Goal: Task Accomplishment & Management: Manage account settings

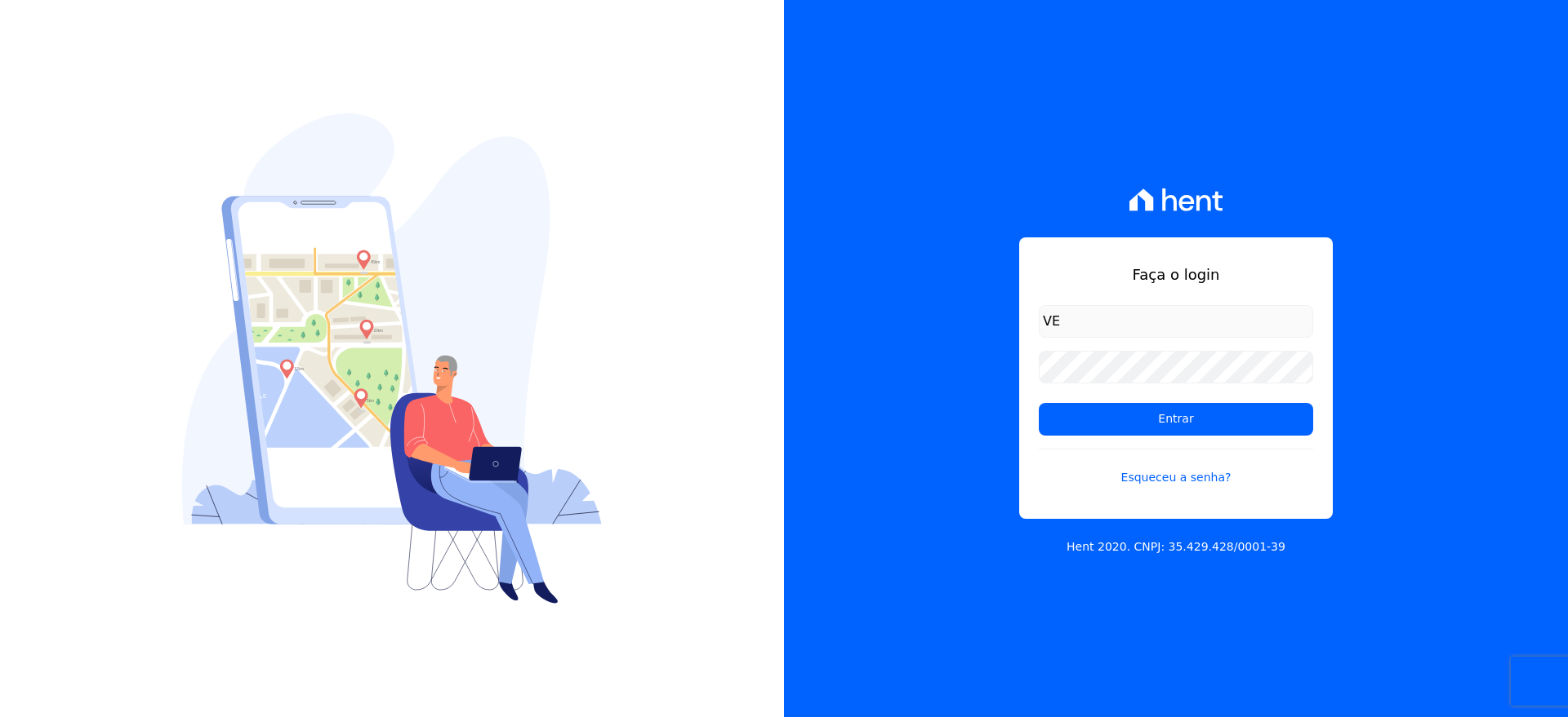
type input "V"
type input "vellosoadm@gmail.com"
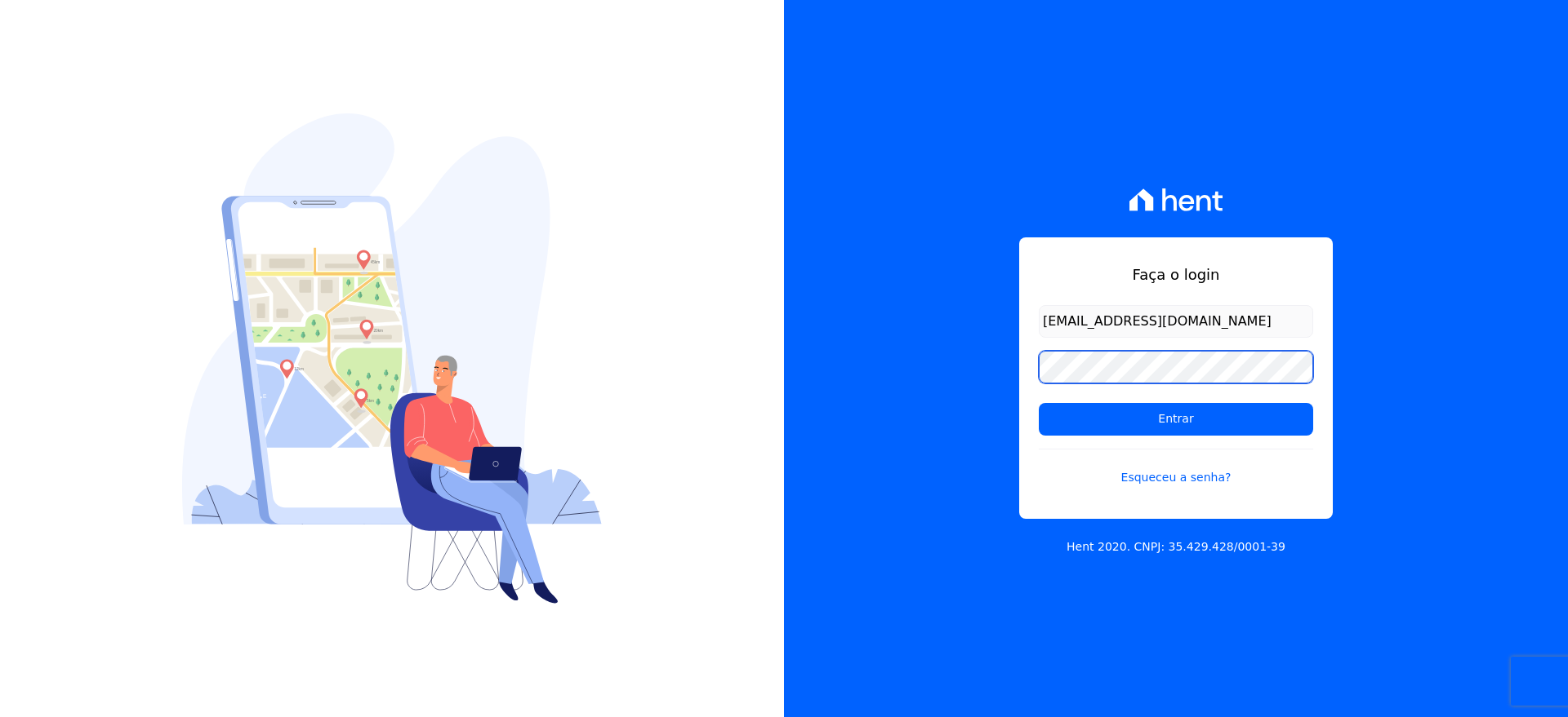
click at [1039, 403] on input "Entrar" at bounding box center [1176, 419] width 274 height 33
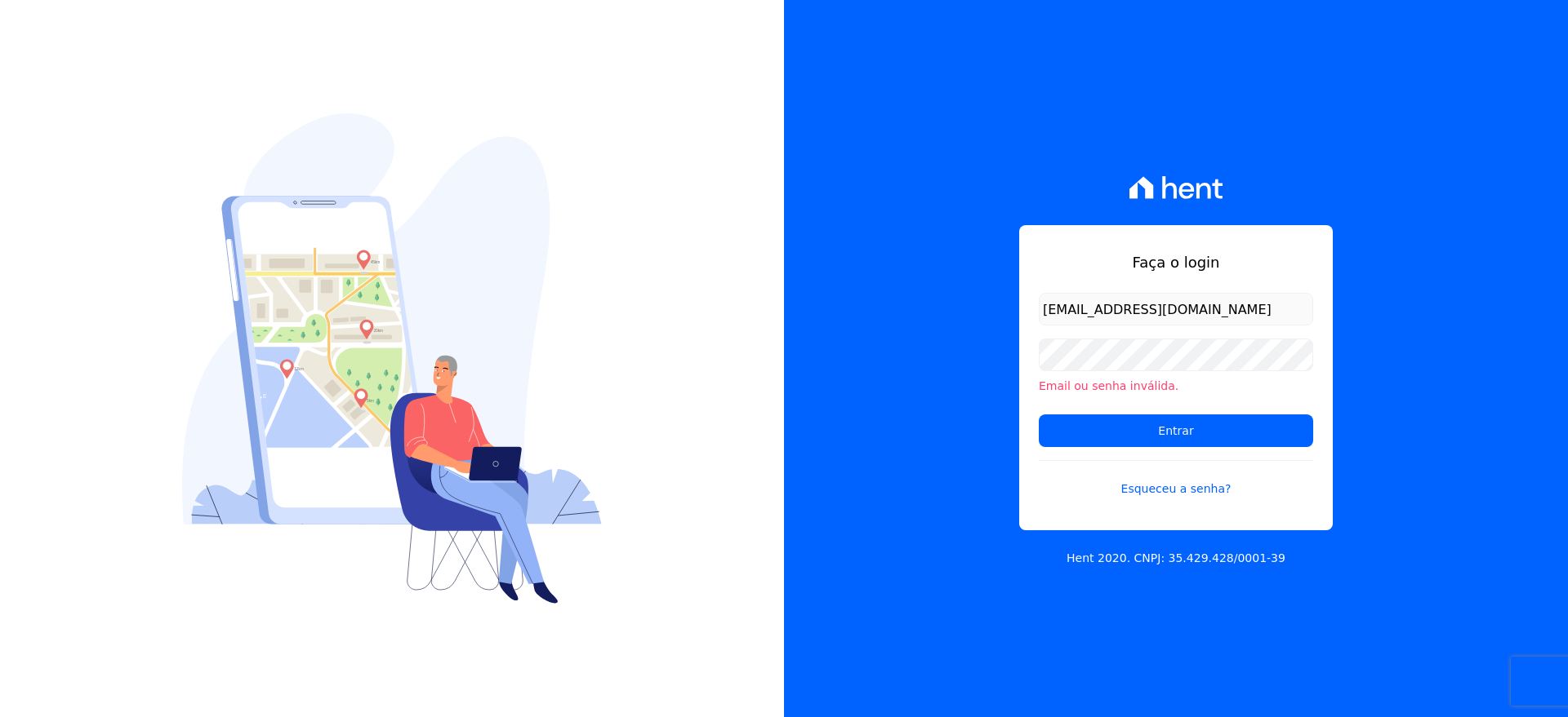
type input "vellosoadm@gmail.com"
click at [1144, 427] on input "Entrar" at bounding box center [1176, 431] width 274 height 33
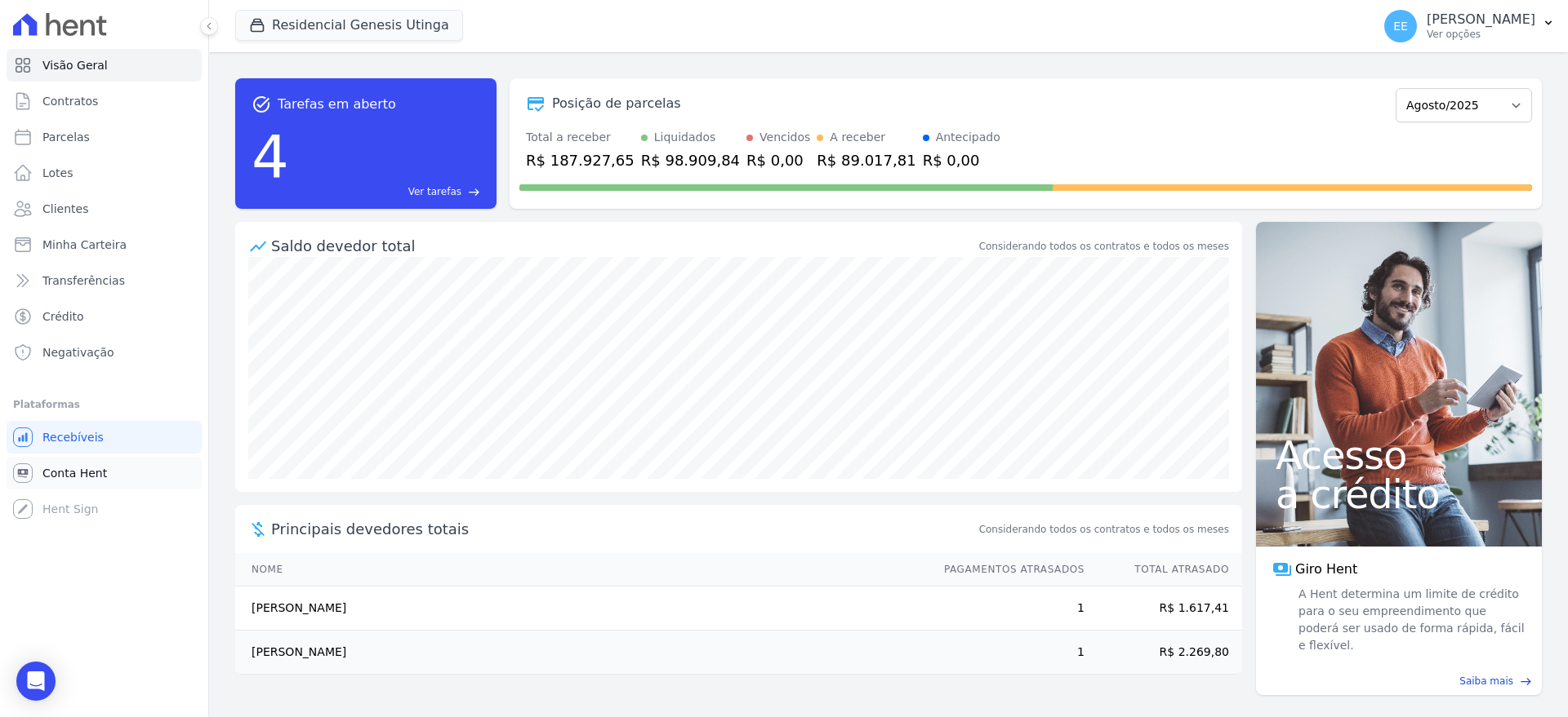
click at [73, 478] on span "Conta Hent" at bounding box center [74, 473] width 65 height 16
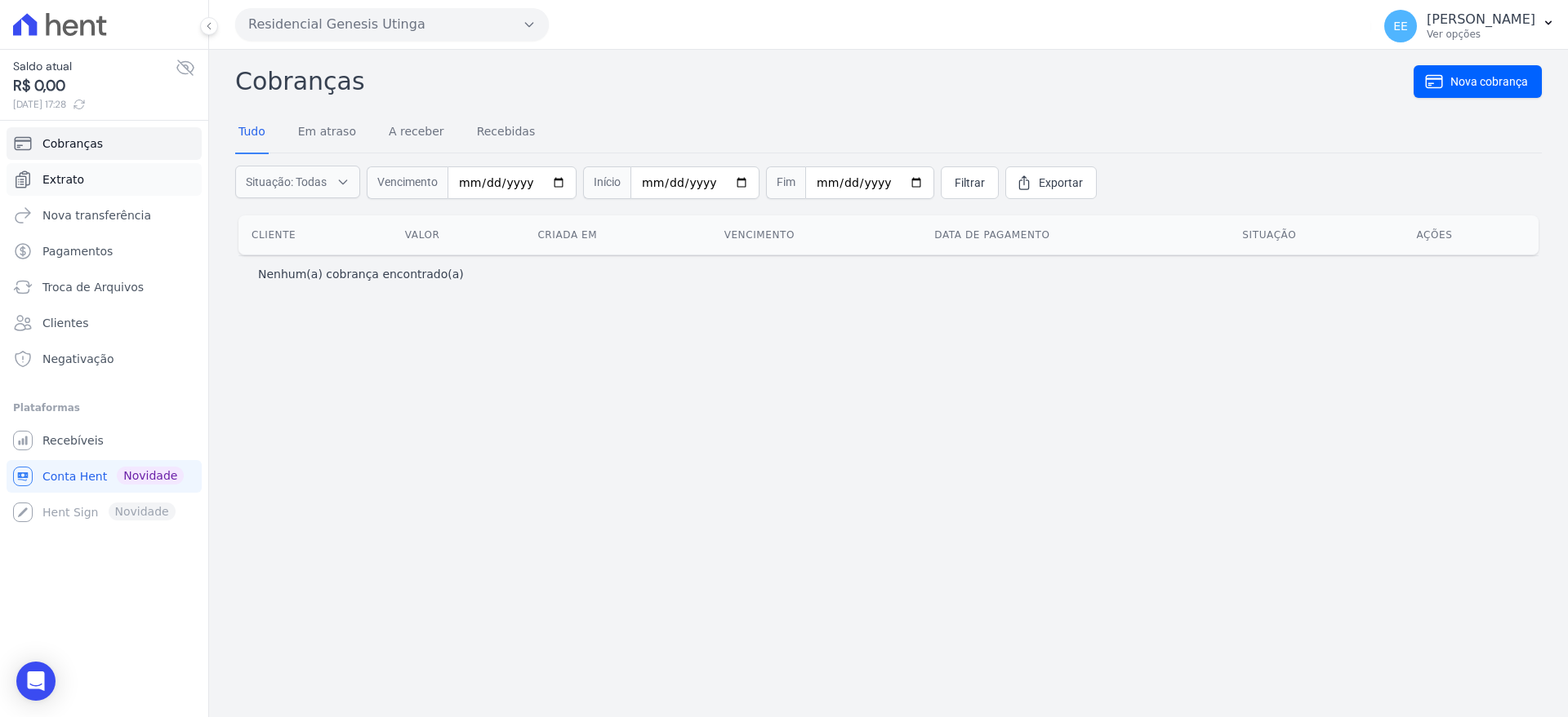
click at [75, 180] on span "Extrato" at bounding box center [63, 179] width 41 height 16
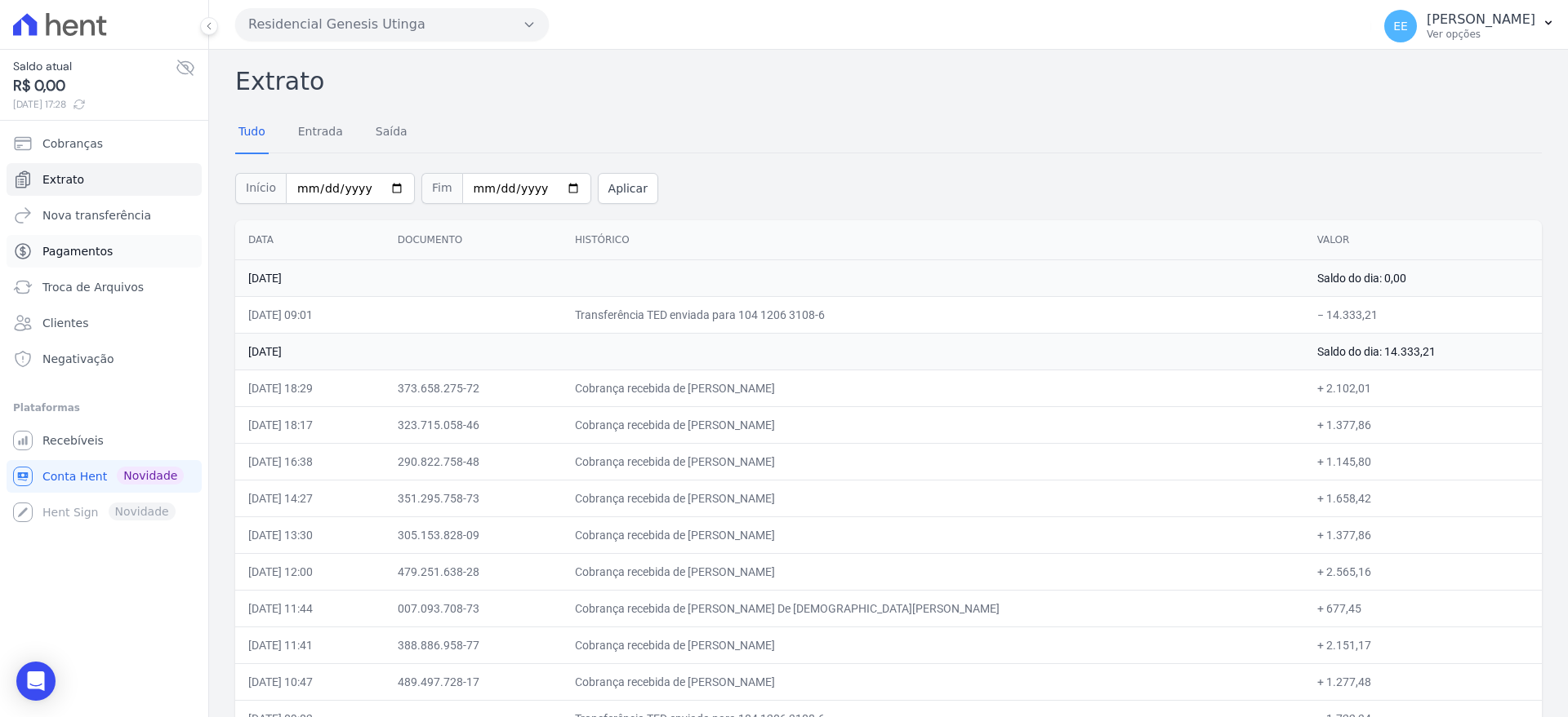
click at [82, 247] on span "Pagamentos" at bounding box center [77, 251] width 70 height 16
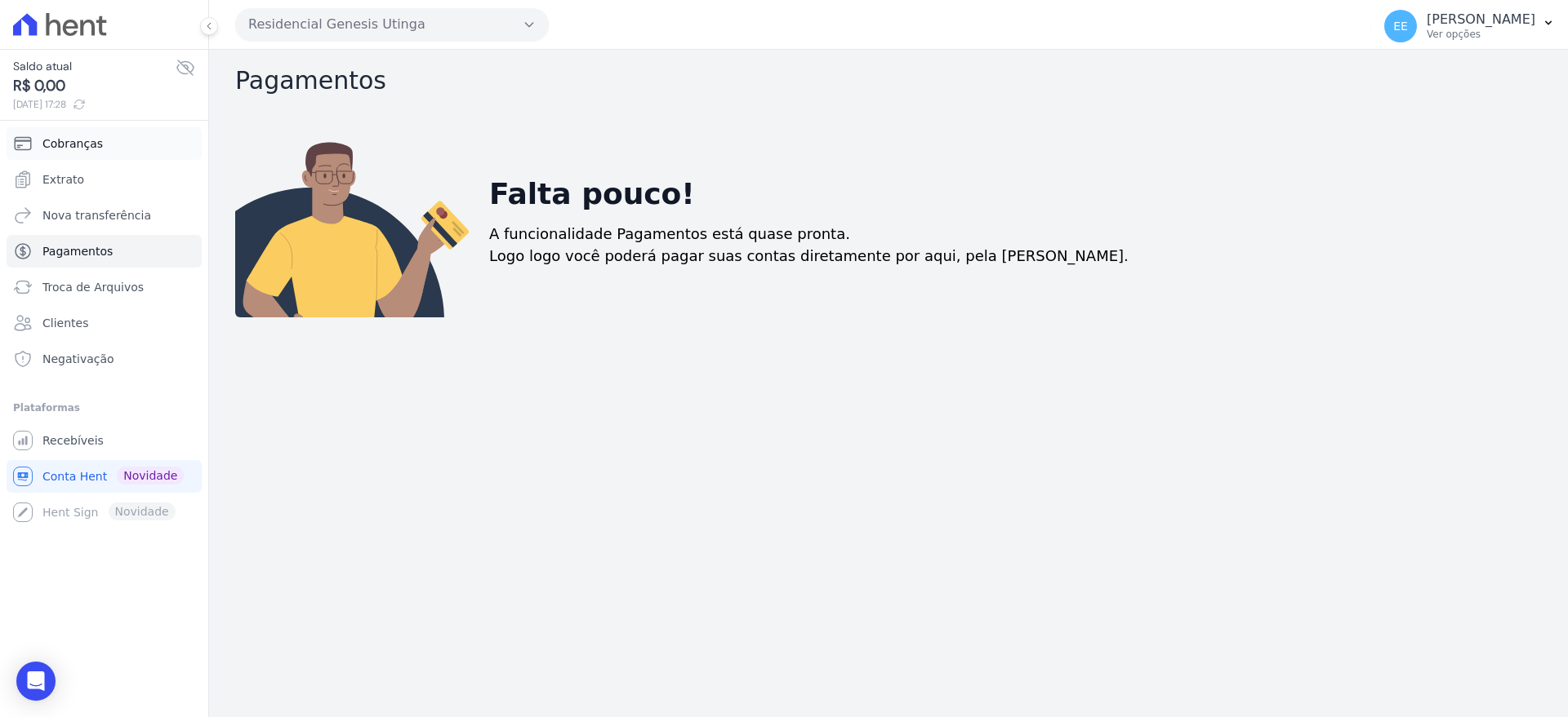
click at [54, 139] on span "Cobranças" at bounding box center [72, 143] width 61 height 16
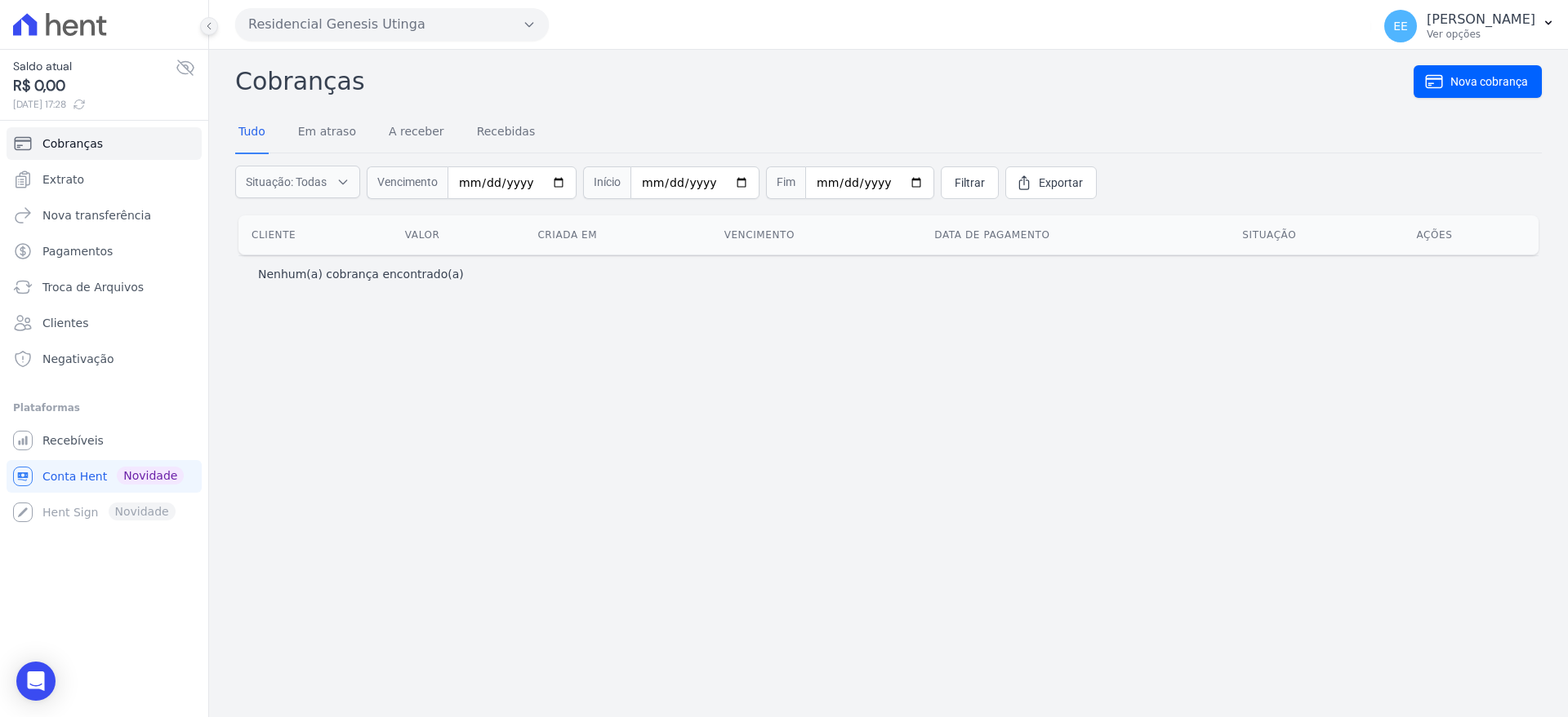
click at [214, 22] on icon at bounding box center [209, 26] width 9 height 9
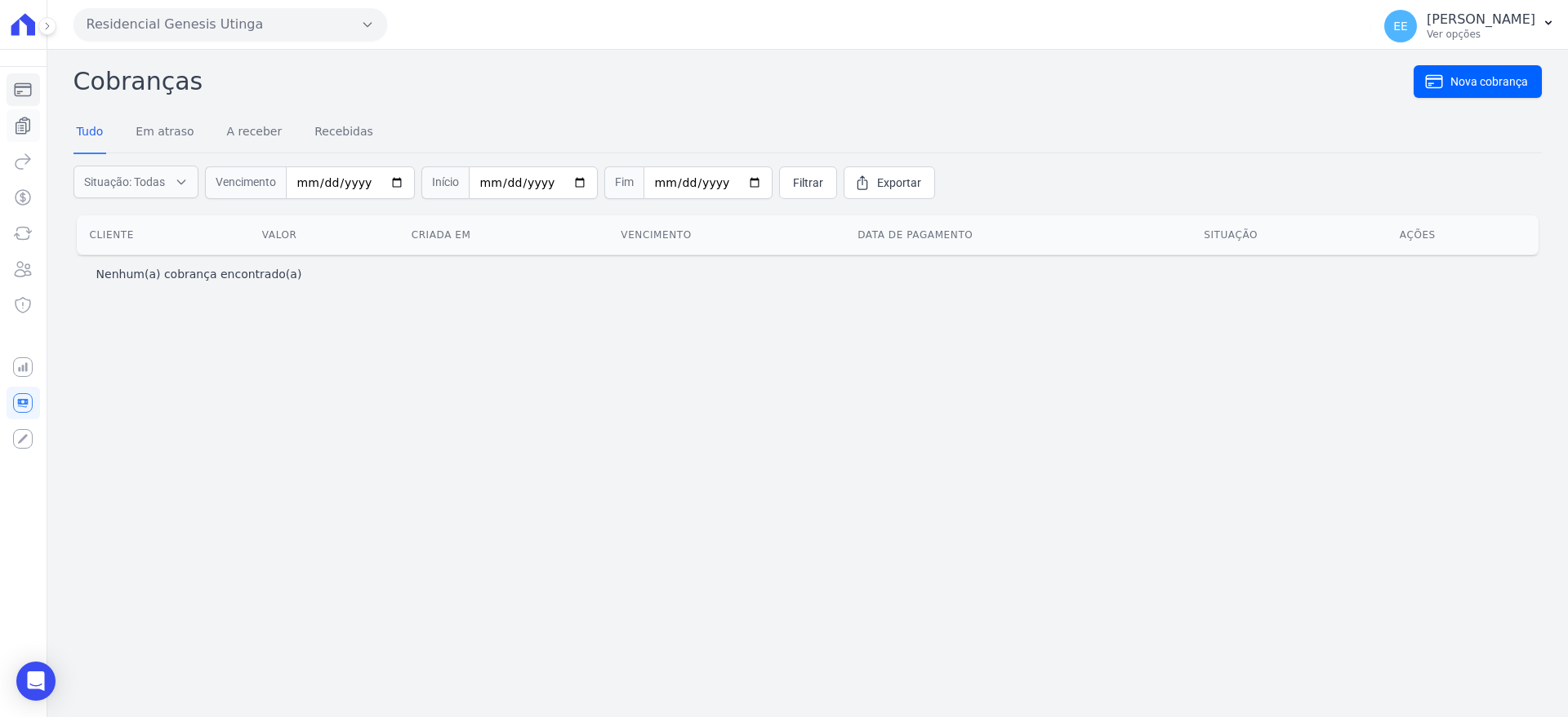
click at [27, 118] on icon "Sidebar" at bounding box center [22, 125] width 14 height 16
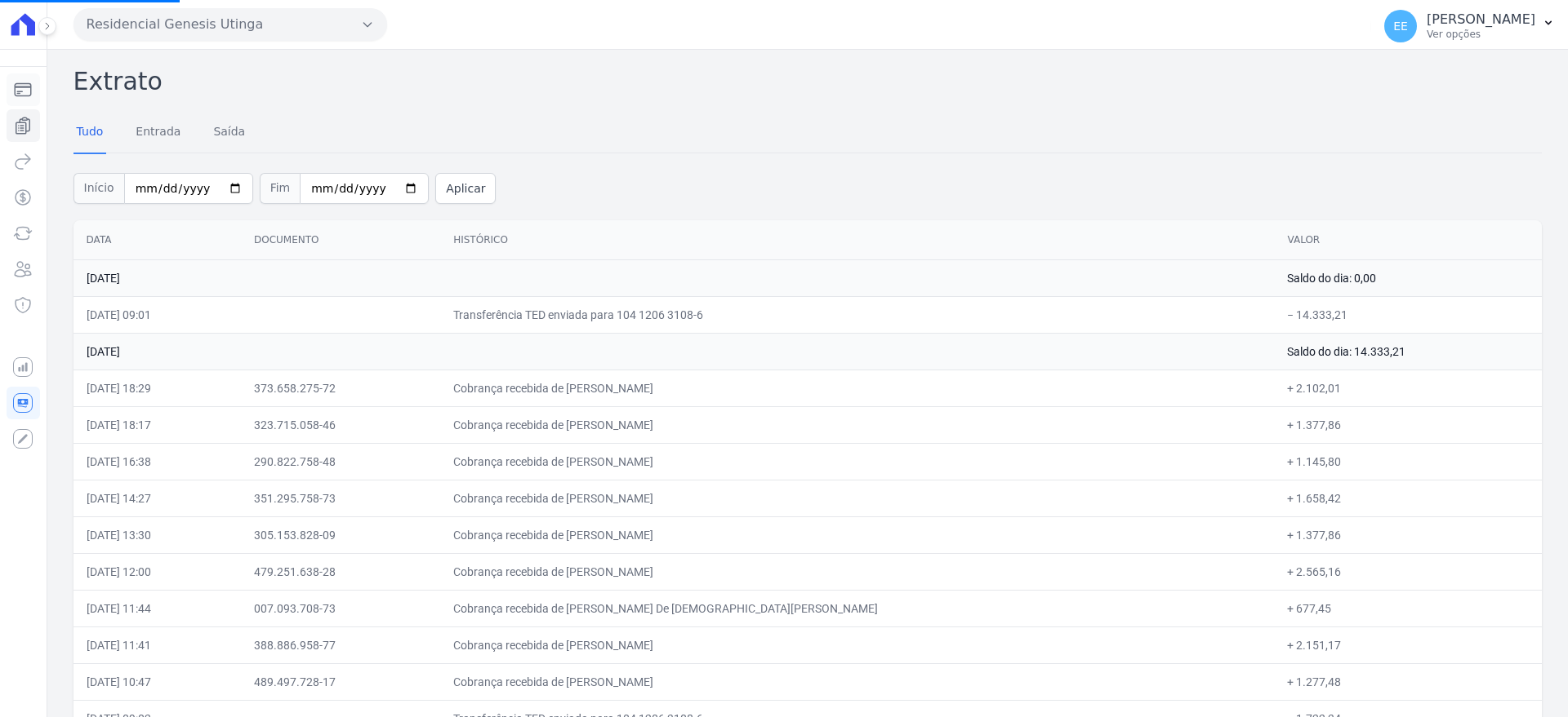
click at [25, 86] on icon "Sidebar" at bounding box center [23, 90] width 16 height 12
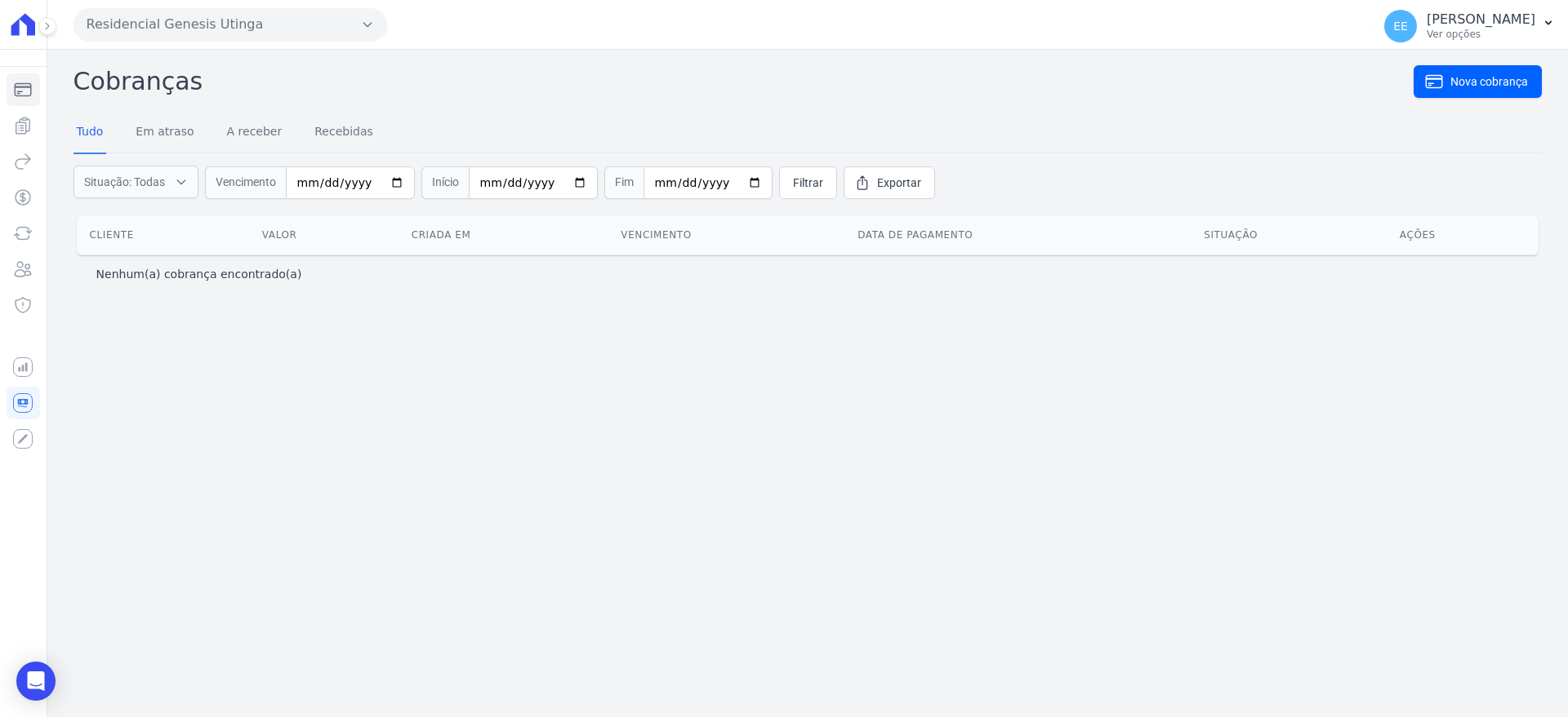
click at [167, 409] on div "Cobranças Nova cobrança Tudo Em atraso A receber Recebidas Situação: Todas Em a…" at bounding box center [807, 383] width 1520 height 667
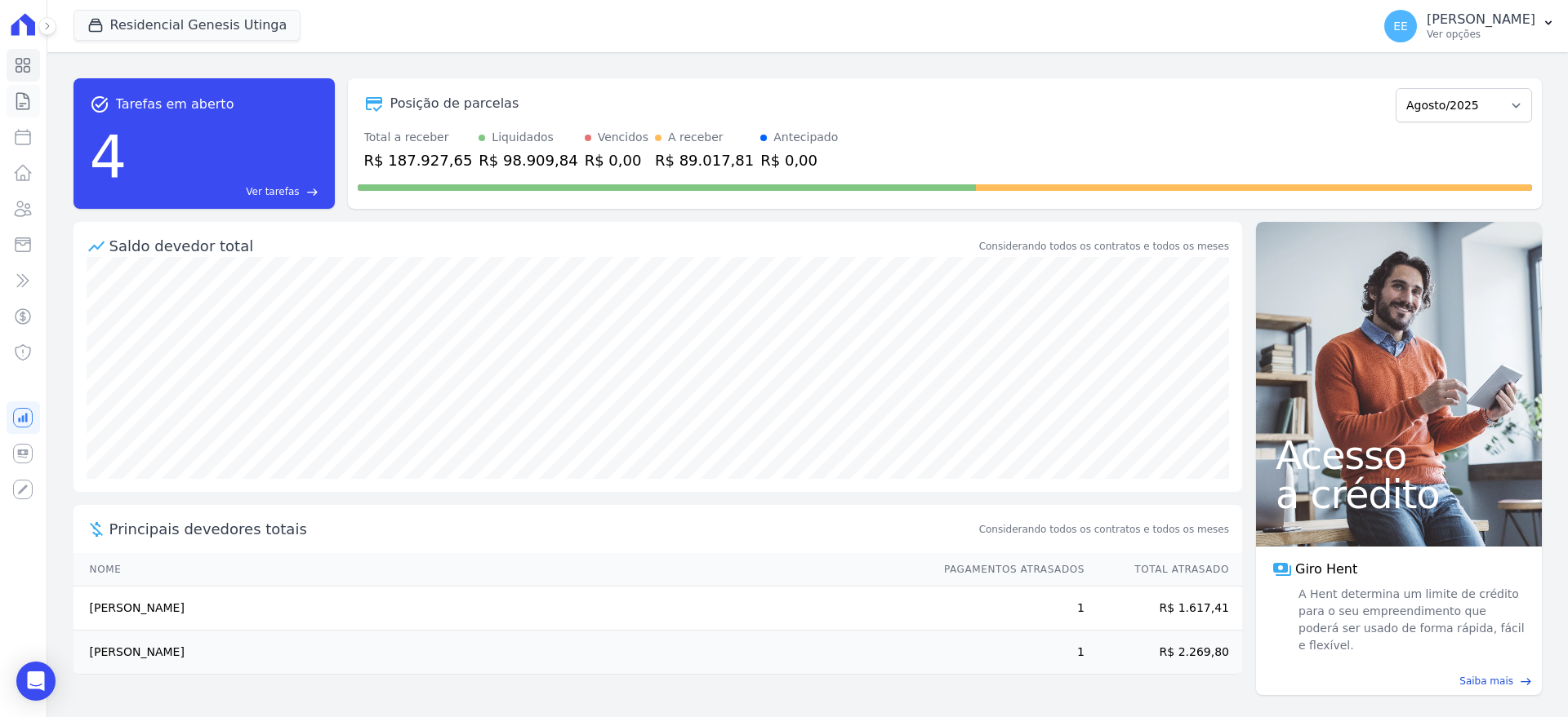
click at [22, 95] on icon at bounding box center [22, 101] width 20 height 20
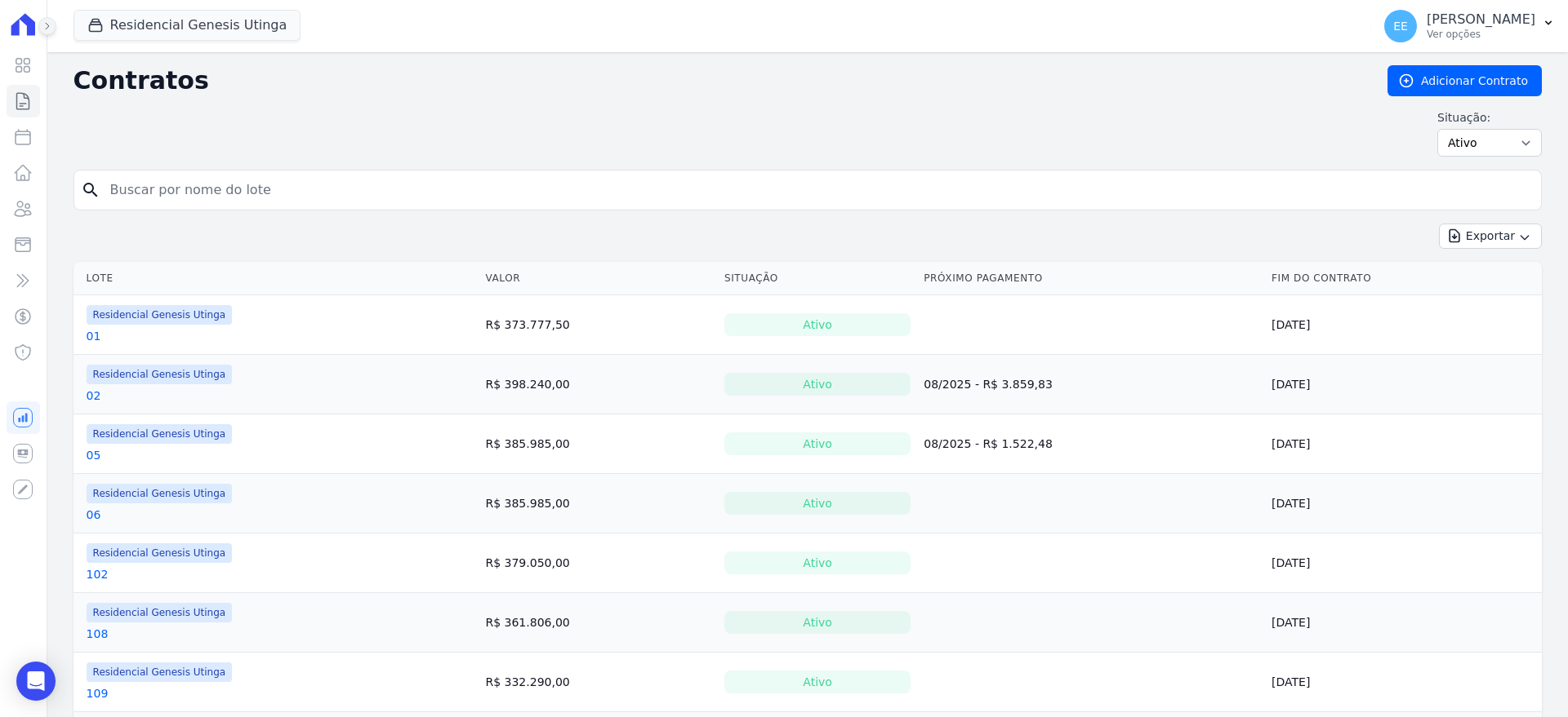
click at [48, 22] on icon at bounding box center [47, 26] width 9 height 9
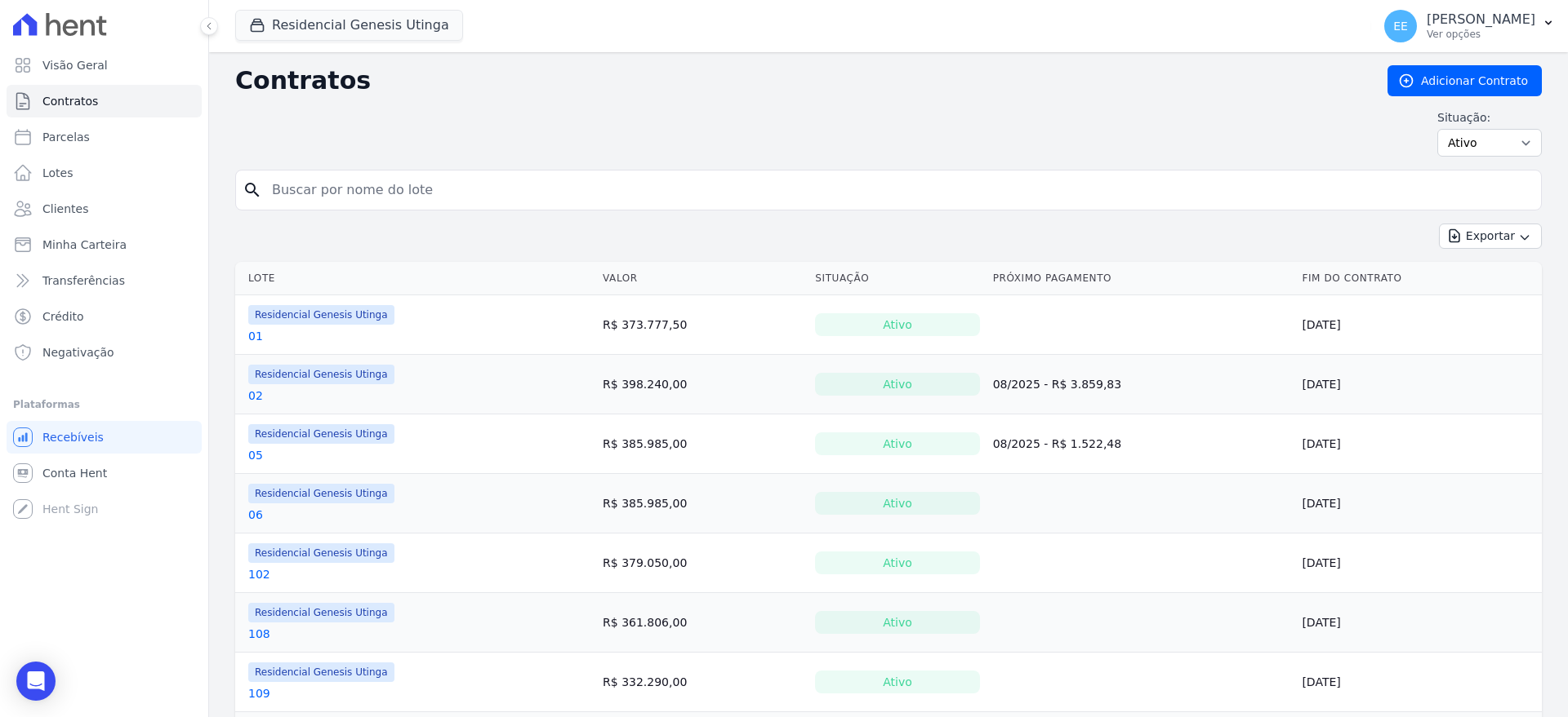
click at [330, 194] on input "search" at bounding box center [898, 190] width 1272 height 33
type input "21"
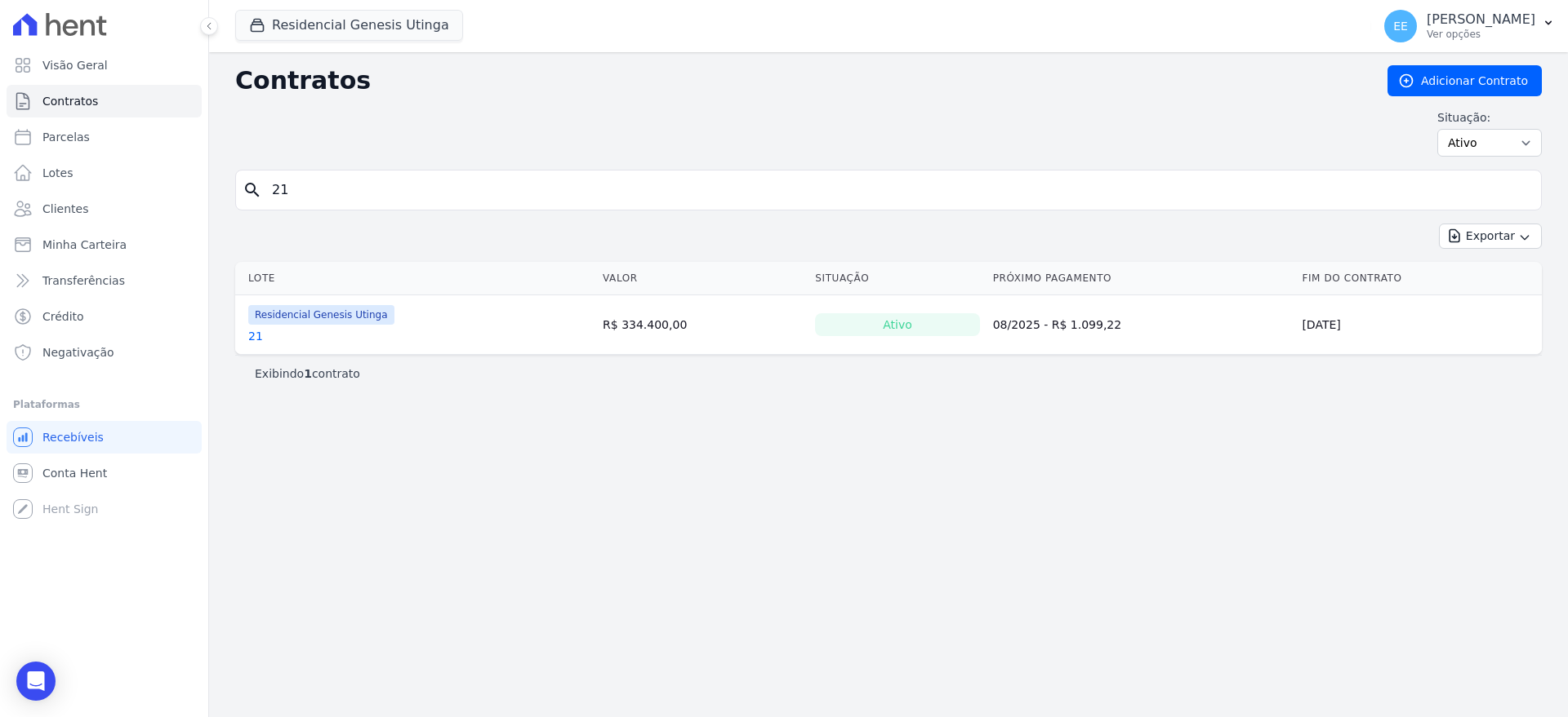
click at [257, 336] on link "21" at bounding box center [256, 335] width 15 height 16
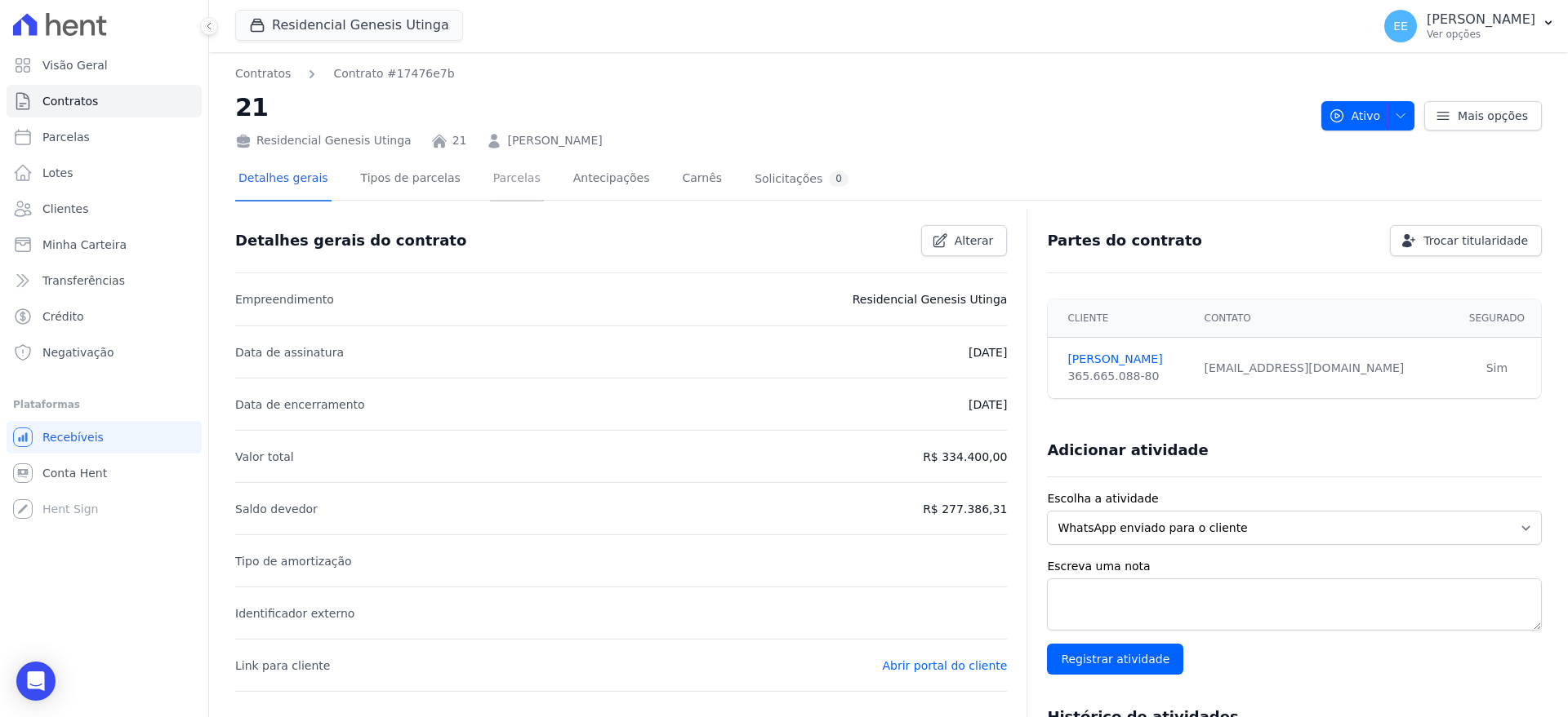
click at [490, 183] on link "Parcelas" at bounding box center [517, 180] width 54 height 43
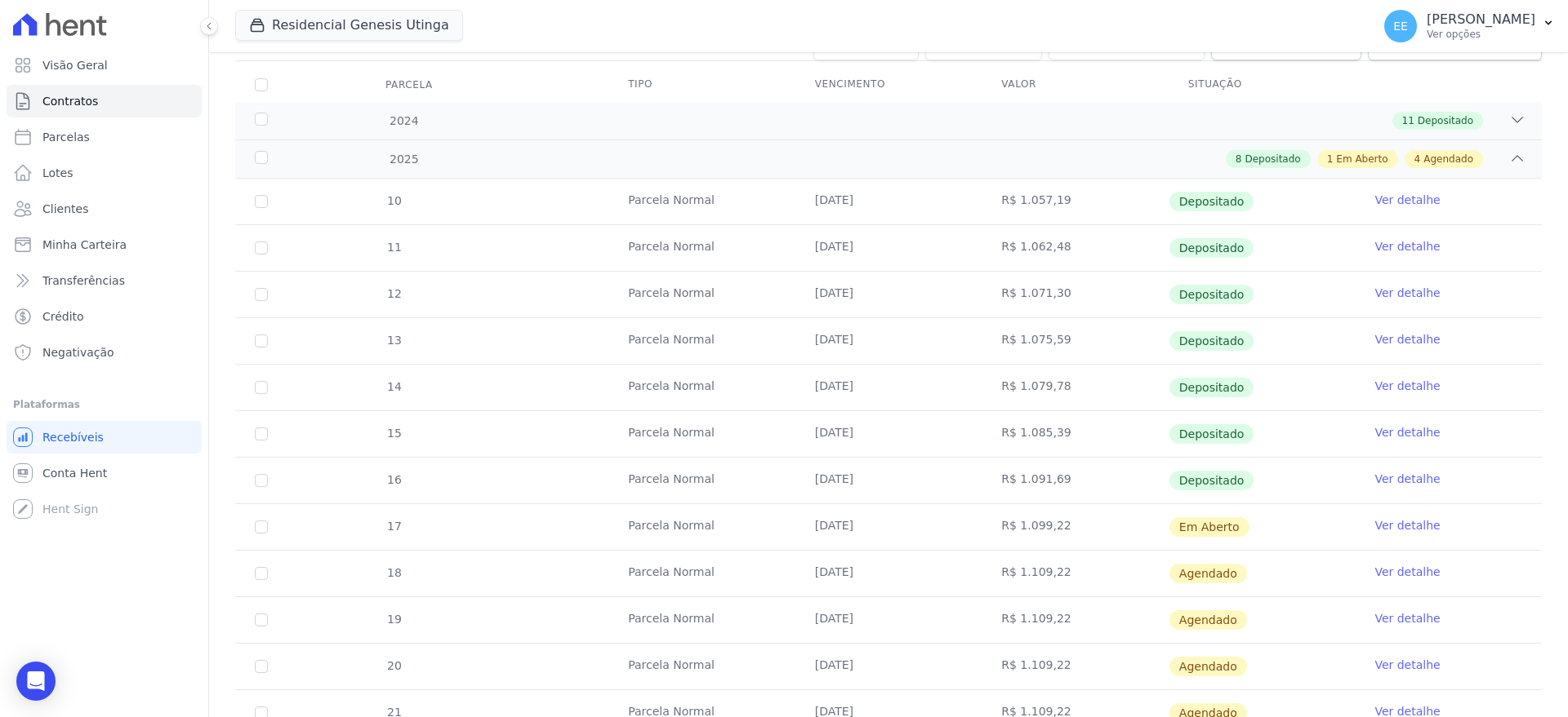
scroll to position [357, 0]
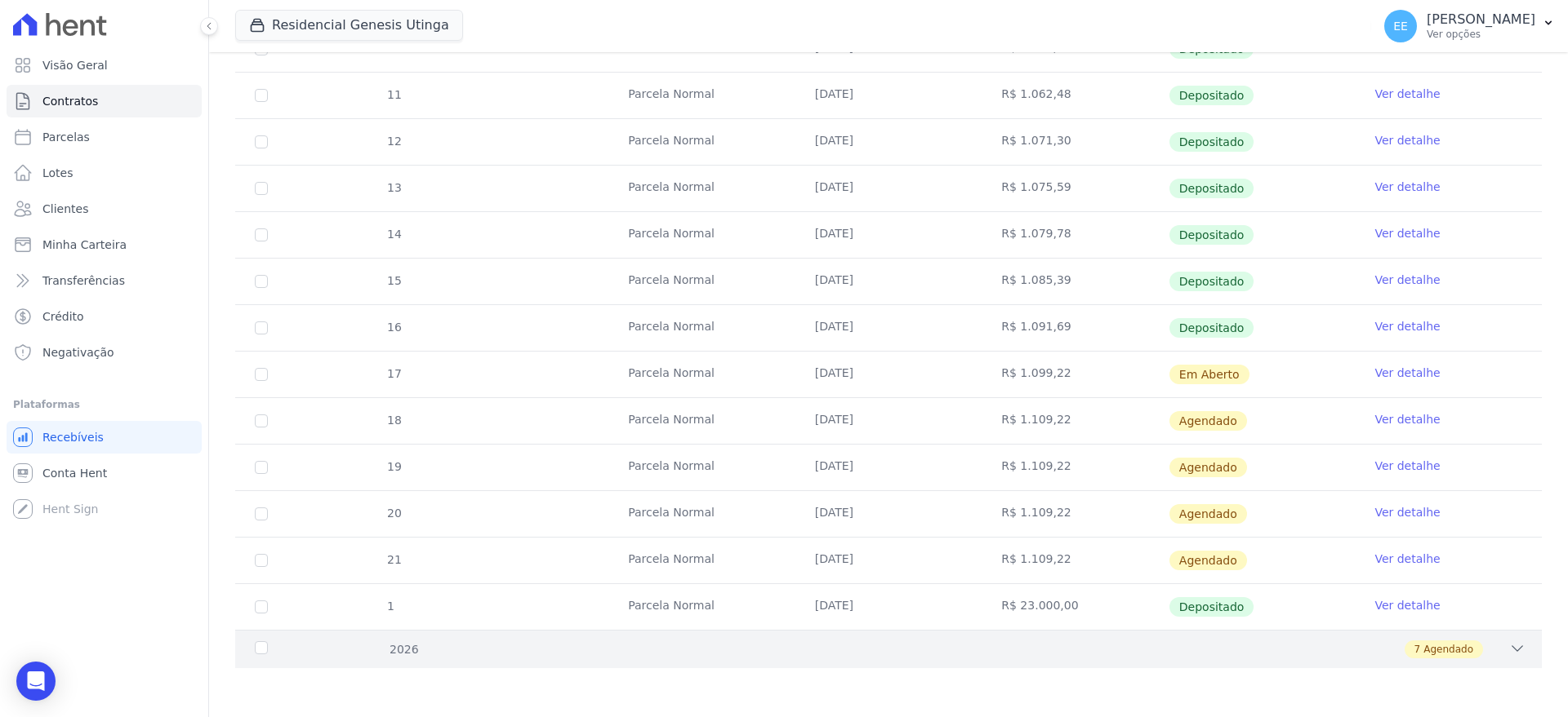
click at [1509, 646] on icon at bounding box center [1516, 648] width 16 height 16
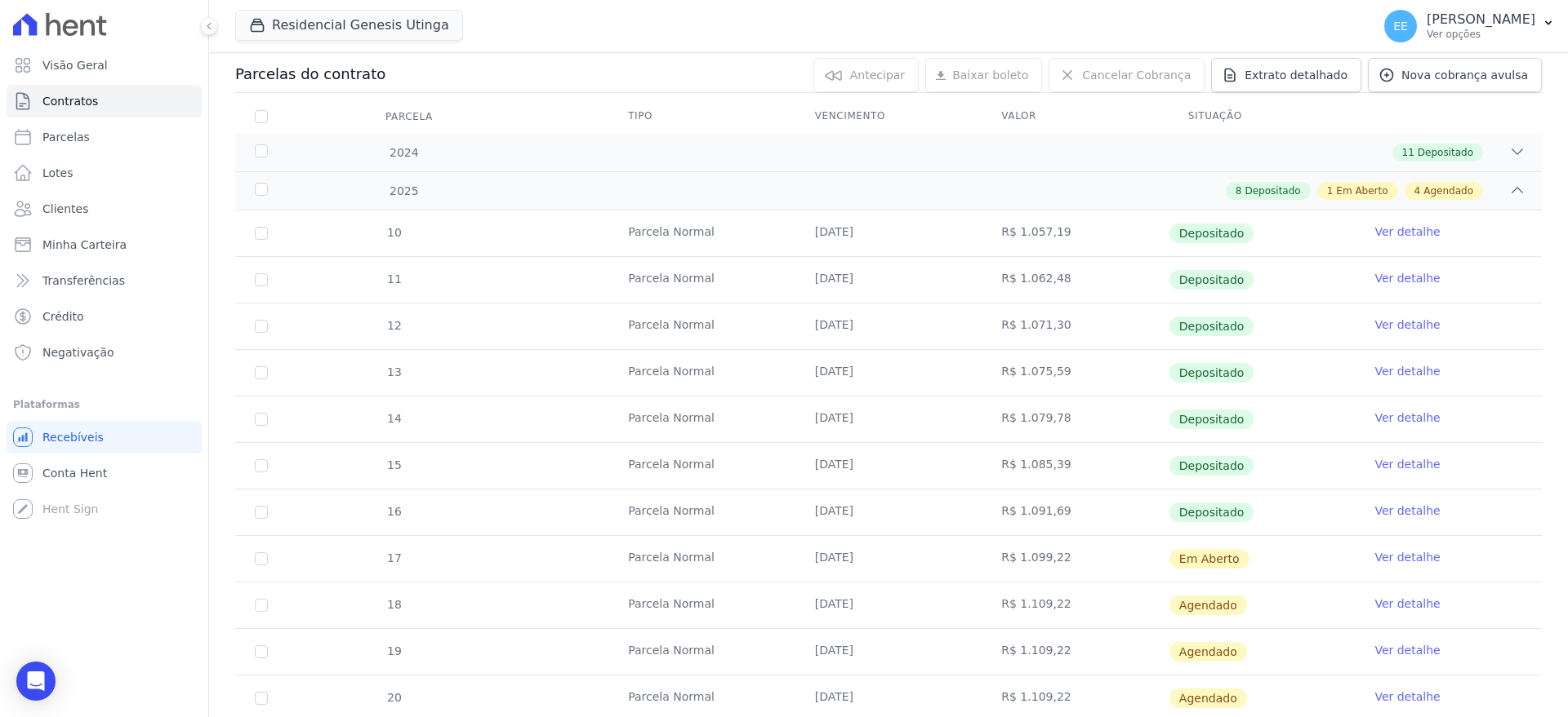
scroll to position [70, 0]
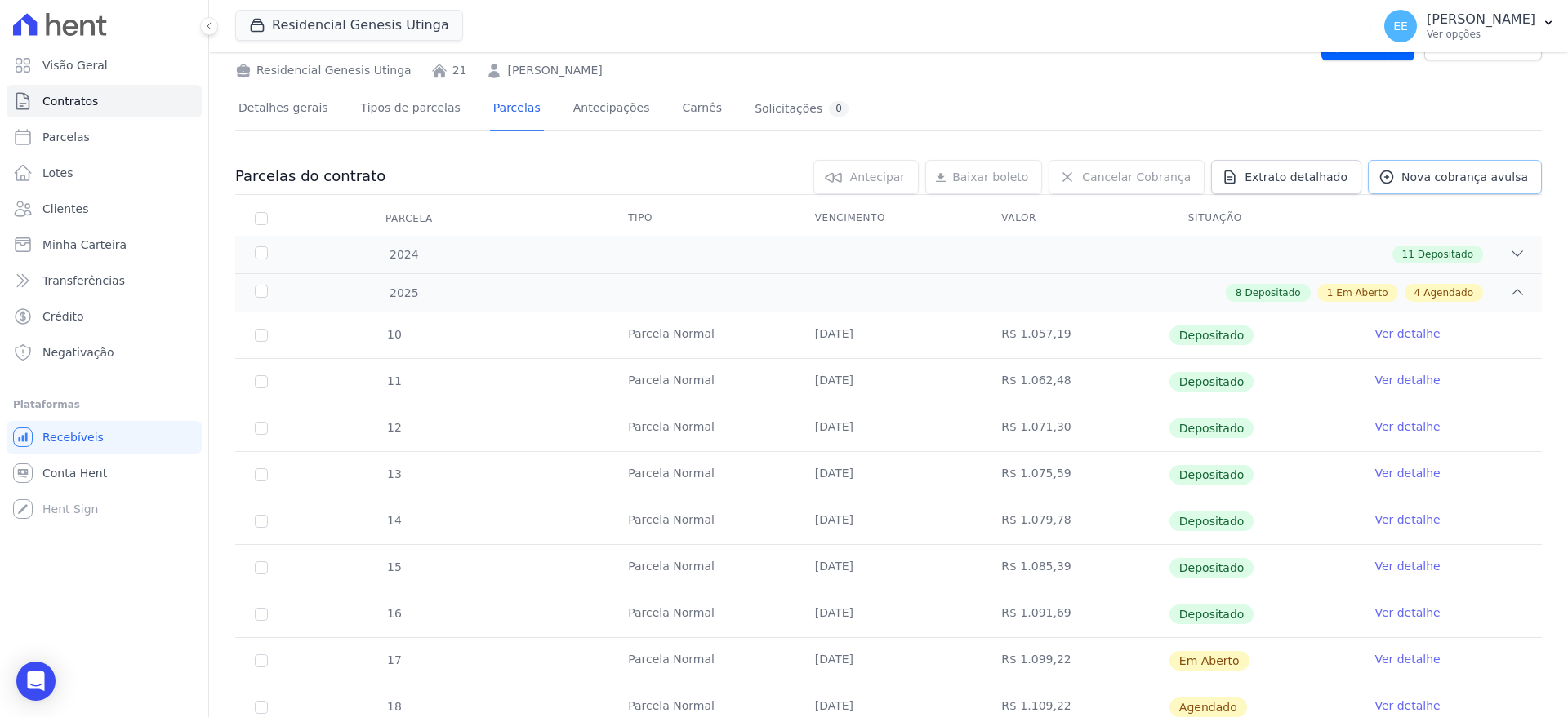
click at [1426, 178] on span "Nova cobrança avulsa" at bounding box center [1464, 176] width 126 height 16
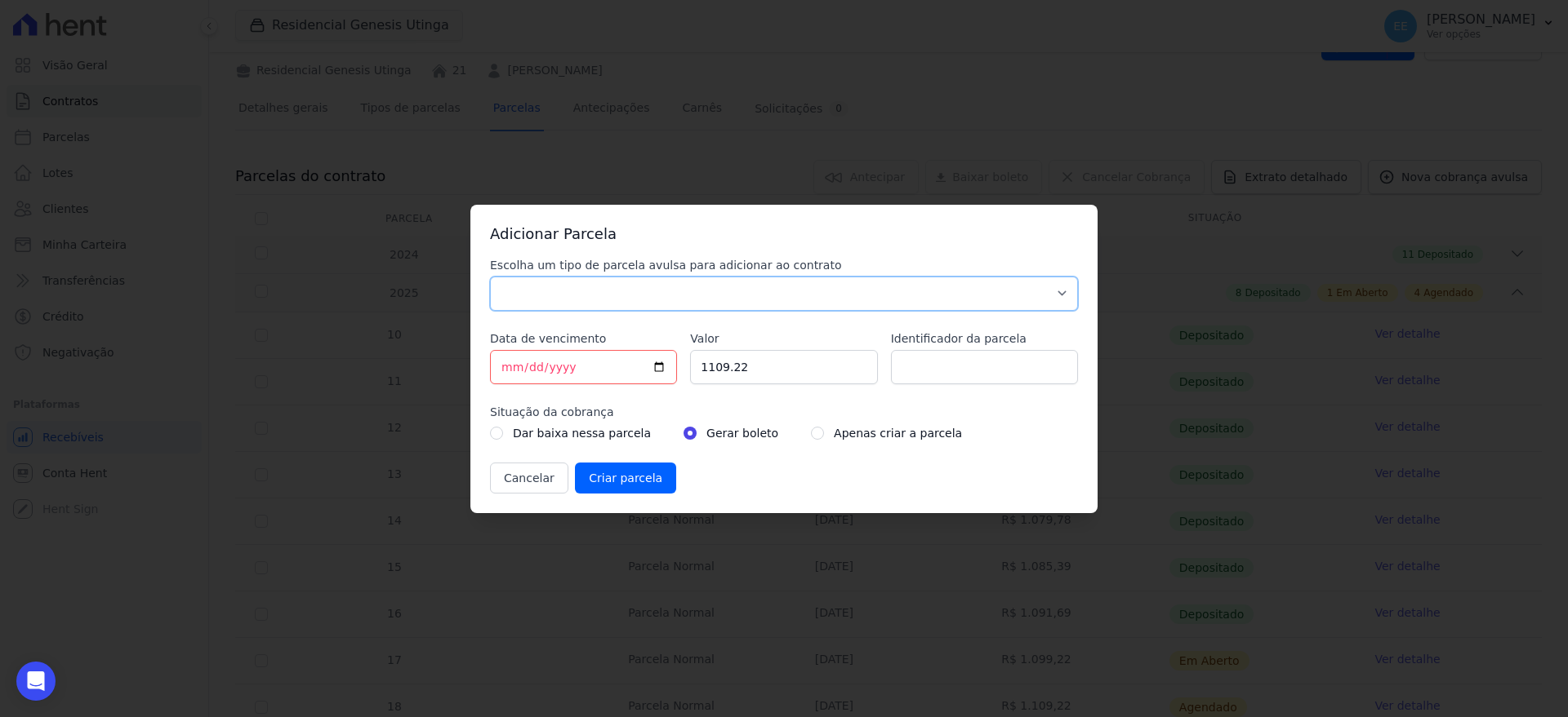
click at [1058, 296] on select "Parcela Normal Sinal Caução Intercalada Chaves Pré Chaves Pós Chaves Taxas Quit…" at bounding box center [784, 294] width 588 height 35
select select "others"
click at [490, 277] on select "Parcela Normal Sinal Caução Intercalada Chaves Pré Chaves Pós Chaves Taxas Quit…" at bounding box center [784, 294] width 588 height 35
click at [510, 368] on input "[DATE]" at bounding box center [584, 367] width 187 height 35
type input "2025-08-25"
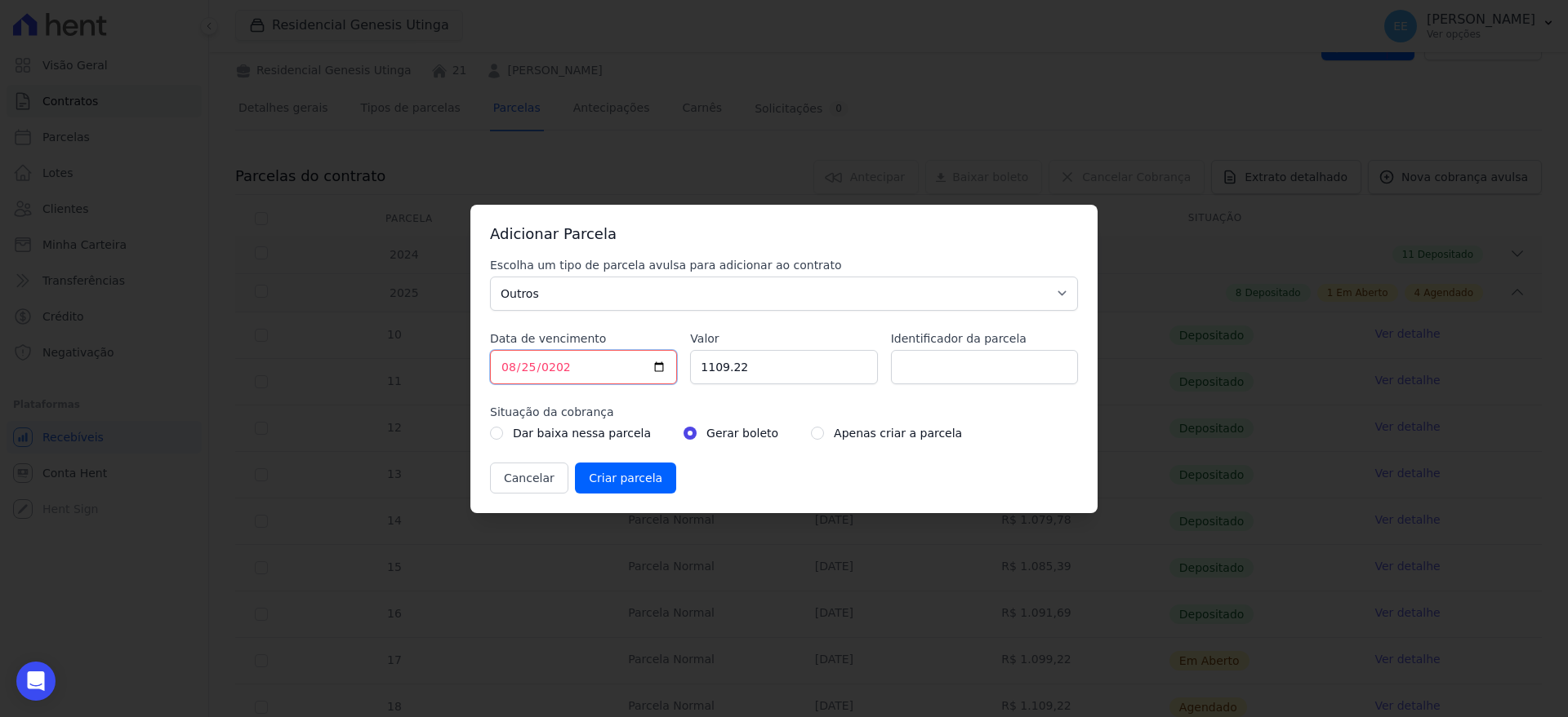
type input "2025-08-25"
click at [751, 361] on input "1109.22" at bounding box center [784, 367] width 187 height 35
type input "1"
type input "35026.01"
click at [934, 369] on input "Identificador da parcela" at bounding box center [984, 367] width 187 height 35
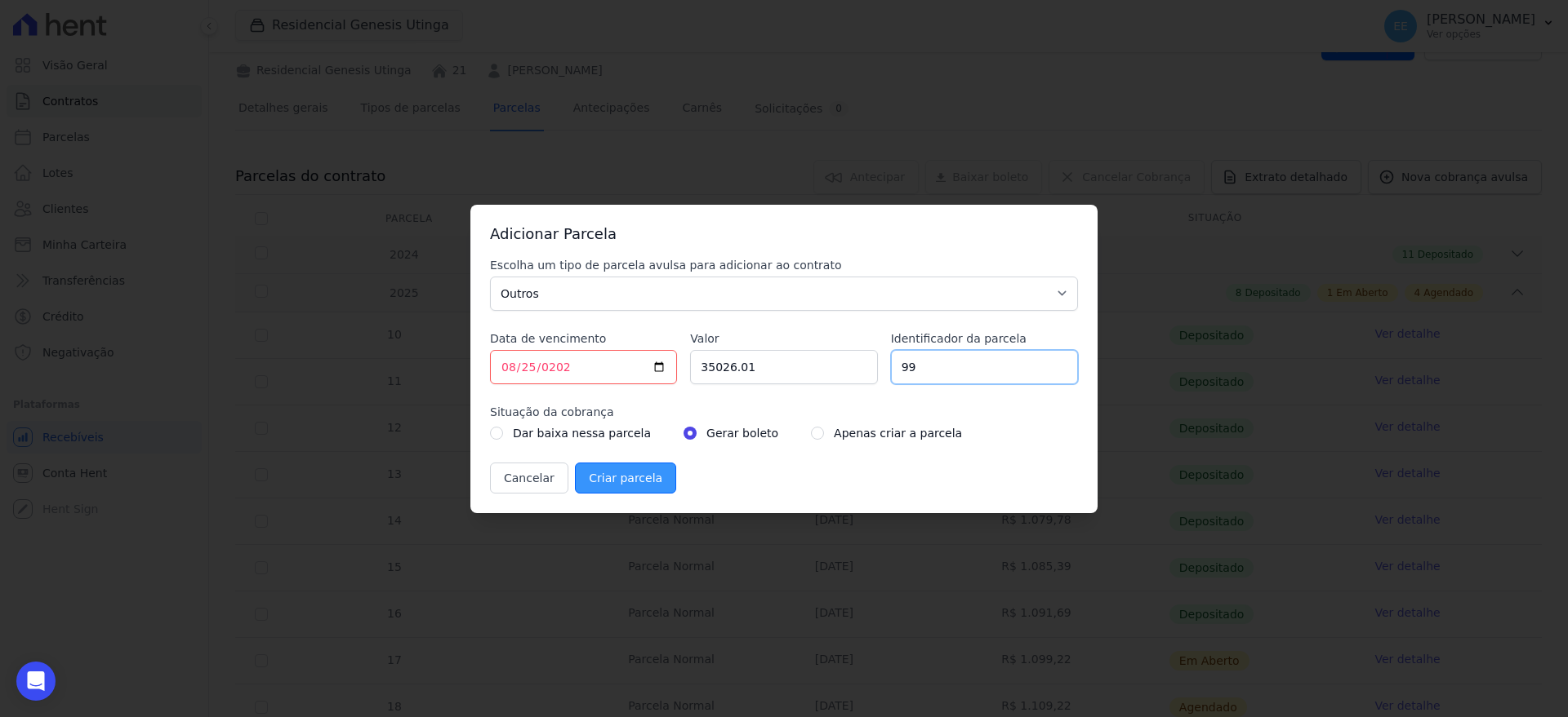
type input "99"
click at [616, 476] on input "Criar parcela" at bounding box center [626, 477] width 101 height 31
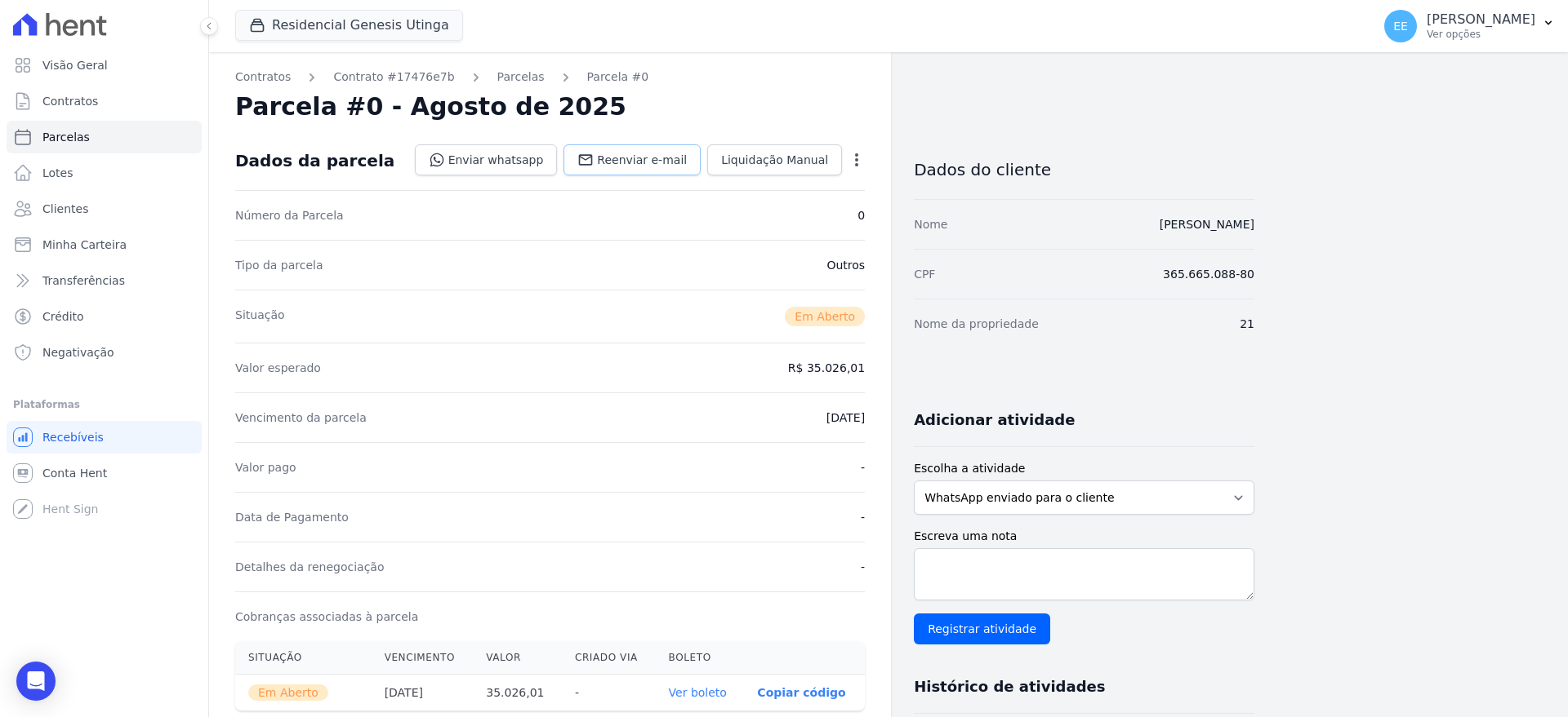
click at [632, 165] on span "Reenviar e-mail" at bounding box center [642, 159] width 90 height 16
click at [510, 77] on link "Parcelas" at bounding box center [521, 77] width 48 height 17
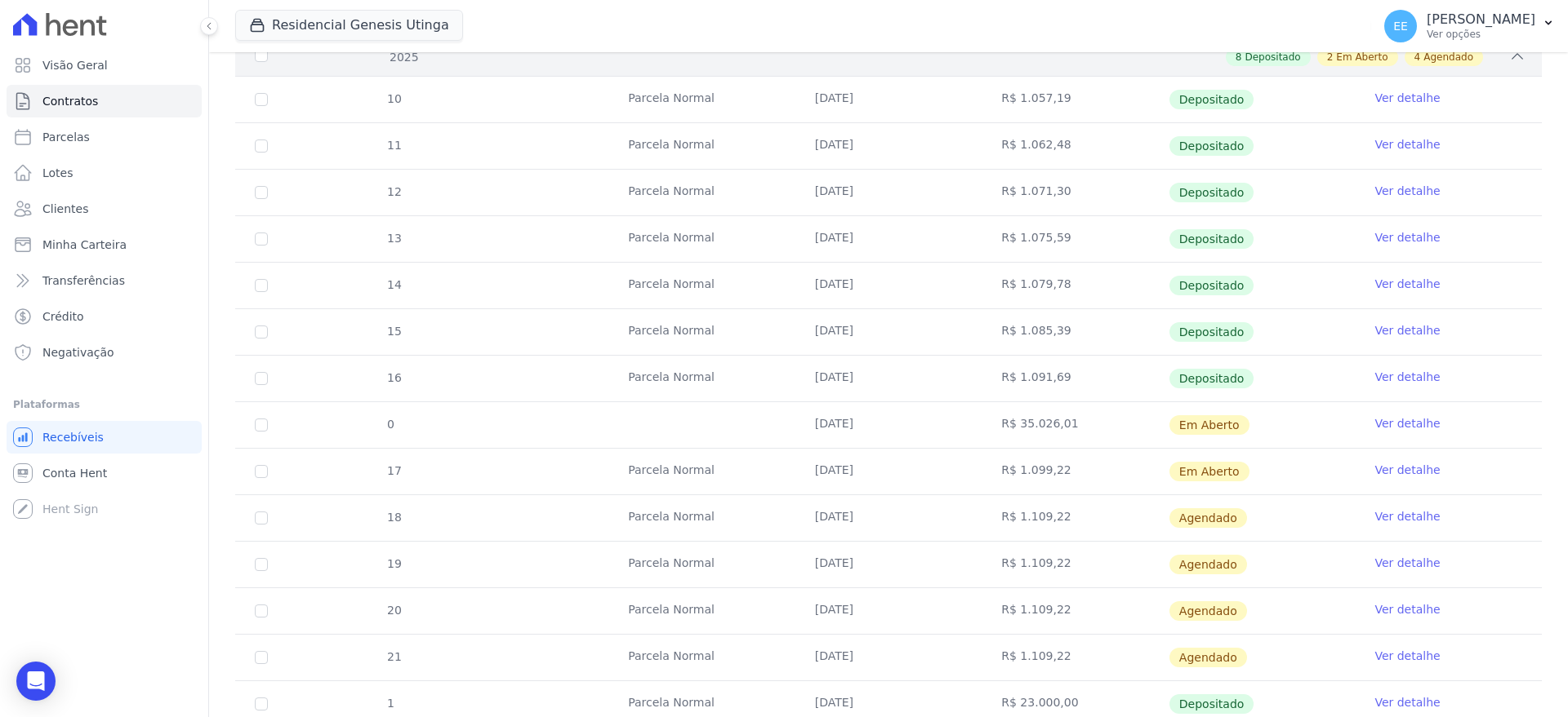
scroll to position [403, 0]
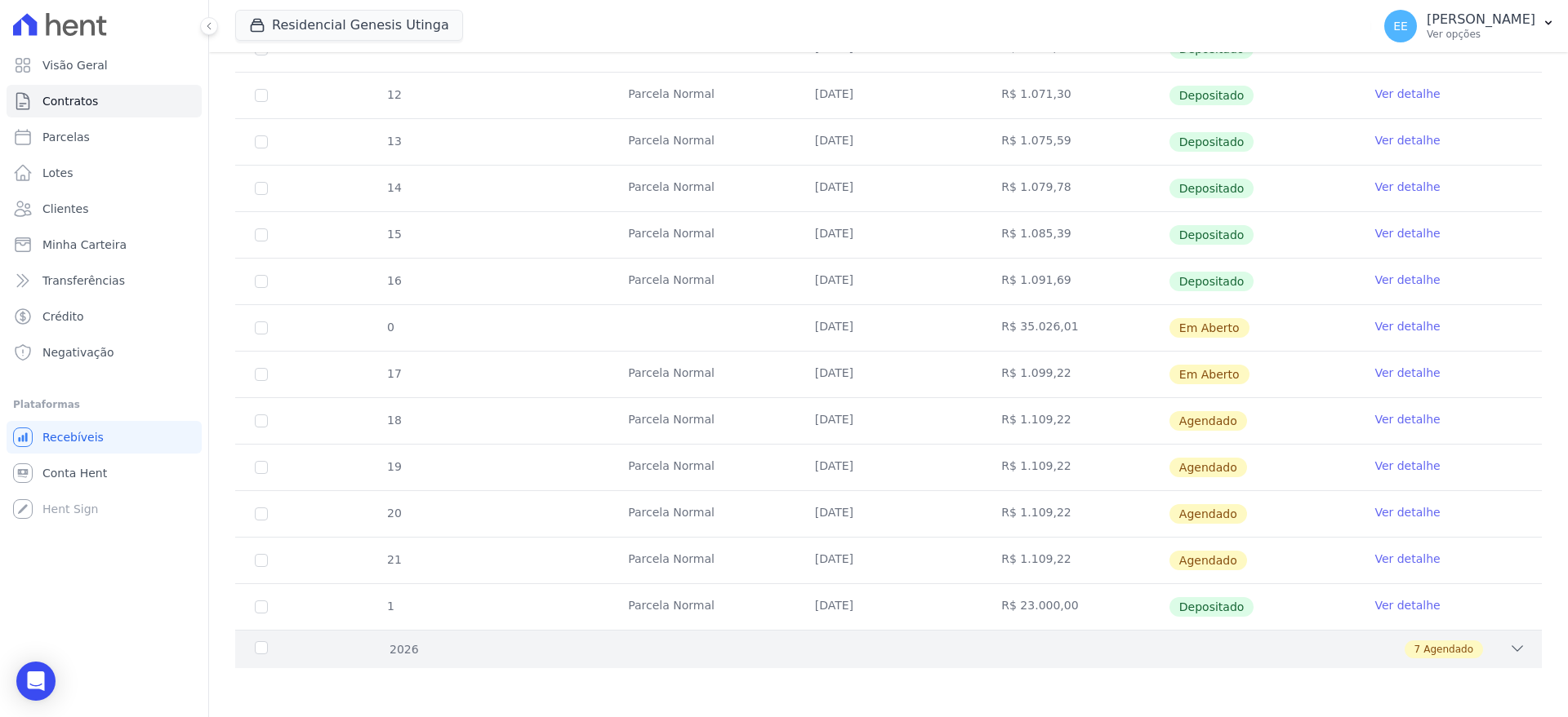
click at [1487, 653] on div "7 Agendado" at bounding box center [952, 649] width 1146 height 18
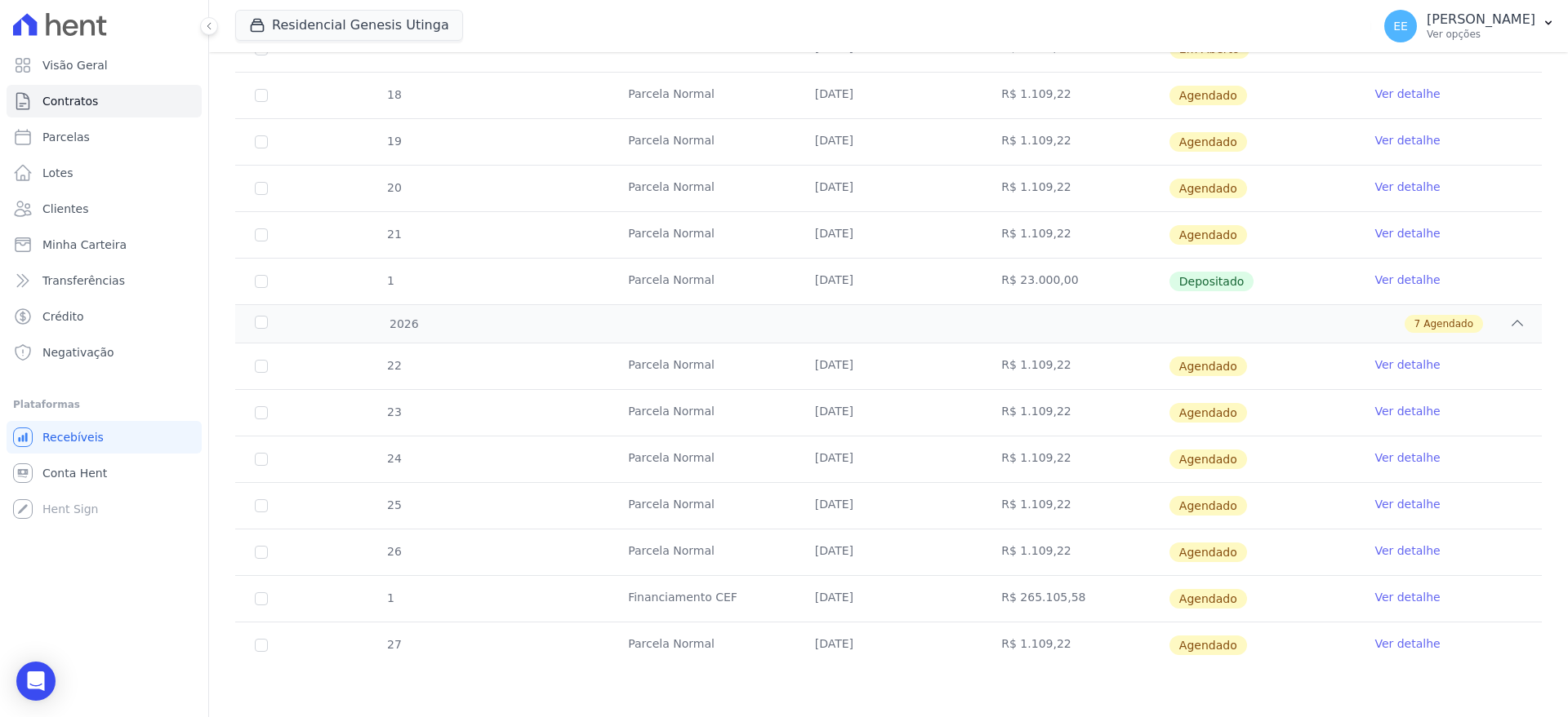
click at [1394, 601] on link "Ver detalhe" at bounding box center [1407, 596] width 66 height 16
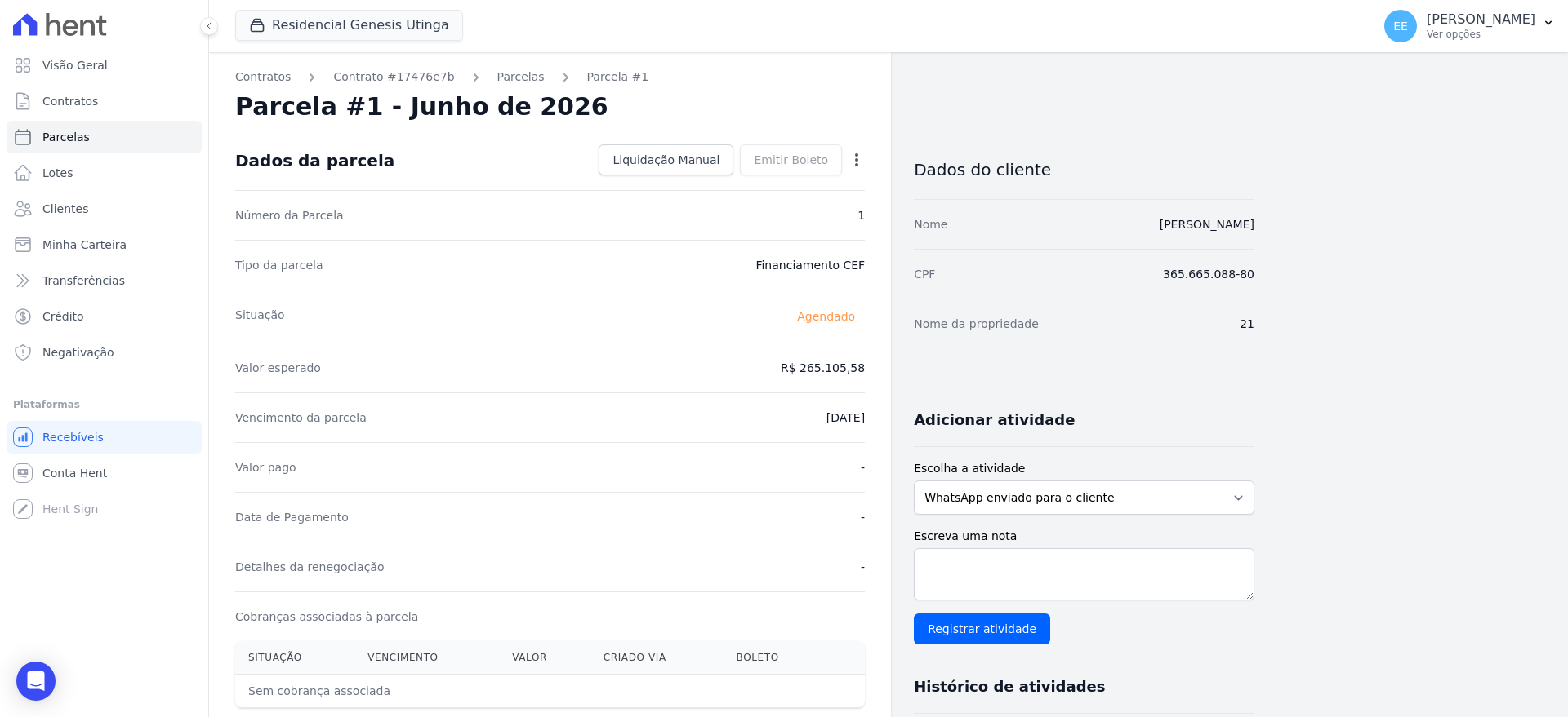
click at [862, 162] on icon "button" at bounding box center [856, 159] width 16 height 16
click at [812, 183] on link "Alterar" at bounding box center [786, 182] width 143 height 29
click at [844, 367] on input "265105.58" at bounding box center [786, 366] width 156 height 35
type input "2"
type input "205464.40"
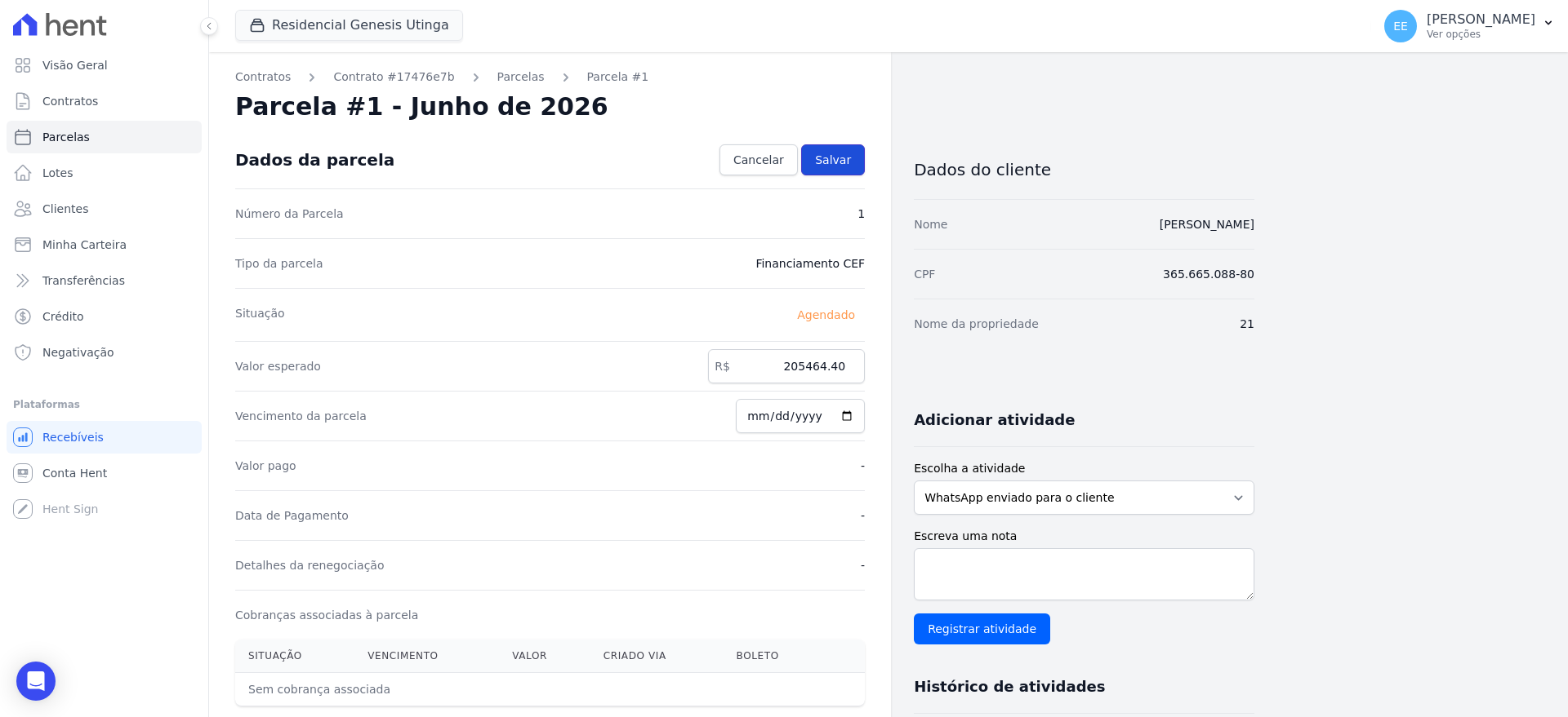
click at [840, 166] on span "Salvar" at bounding box center [833, 159] width 36 height 16
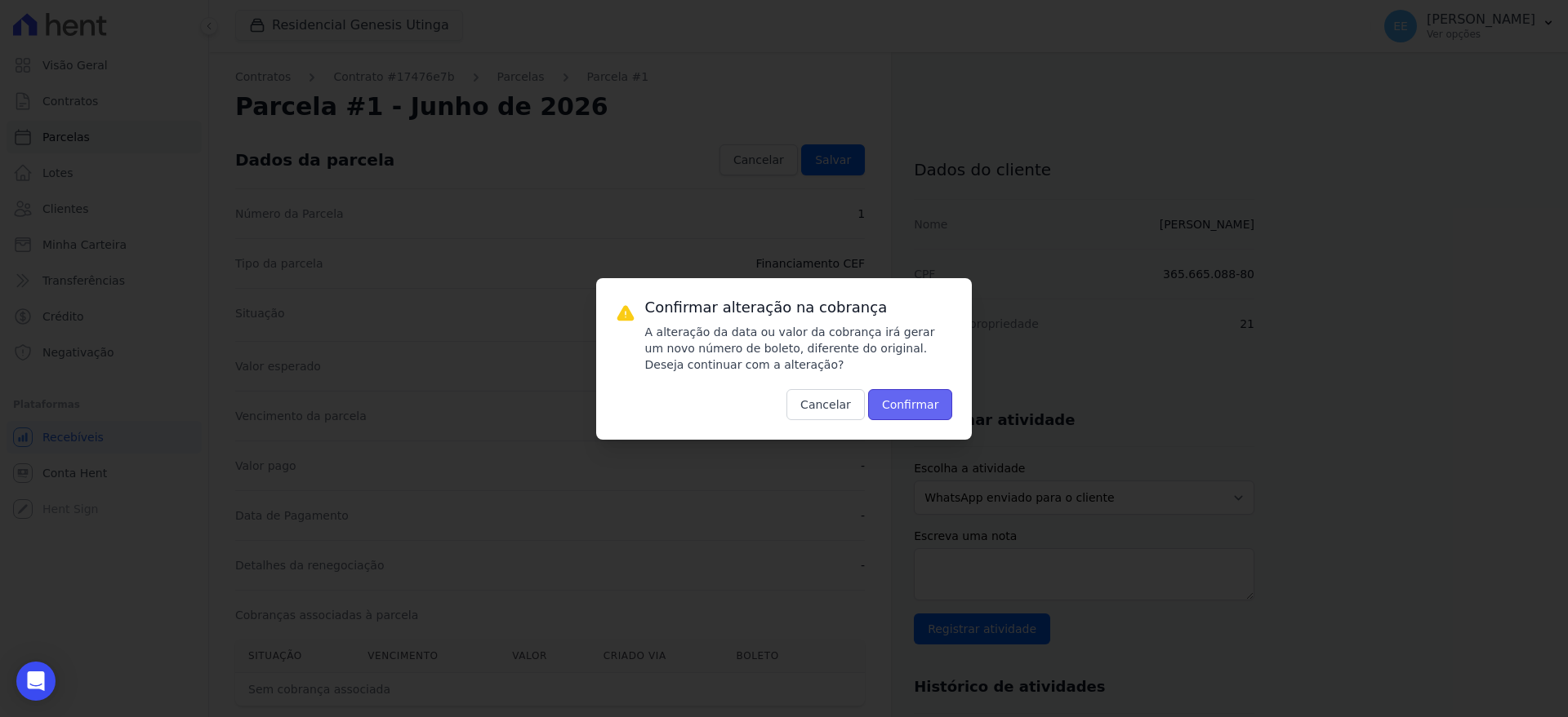
click at [904, 409] on button "Confirmar" at bounding box center [910, 404] width 85 height 31
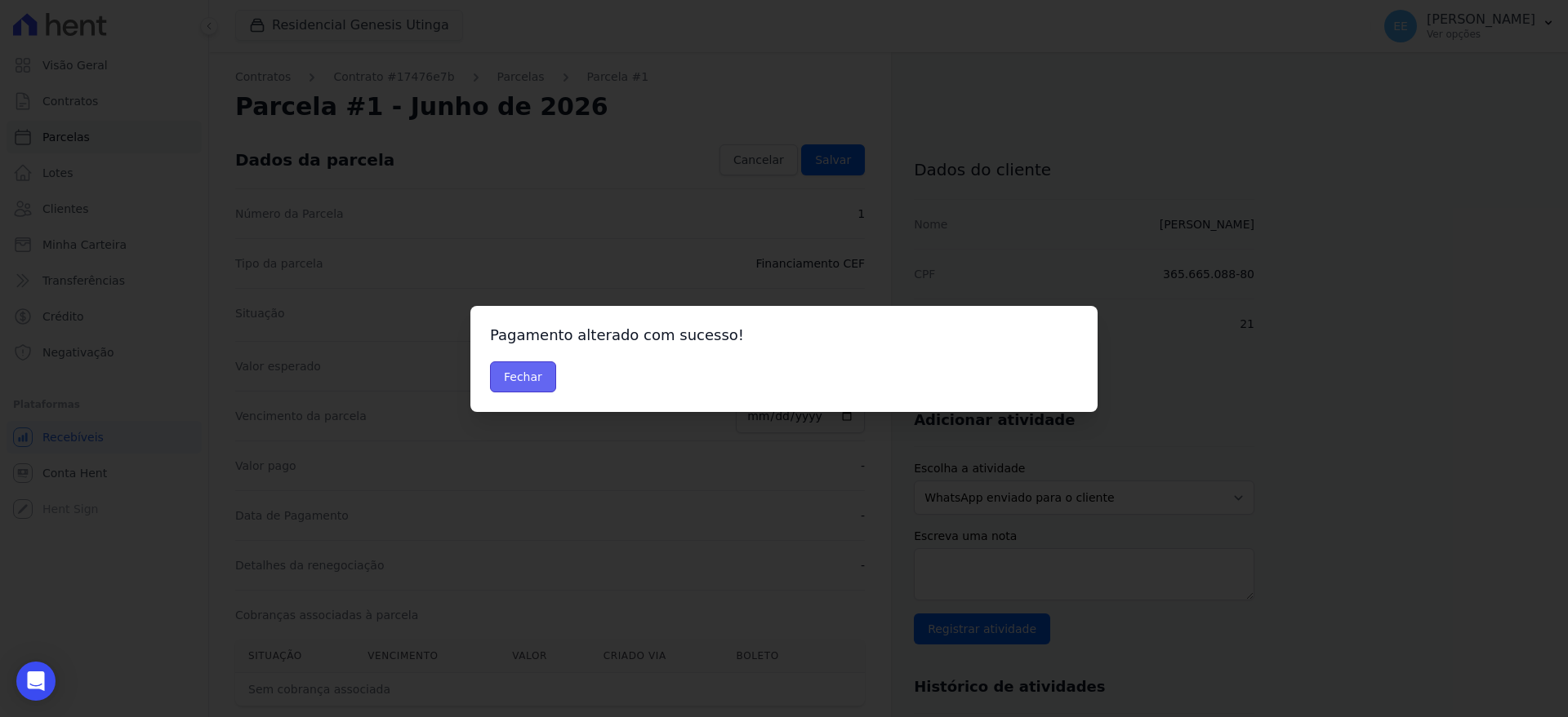
click at [535, 374] on button "Fechar" at bounding box center [523, 376] width 67 height 31
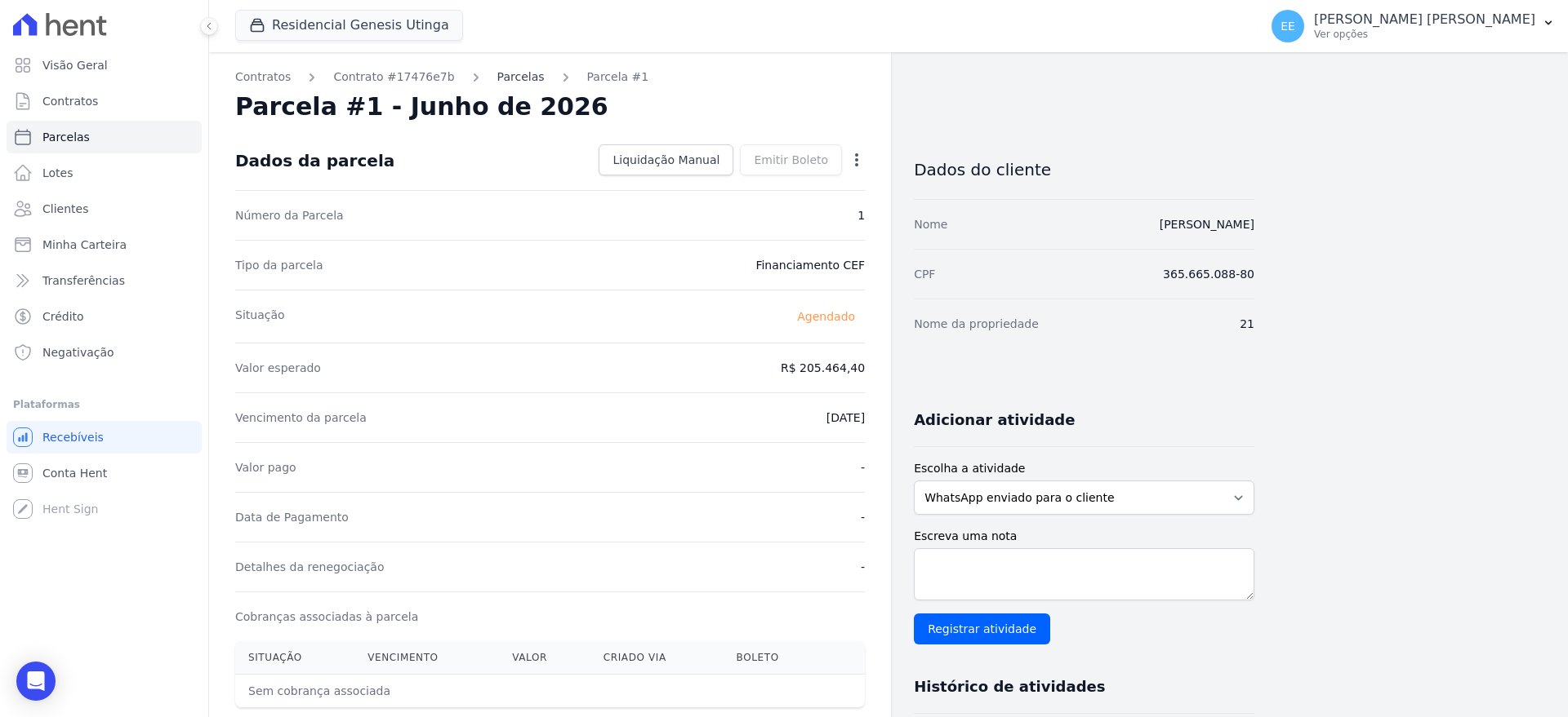
click at [500, 80] on link "Parcelas" at bounding box center [521, 77] width 48 height 17
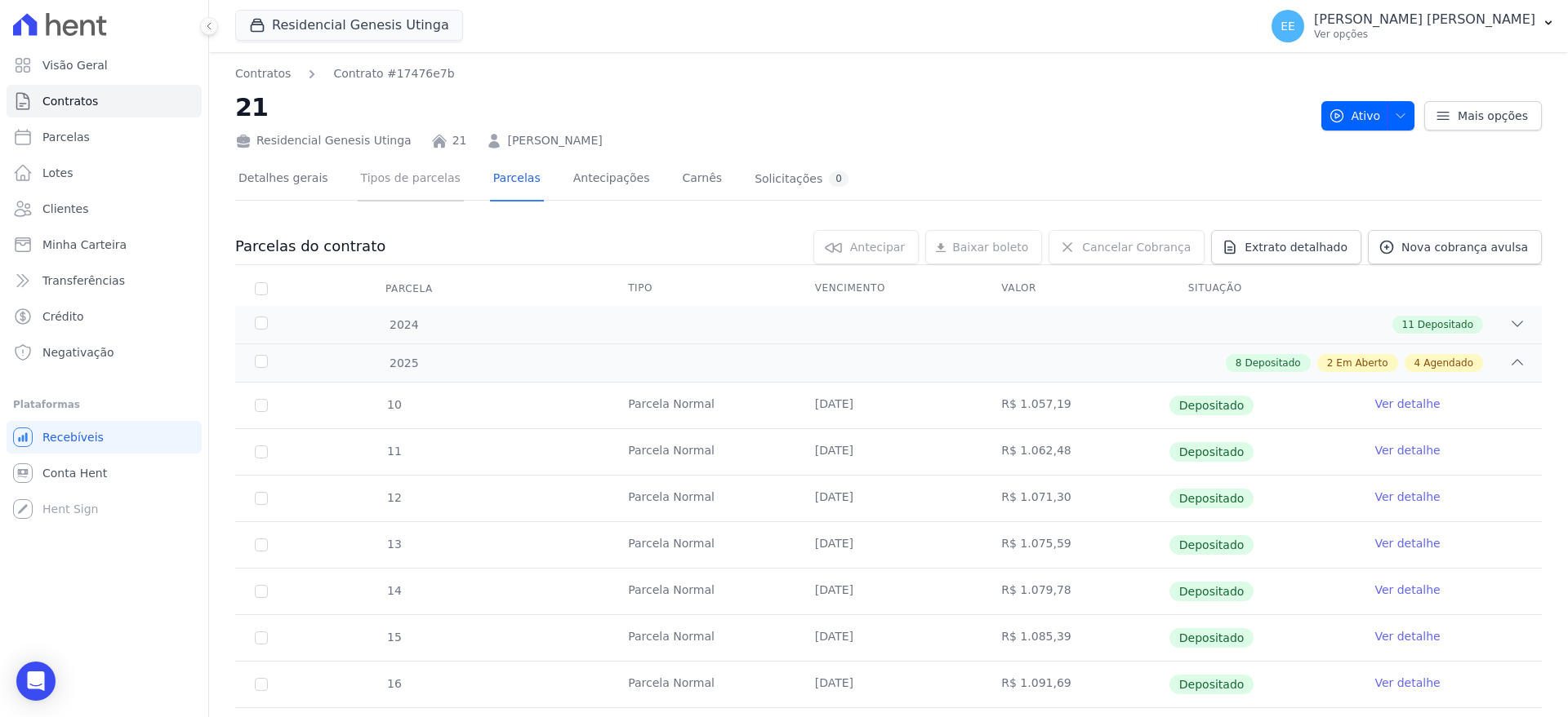
click at [401, 187] on link "Tipos de parcelas" at bounding box center [410, 180] width 106 height 43
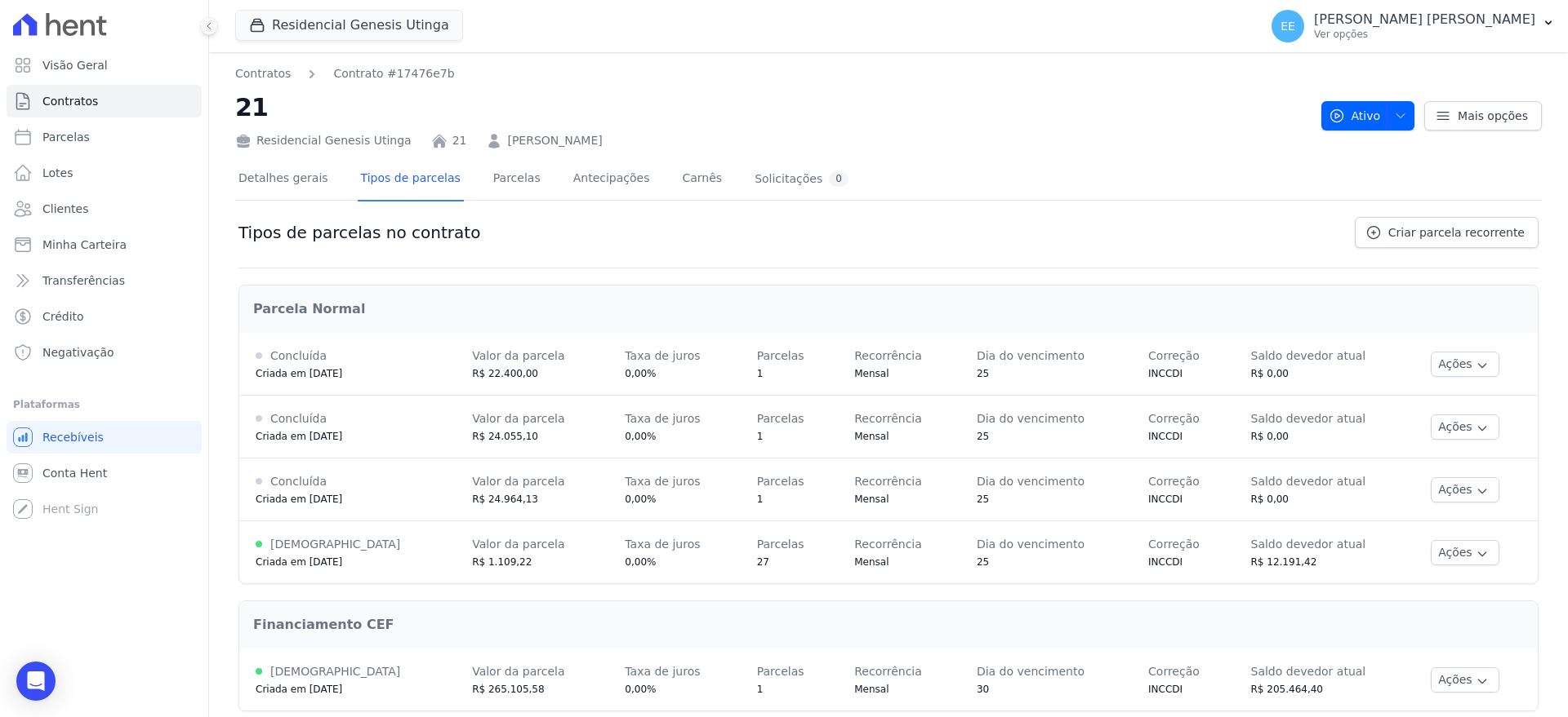
scroll to position [21, 0]
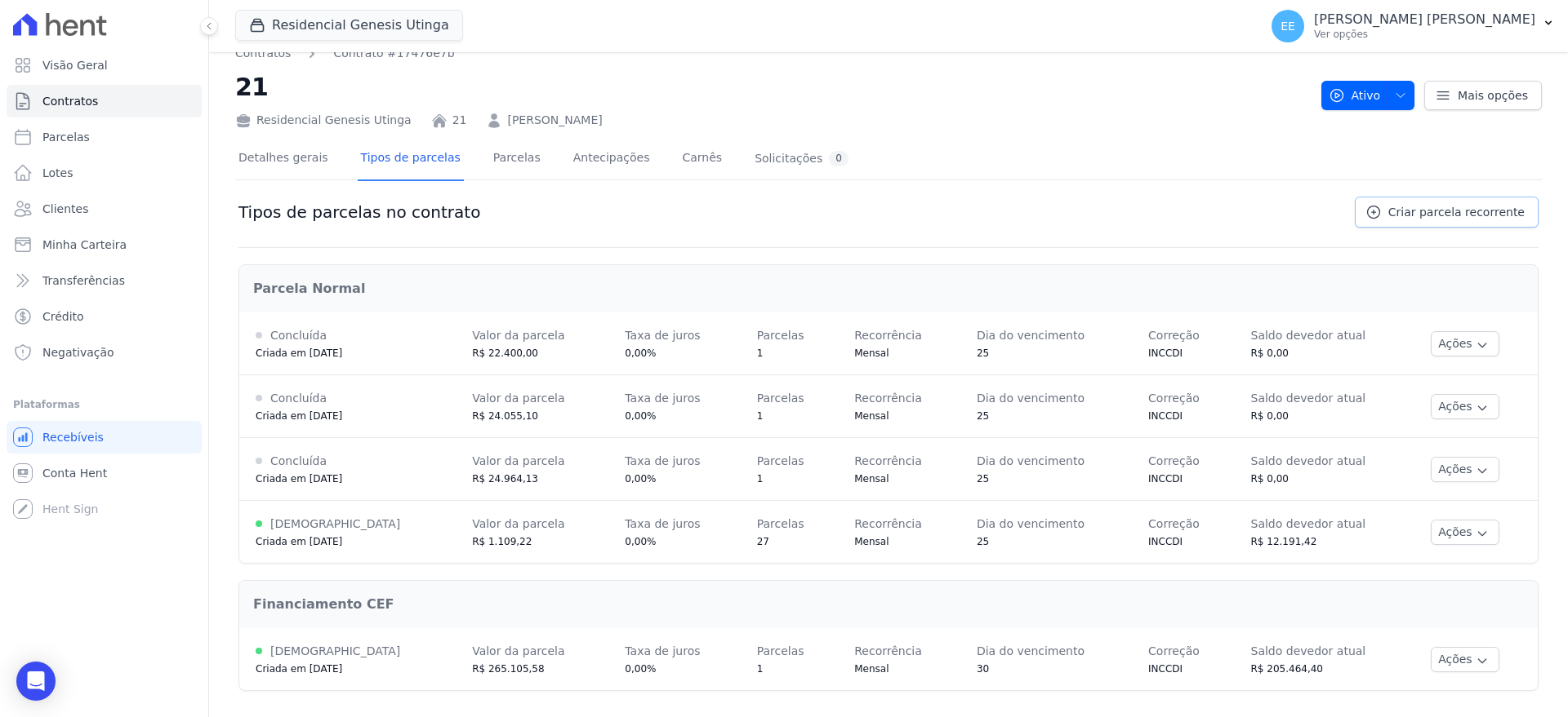
click at [1428, 213] on span "Criar parcela recorrente" at bounding box center [1457, 212] width 137 height 16
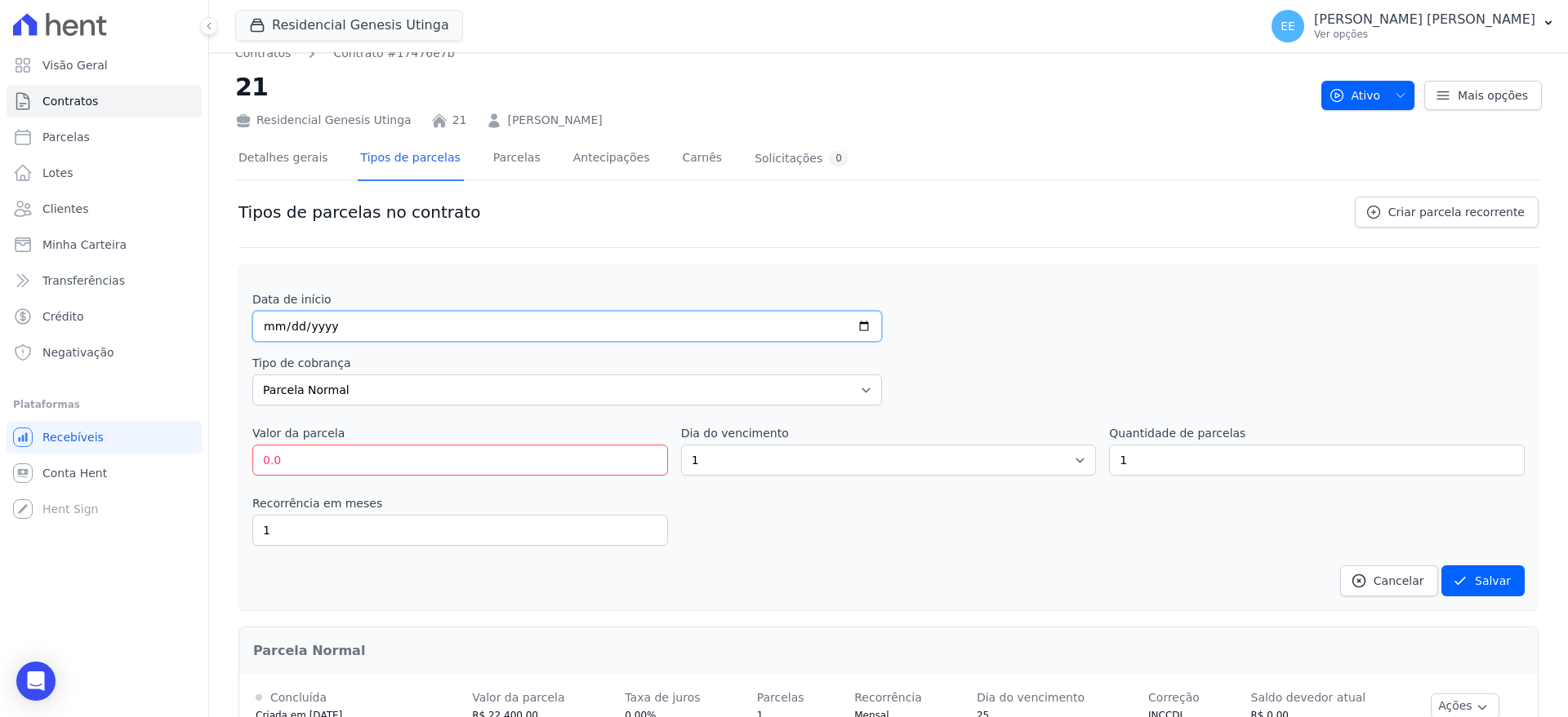
click at [264, 331] on input "date" at bounding box center [567, 326] width 629 height 31
type input "2025-08-25"
click at [359, 474] on input "0.0" at bounding box center [460, 460] width 416 height 31
type input "0"
type input "1000.00"
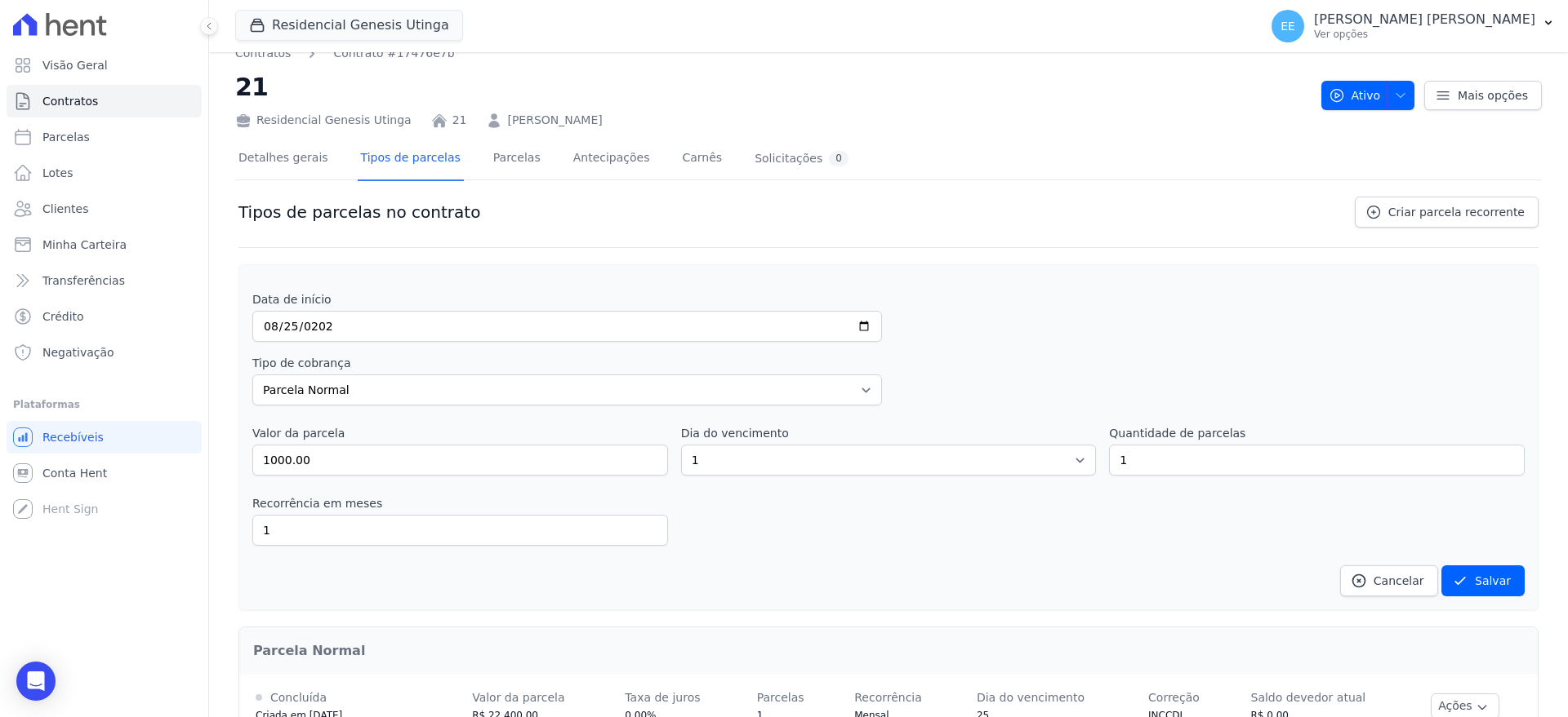
click at [711, 496] on div "Recorrência em meses 1 in_advance" at bounding box center [888, 520] width 1272 height 51
click at [1065, 461] on select "1 2 3 4 5 6 7 8 9 10 11 12 13 14 15 16 17 18 19 20 21 22 23 24 25 26 27 28 29 3…" at bounding box center [889, 460] width 416 height 31
select select "25"
click at [681, 445] on select "1 2 3 4 5 6 7 8 9 10 11 12 13 14 15 16 17 18 19 20 21 22 23 24 25 26 27 28 29 3…" at bounding box center [889, 460] width 416 height 31
click at [1493, 455] on input "2" at bounding box center [1317, 460] width 416 height 31
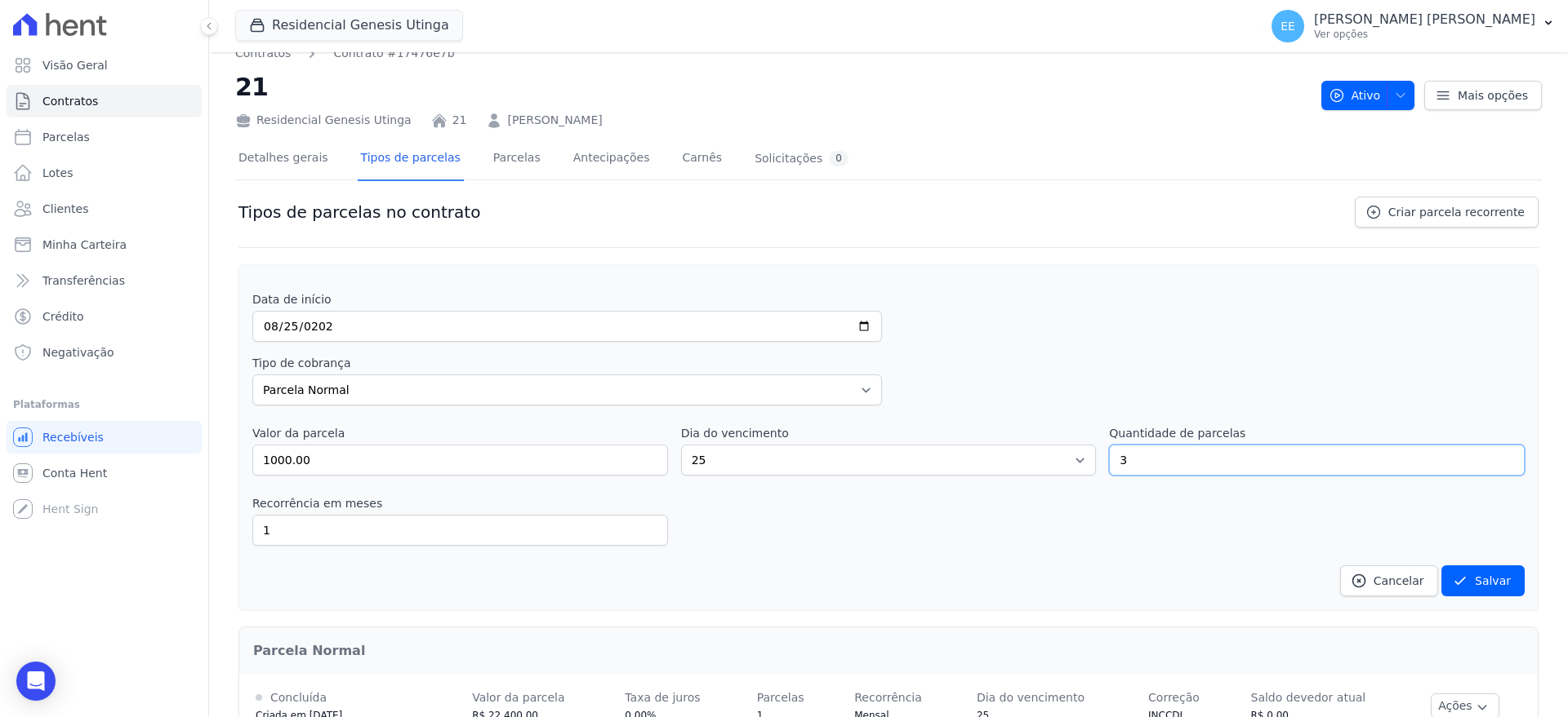
click at [1493, 455] on input "3" at bounding box center [1317, 460] width 416 height 31
click at [1493, 455] on input "4" at bounding box center [1317, 460] width 416 height 31
type input "5"
click at [1493, 455] on input "5" at bounding box center [1317, 460] width 416 height 31
click at [933, 589] on dd "Cancelar Salvar" at bounding box center [888, 580] width 1272 height 31
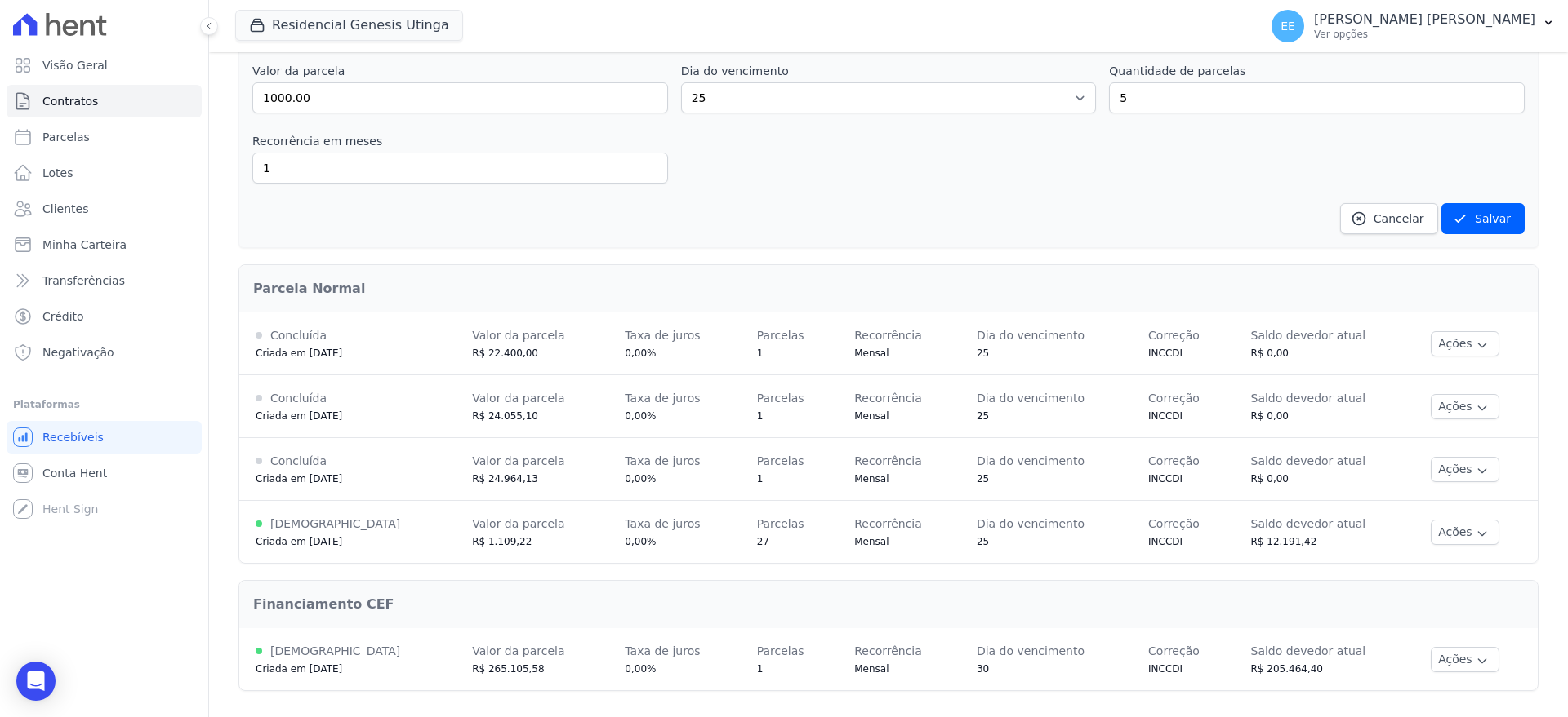
scroll to position [179, 0]
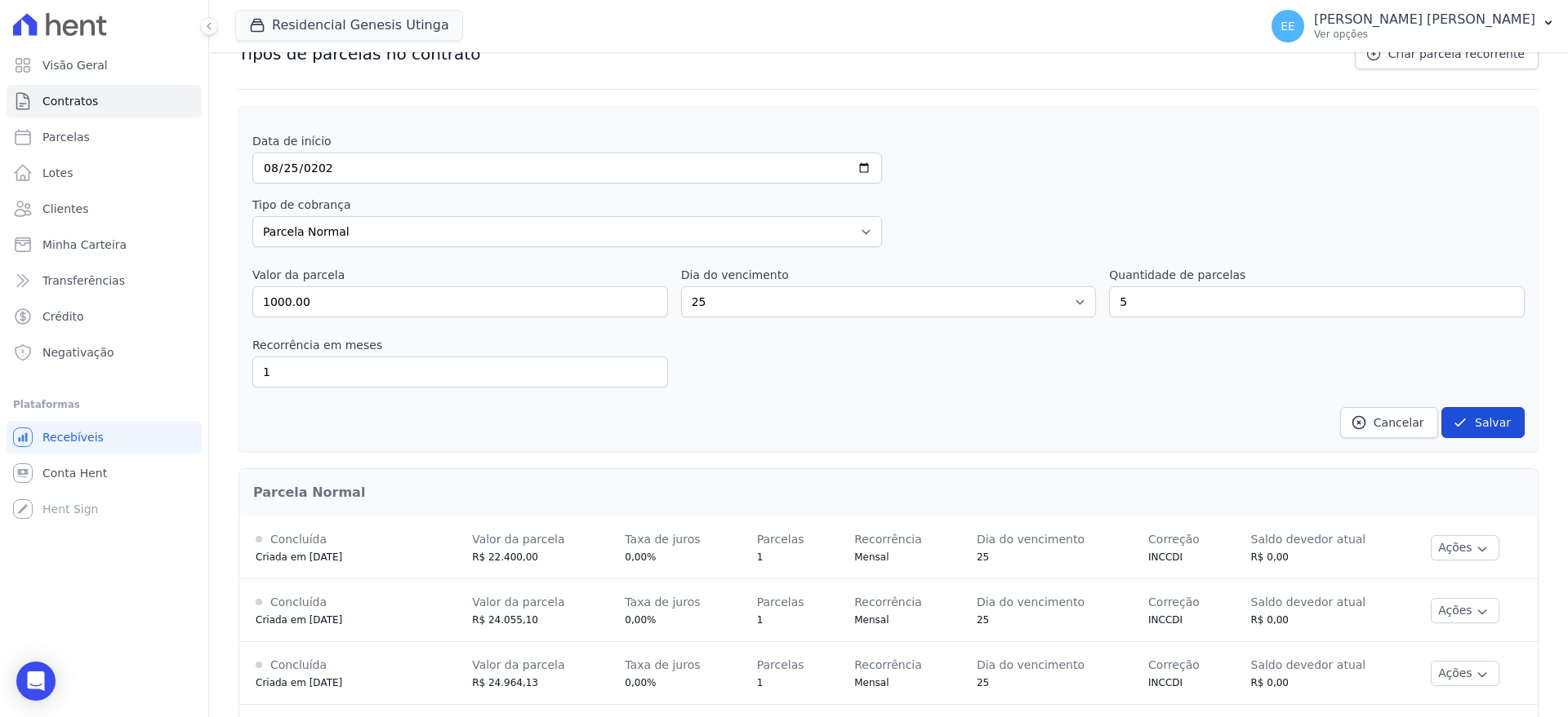
click at [1479, 426] on button "Salvar" at bounding box center [1483, 422] width 83 height 31
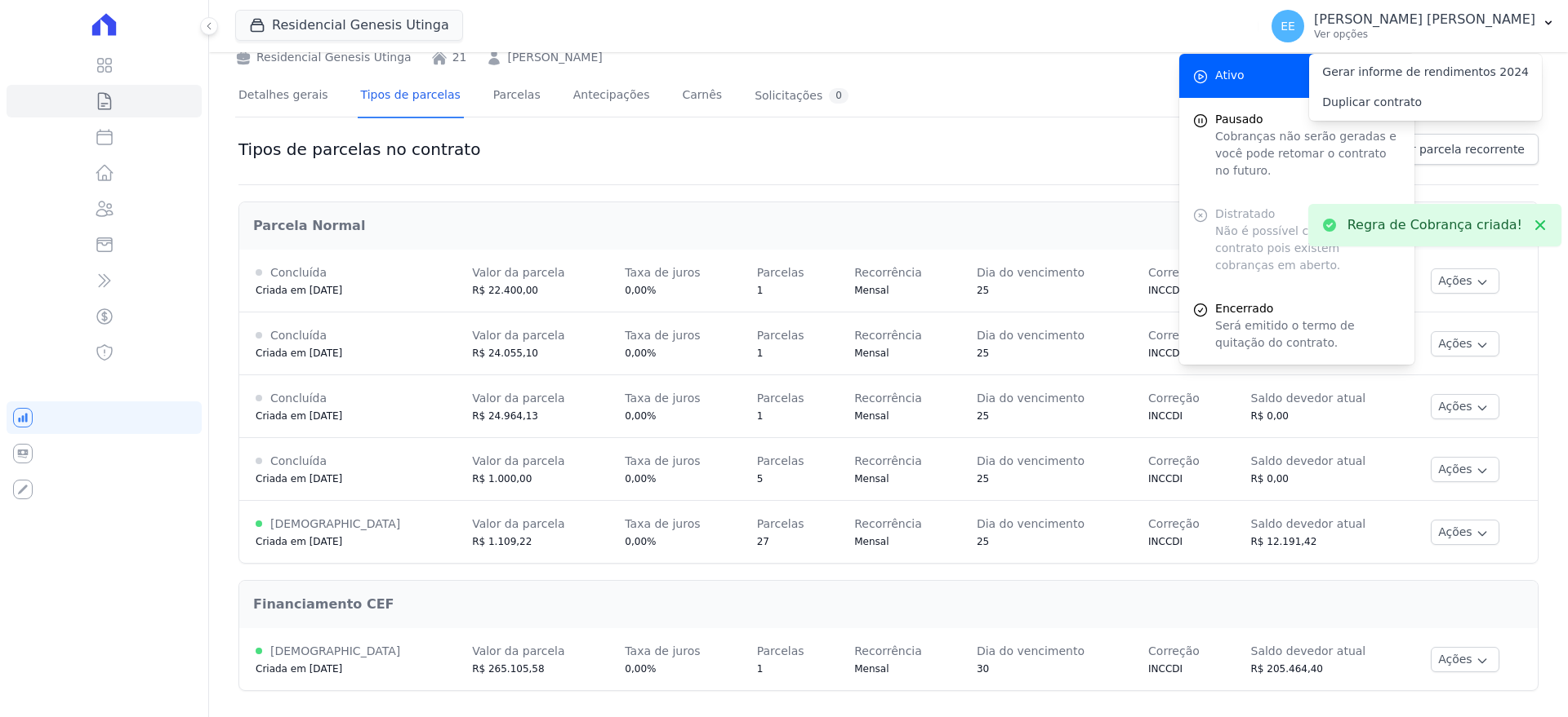
scroll to position [83, 0]
click at [1064, 136] on div "Tipos de parcelas no contrato Criar parcela recorrente" at bounding box center [889, 159] width 1300 height 51
click at [1533, 219] on button at bounding box center [1539, 225] width 29 height 29
click at [1100, 144] on div "Tipos de parcelas no contrato Criar parcela recorrente" at bounding box center [889, 159] width 1300 height 51
click at [1238, 78] on div "Ativo" at bounding box center [1296, 76] width 235 height 44
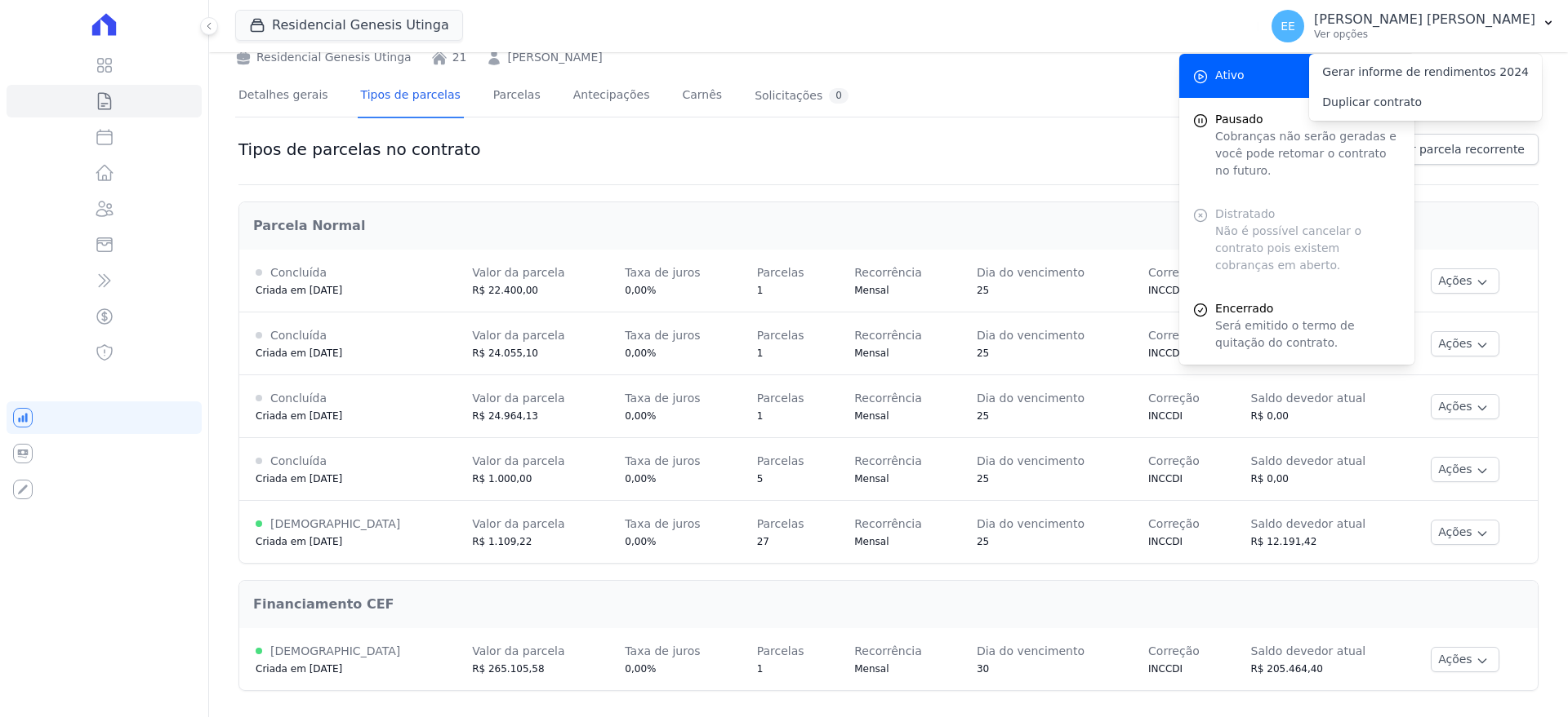
click at [1533, 93] on div "Contratos Contrato #17476e7b 21 Residencial Genesis Utinga 21 RAFAEL DUARTE CAB…" at bounding box center [888, 343] width 1359 height 748
click at [919, 120] on div at bounding box center [888, 124] width 1307 height 14
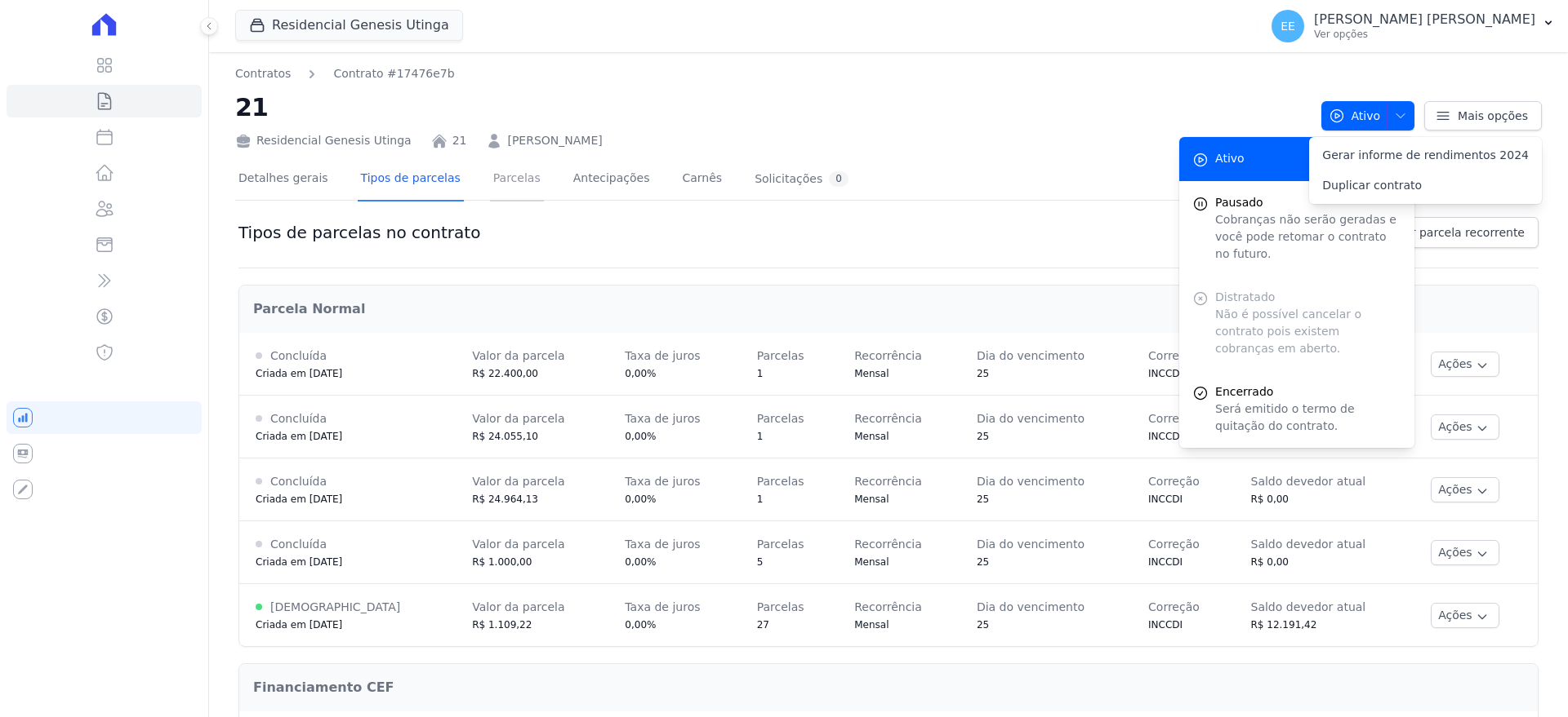
click at [505, 182] on link "Parcelas" at bounding box center [517, 180] width 54 height 43
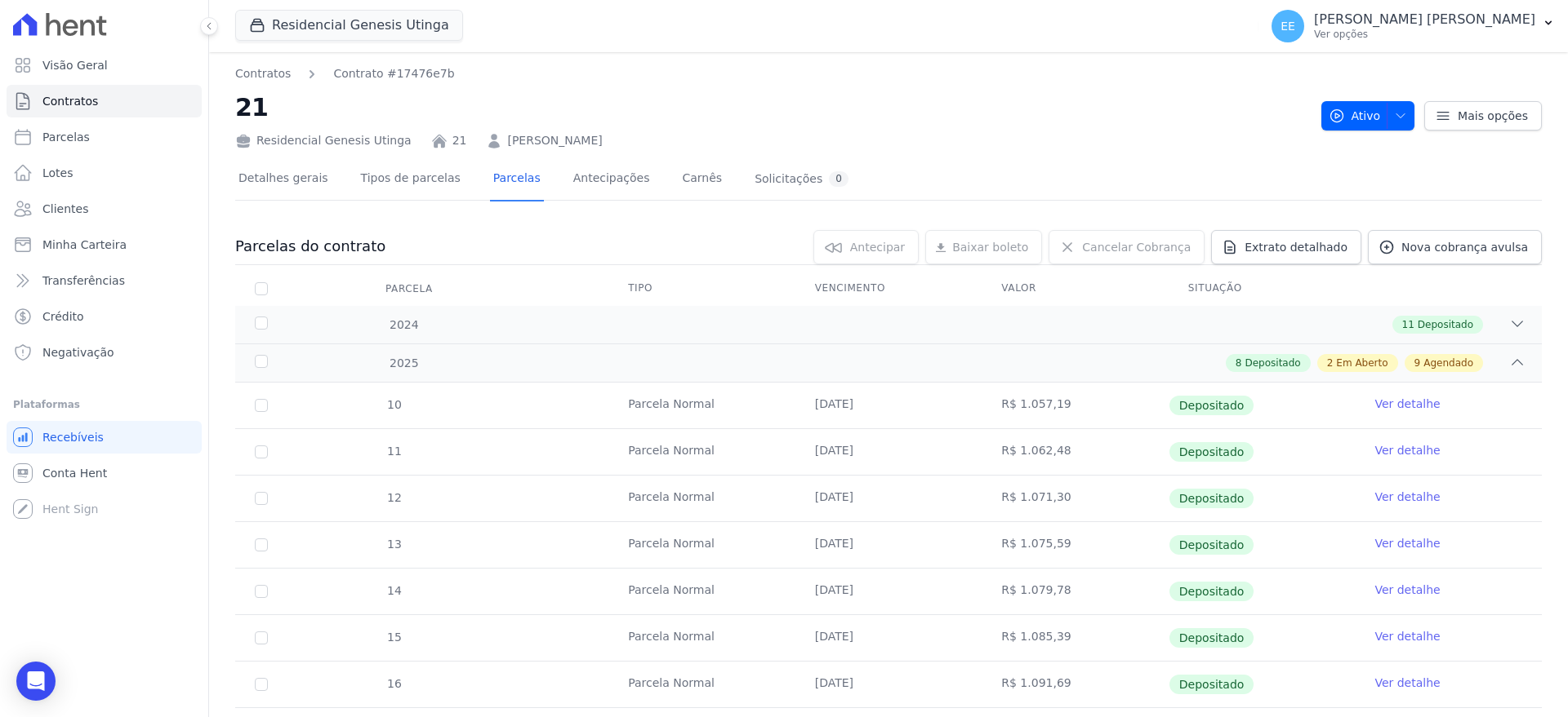
scroll to position [408, 0]
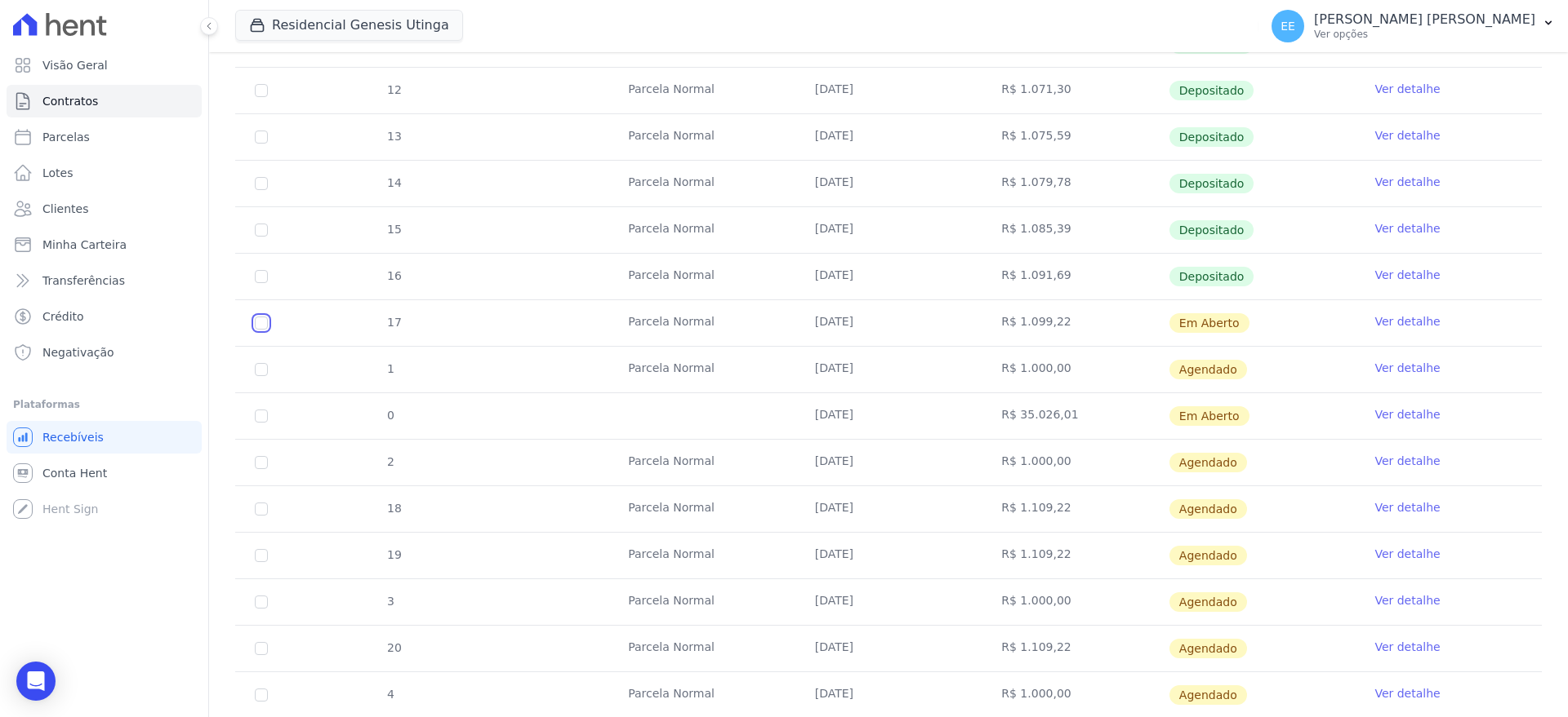
click at [264, 324] on input "checkbox" at bounding box center [261, 323] width 13 height 13
checkbox input "true"
click at [263, 376] on input "checkbox" at bounding box center [261, 370] width 13 height 13
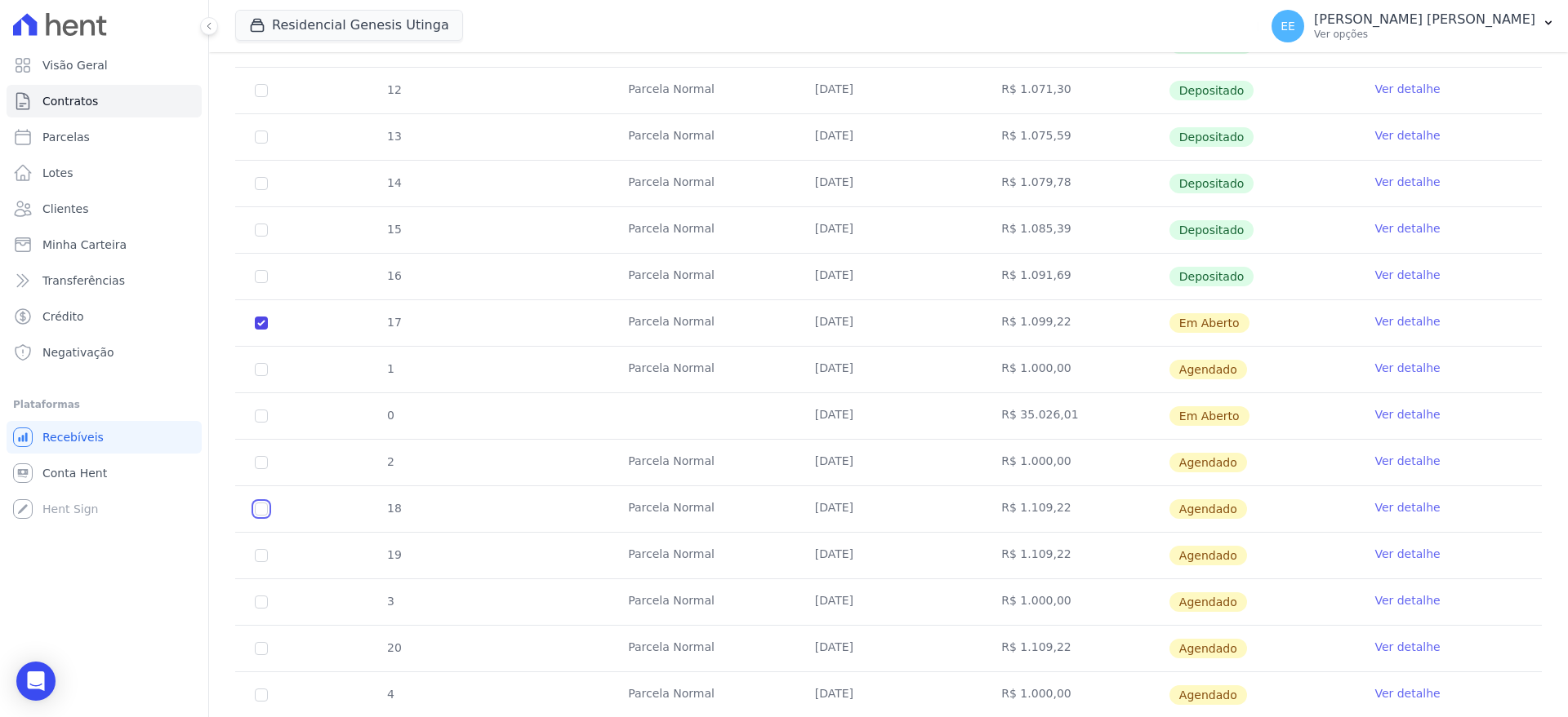
checkbox input "true"
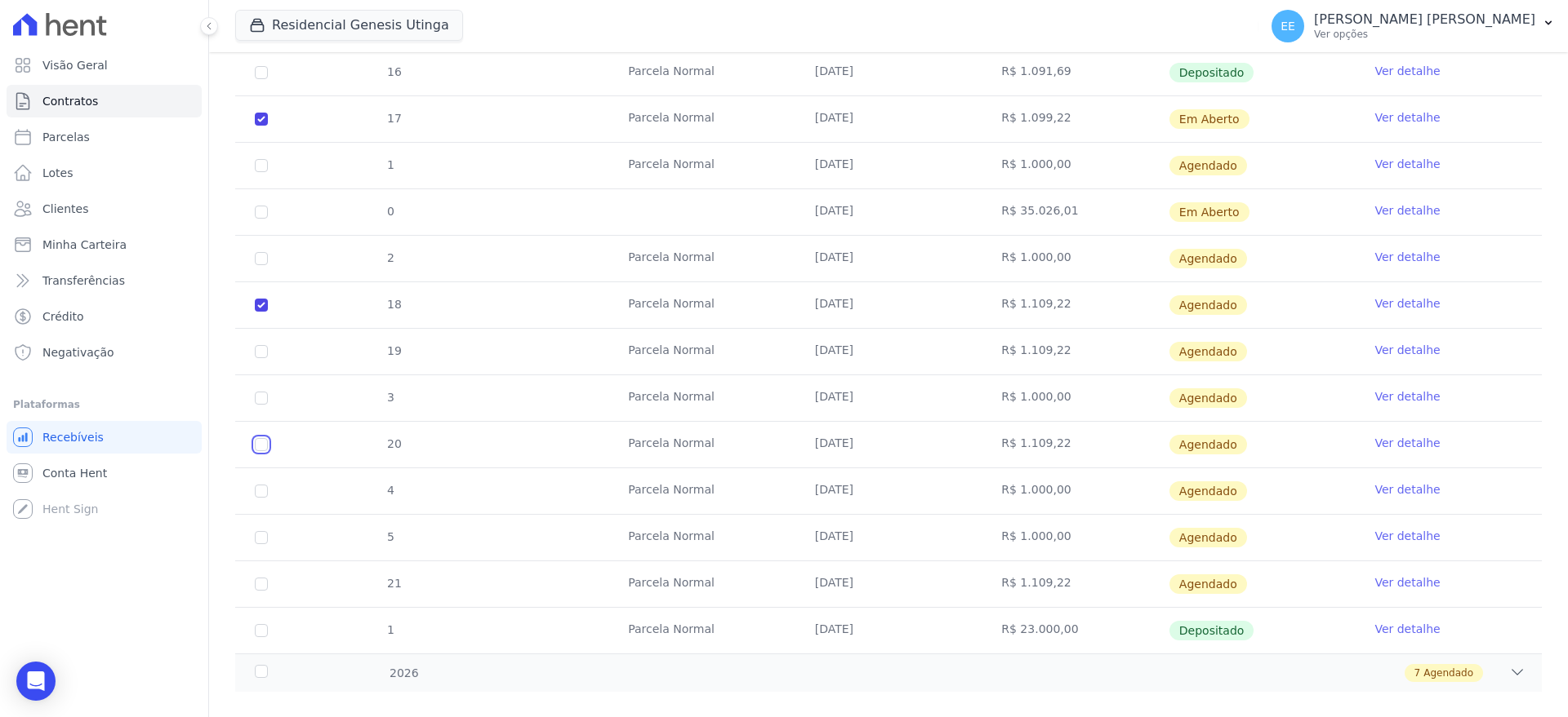
click at [258, 172] on input "checkbox" at bounding box center [261, 166] width 13 height 13
checkbox input "true"
click at [262, 172] on input "checkbox" at bounding box center [261, 166] width 13 height 13
checkbox input "true"
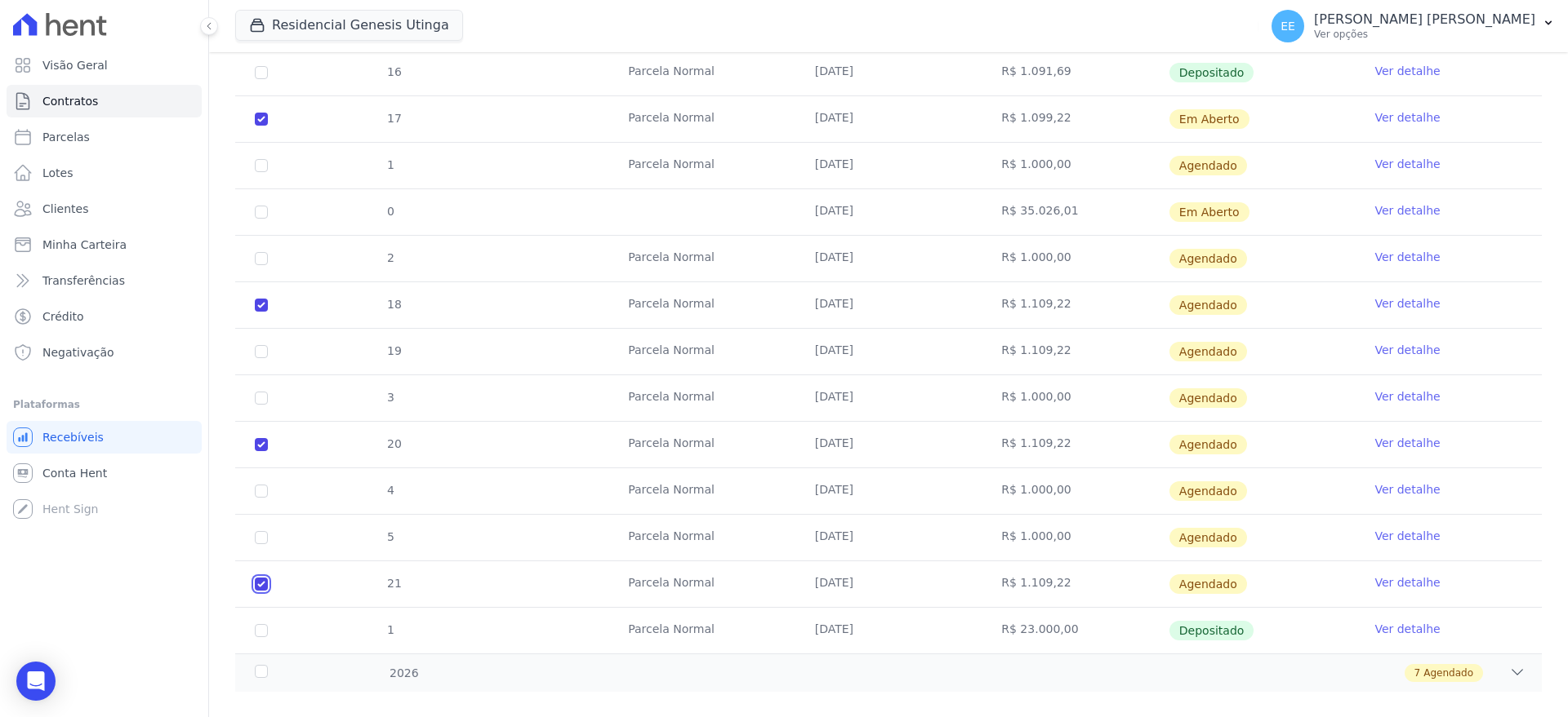
checkbox input "true"
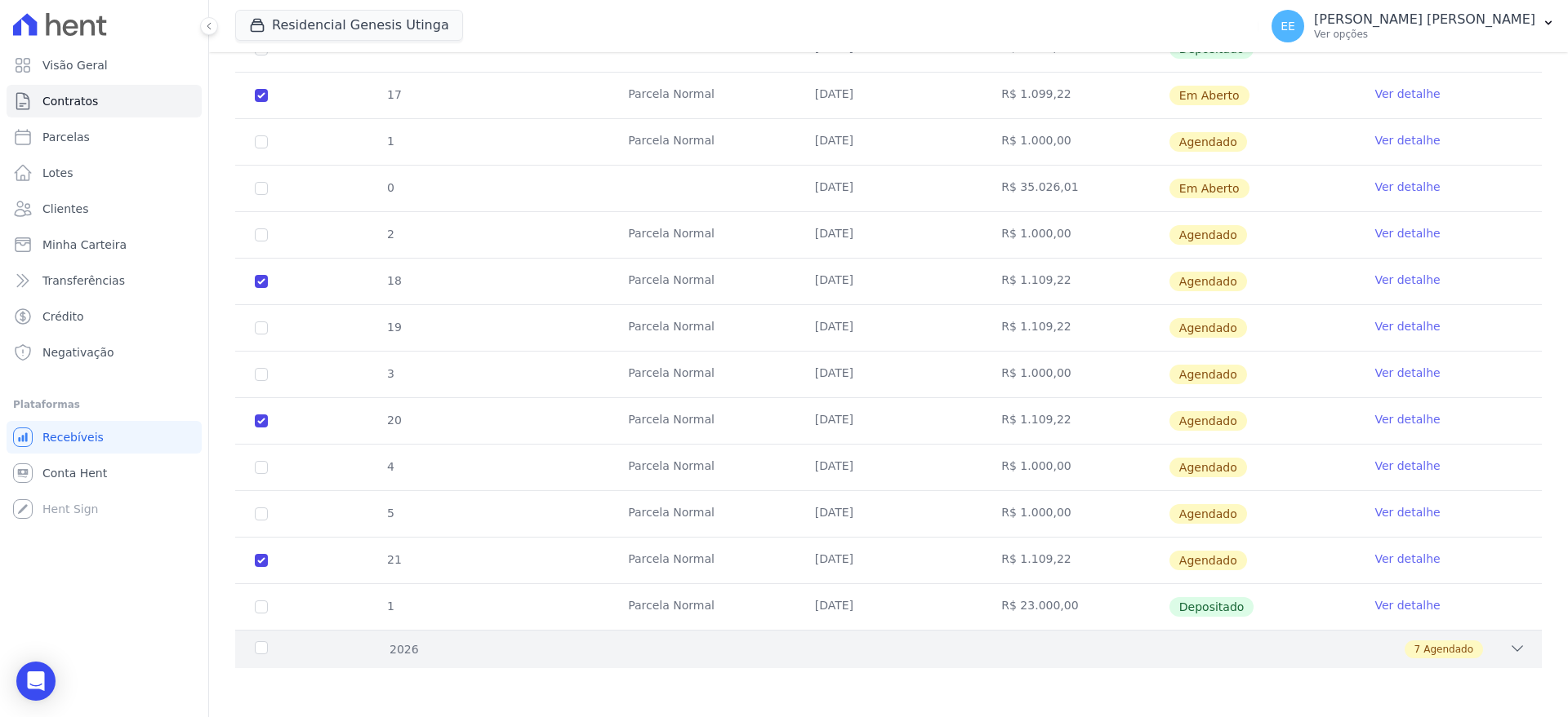
click at [1509, 645] on icon at bounding box center [1516, 648] width 16 height 16
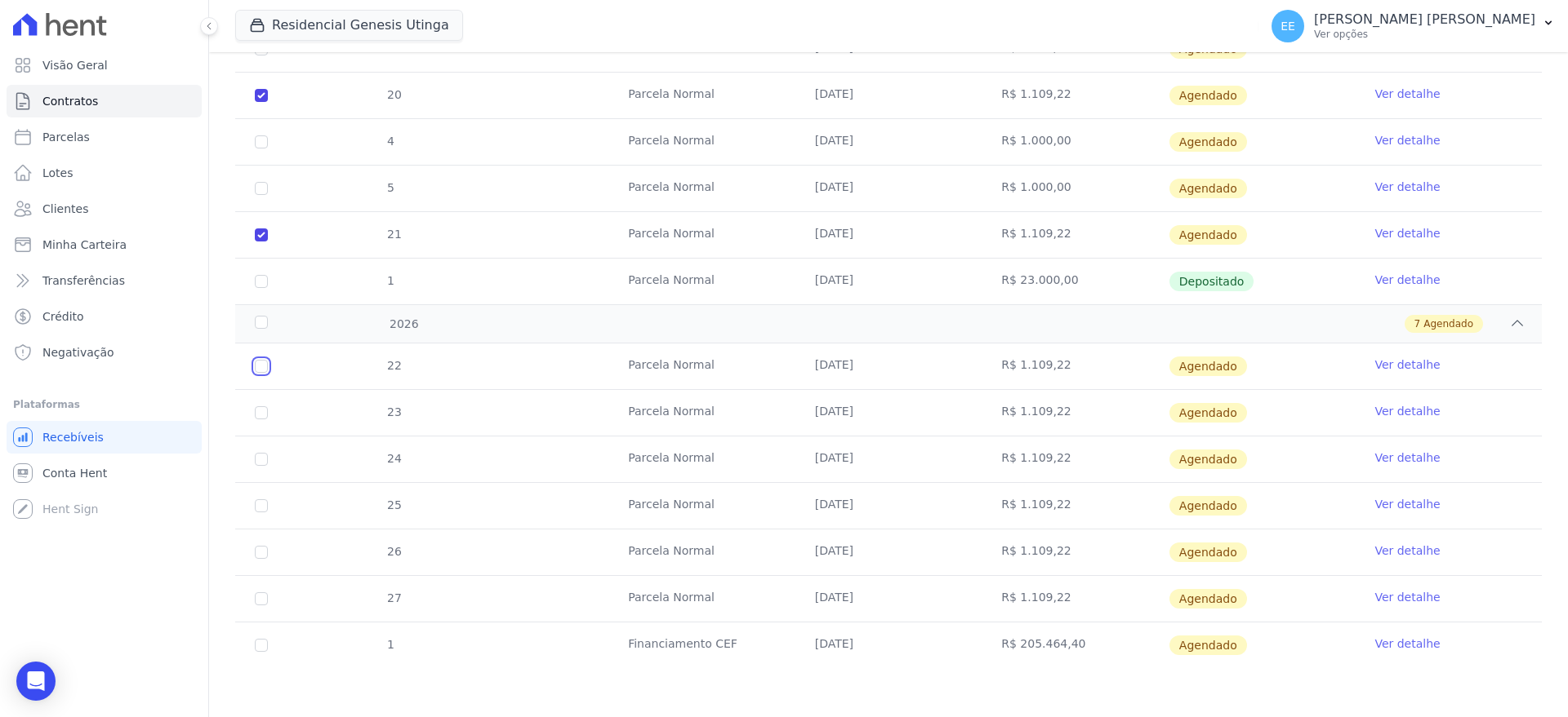
click at [259, 368] on input "checkbox" at bounding box center [261, 366] width 13 height 13
checkbox input "true"
click at [259, 373] on input "checkbox" at bounding box center [261, 366] width 13 height 13
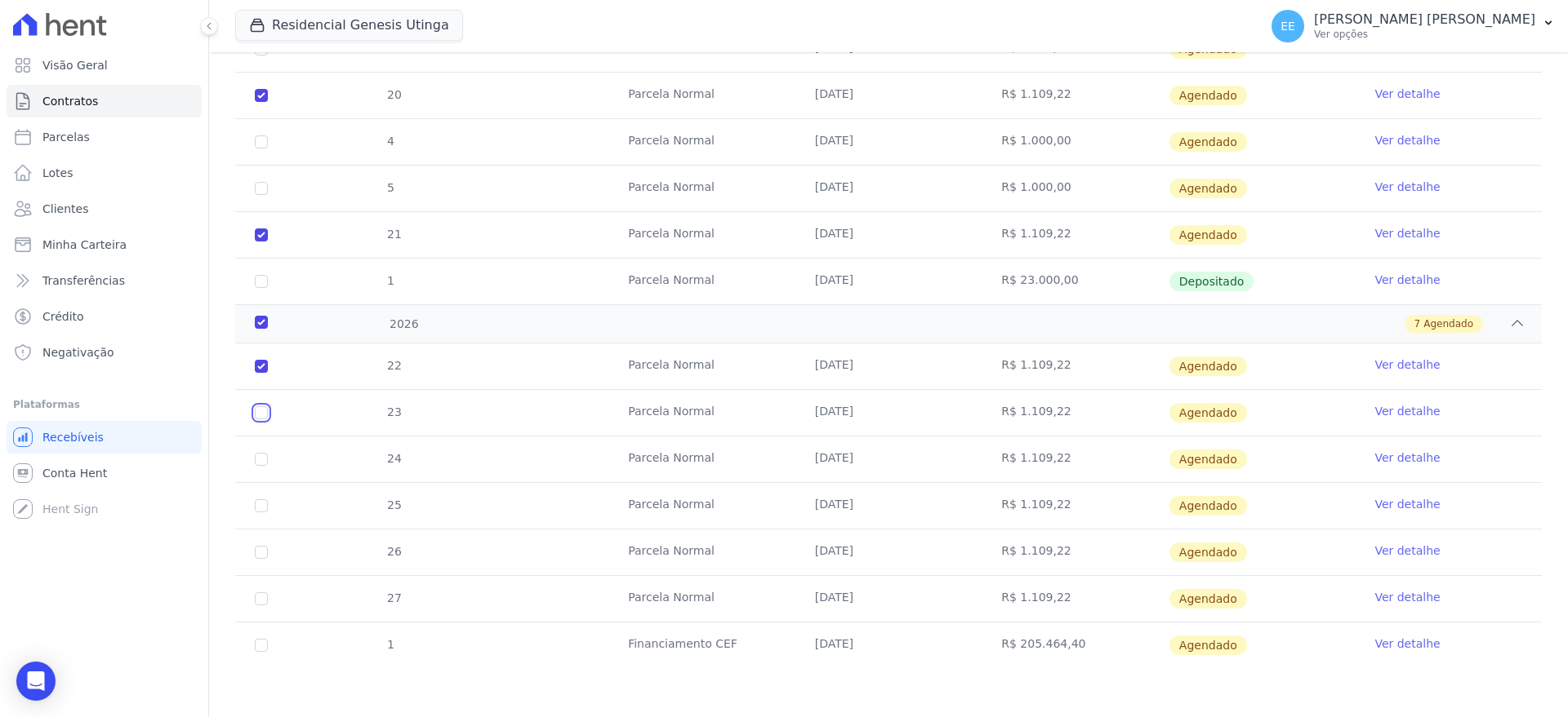
checkbox input "true"
click at [259, 373] on input "checkbox" at bounding box center [261, 366] width 13 height 13
checkbox input "true"
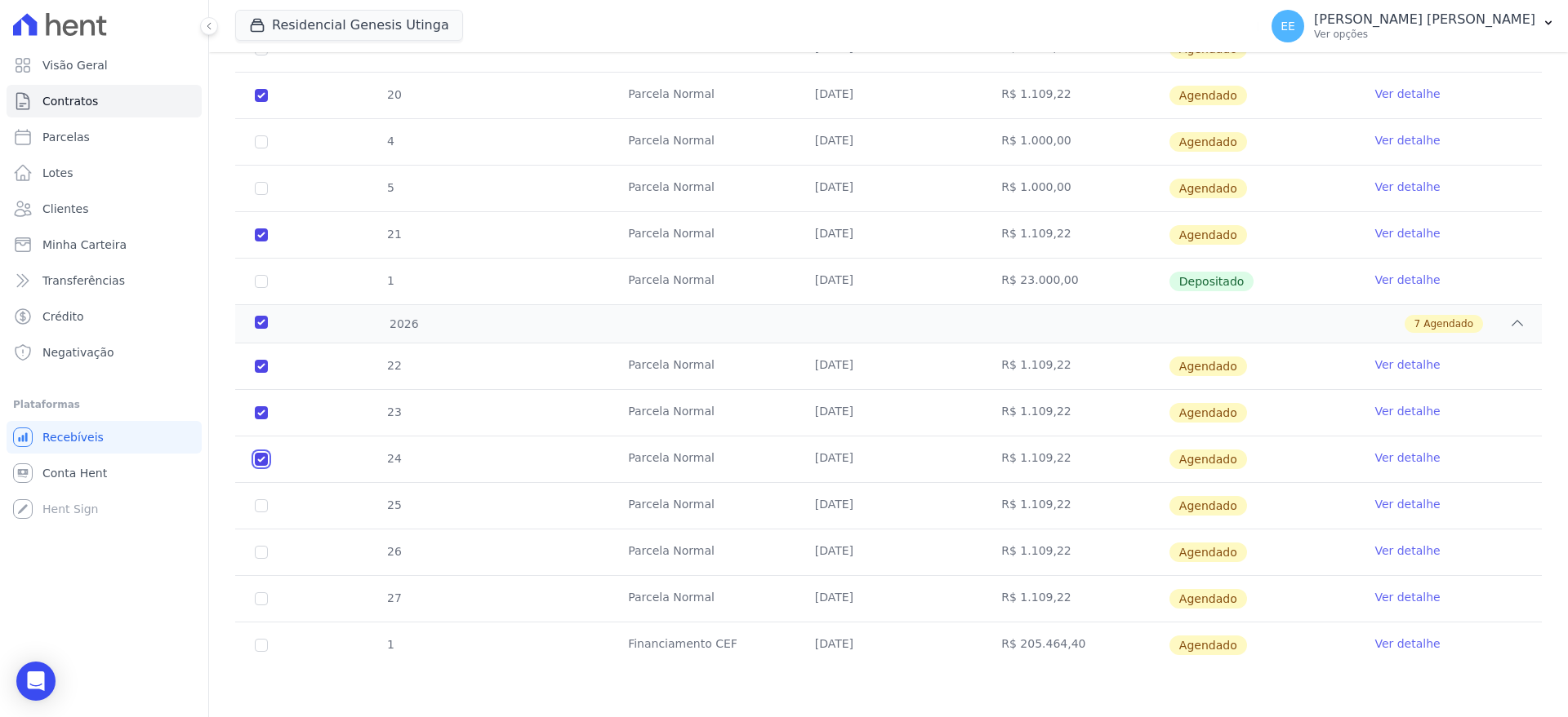
checkbox input "true"
click at [262, 373] on input "checkbox" at bounding box center [261, 366] width 13 height 13
checkbox input "true"
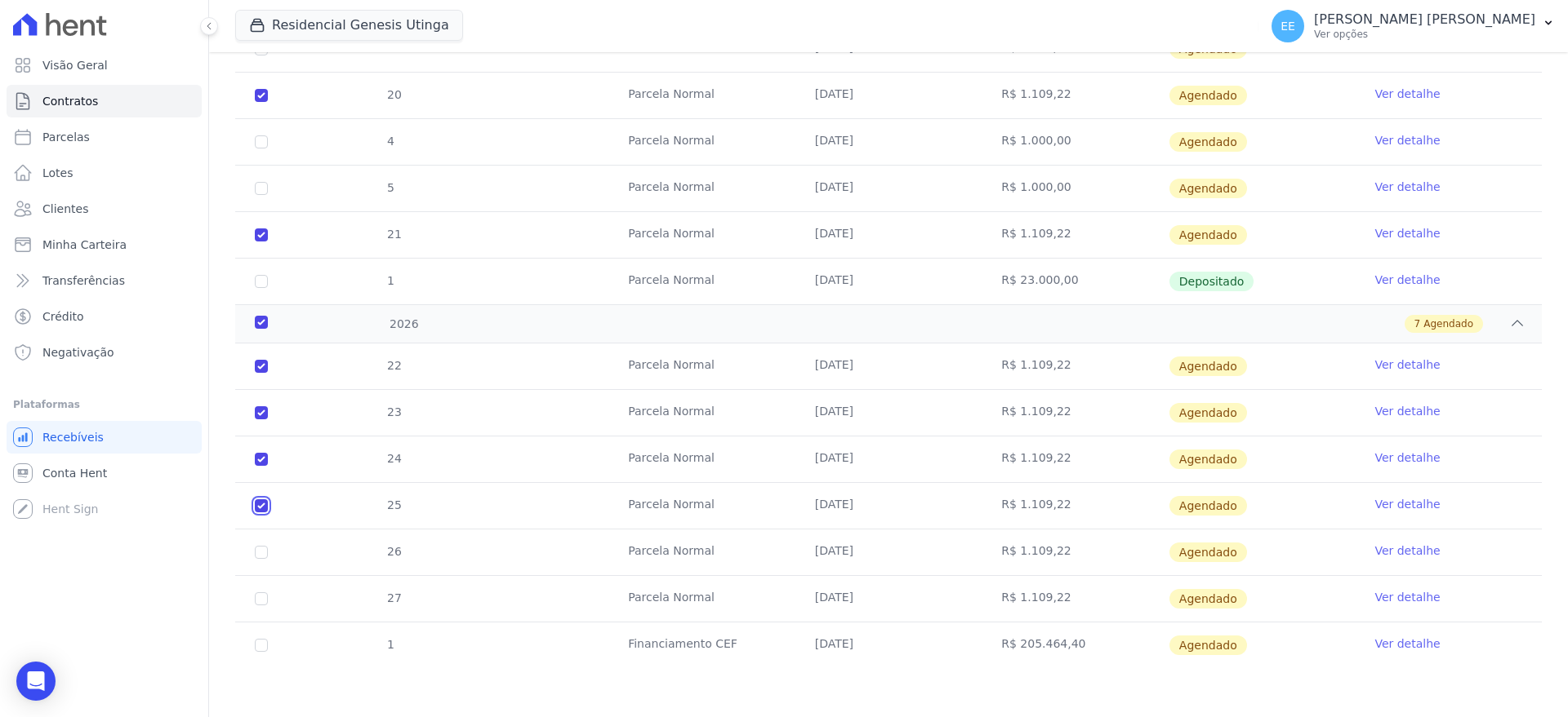
checkbox input "true"
click at [263, 373] on input "checkbox" at bounding box center [261, 366] width 13 height 13
checkbox input "true"
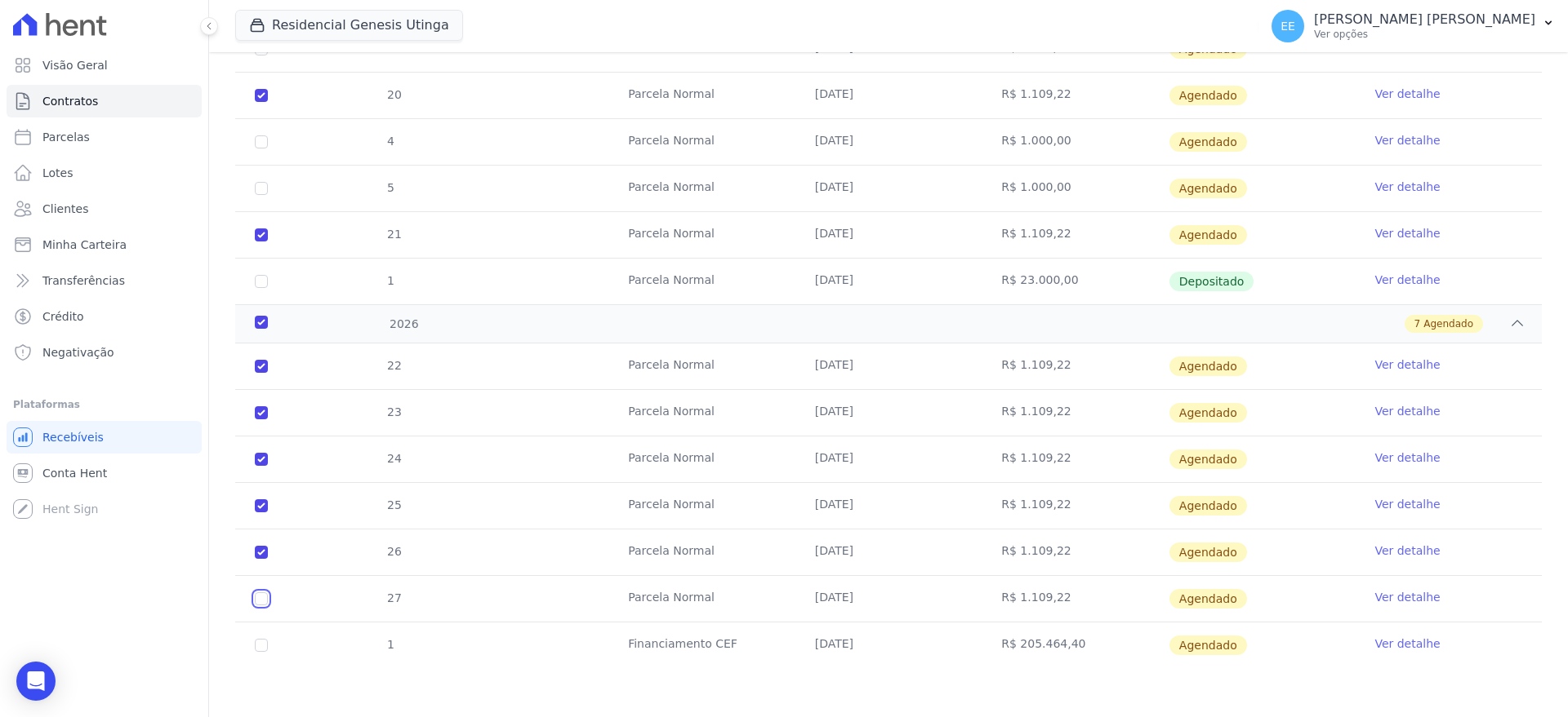
click at [259, 373] on input "checkbox" at bounding box center [261, 366] width 13 height 13
checkbox input "true"
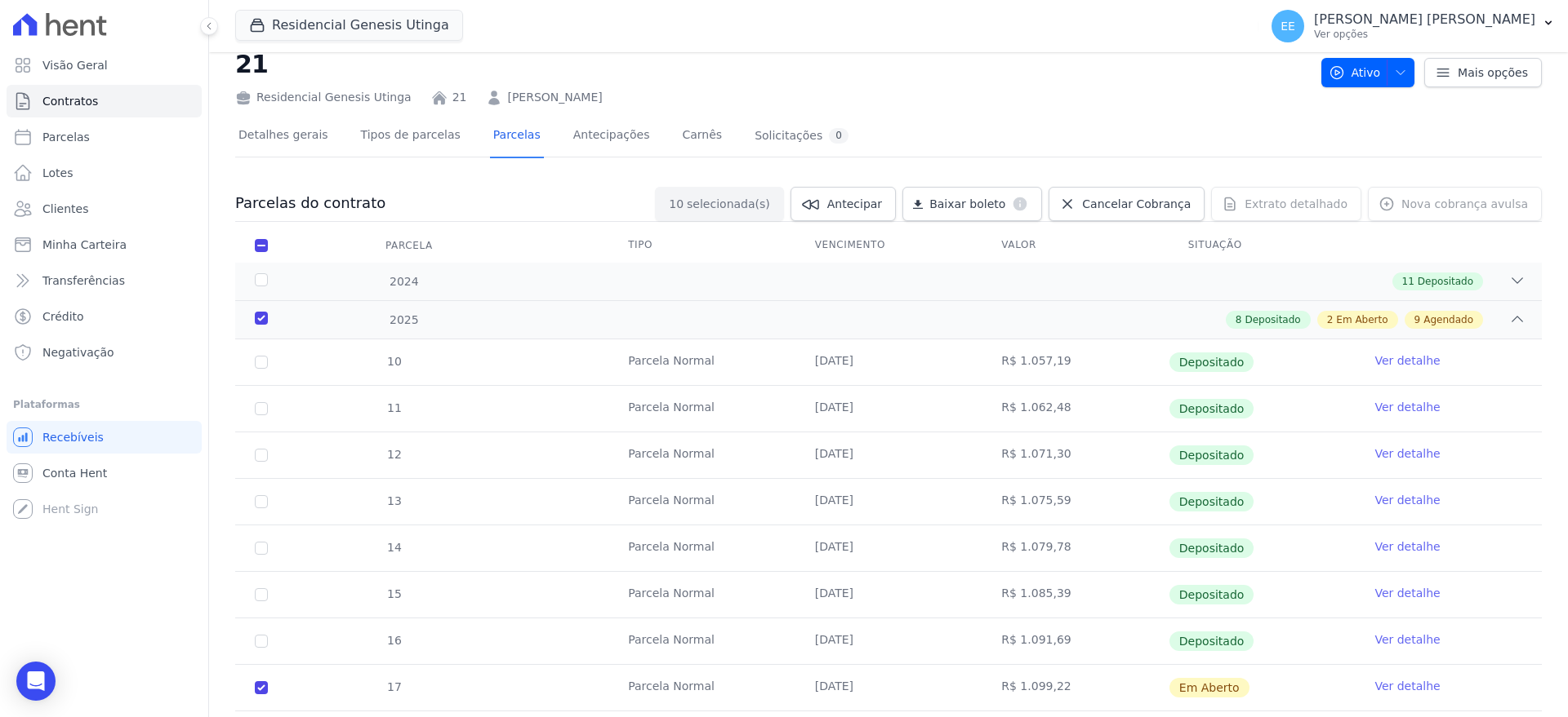
scroll to position [0, 0]
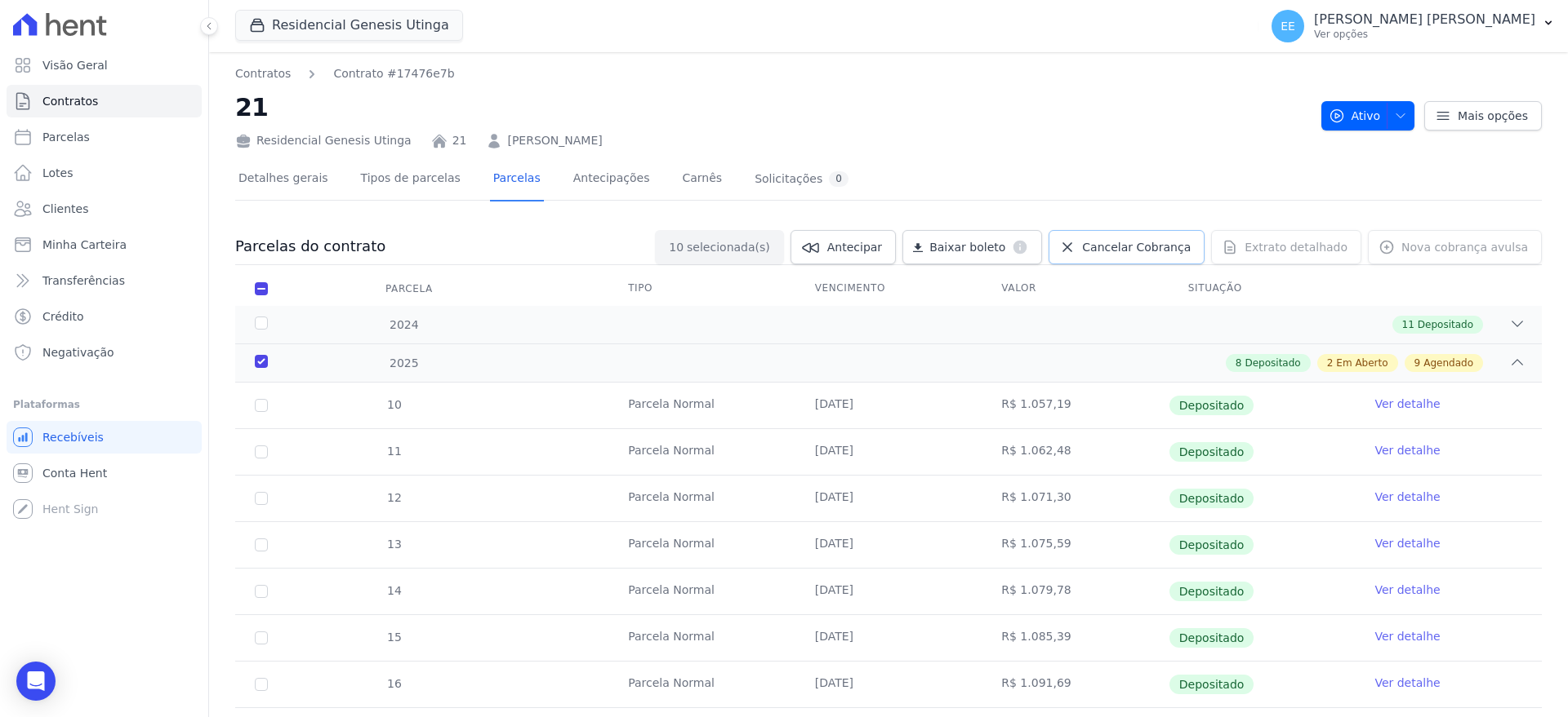
click at [1137, 252] on span "Cancelar Cobrança" at bounding box center [1136, 246] width 109 height 16
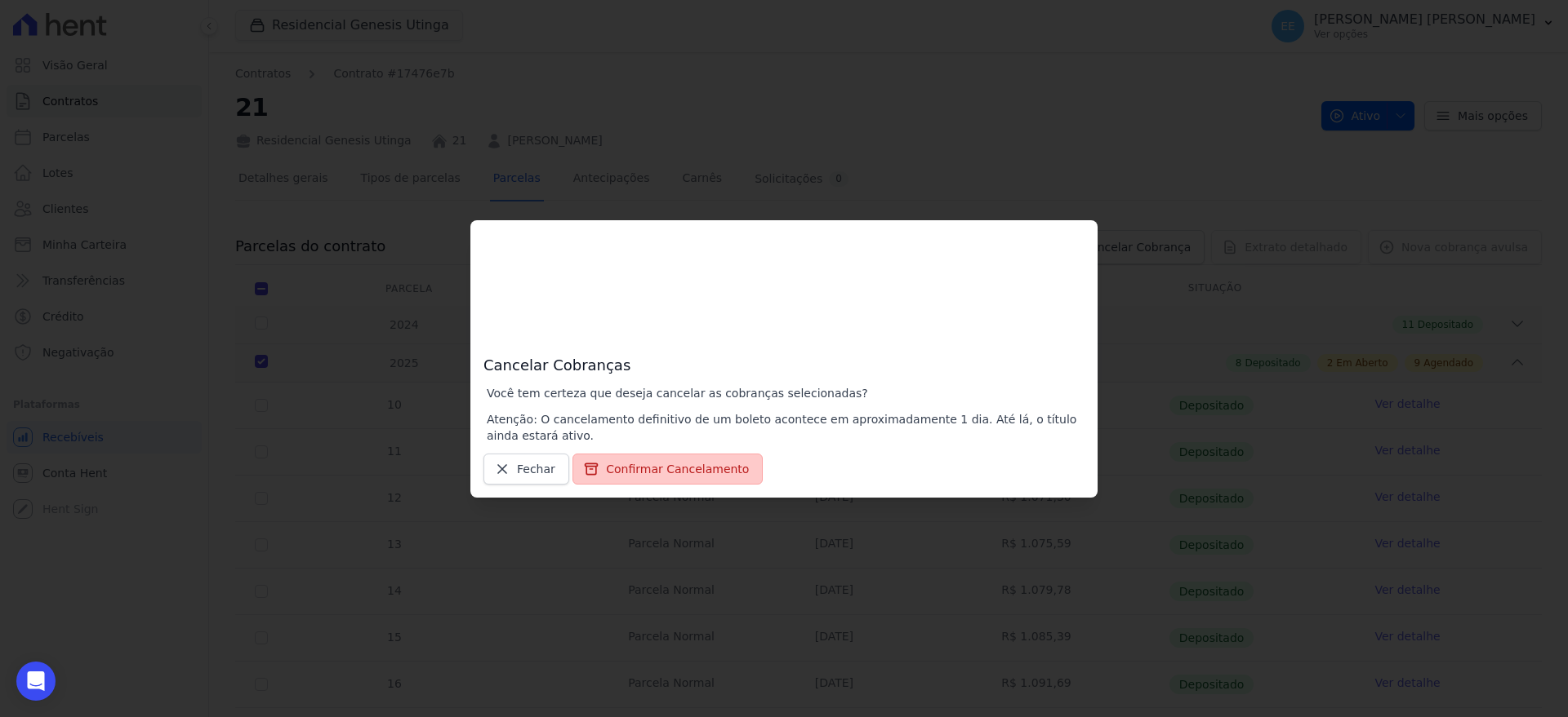
click at [644, 471] on button "Confirmar Cancelamento" at bounding box center [667, 469] width 190 height 31
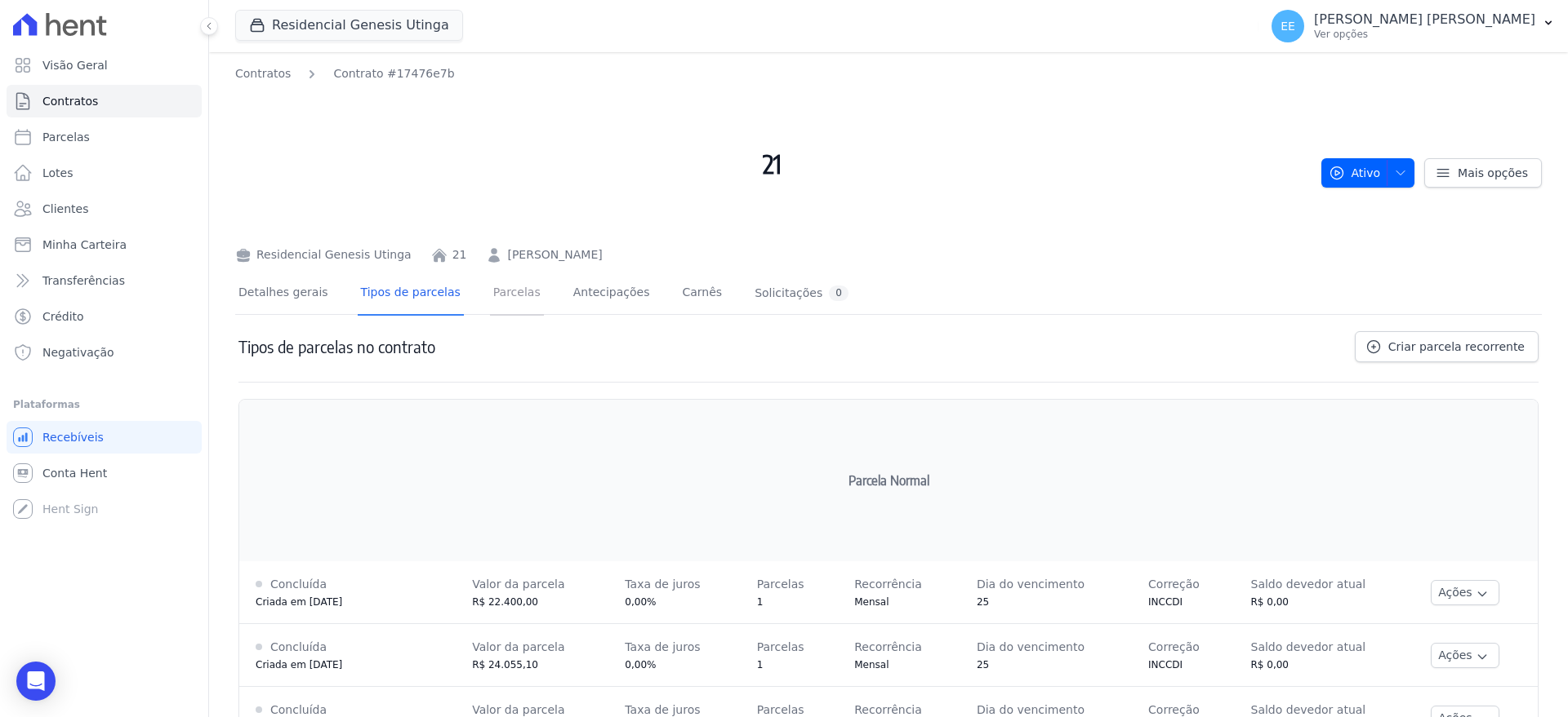
click at [494, 292] on link "Parcelas" at bounding box center [517, 294] width 54 height 43
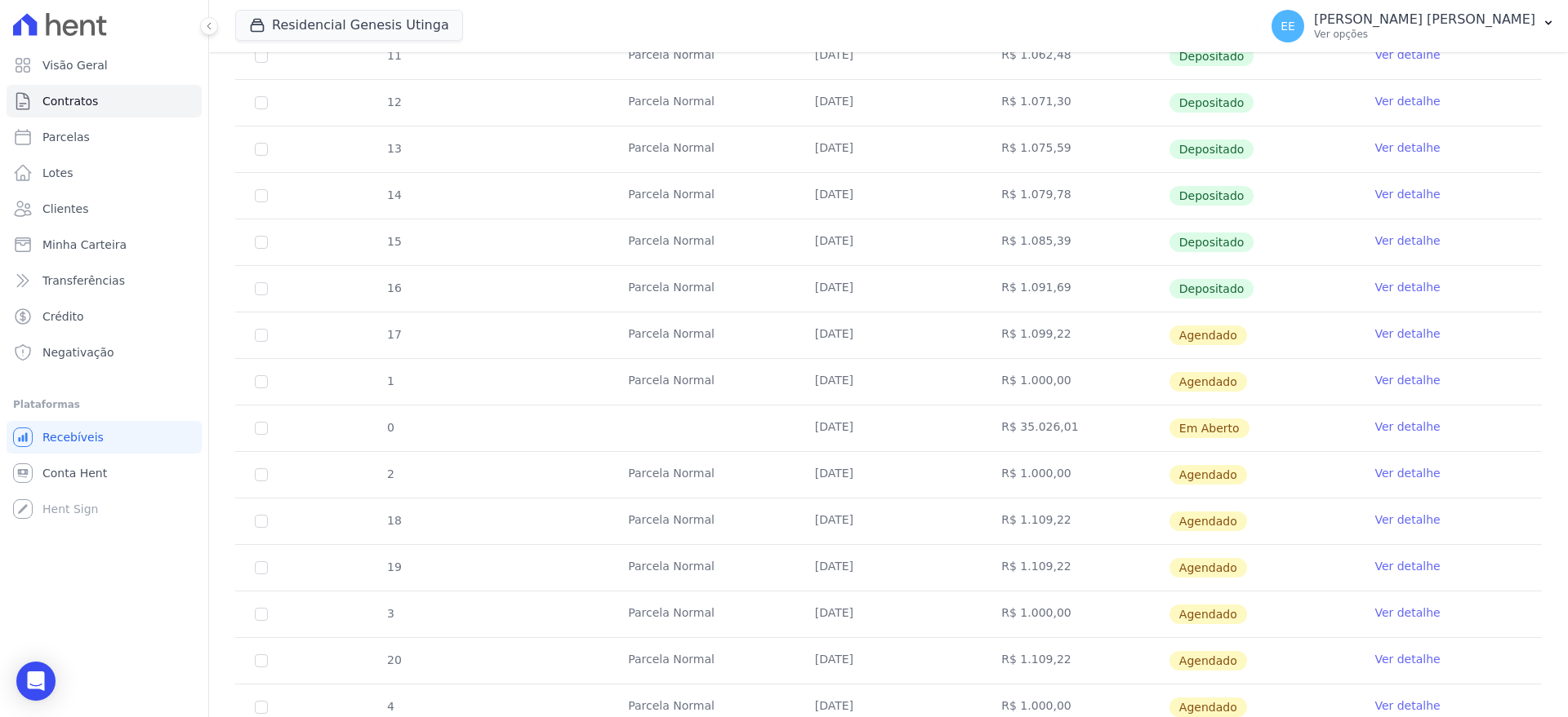
scroll to position [750, 0]
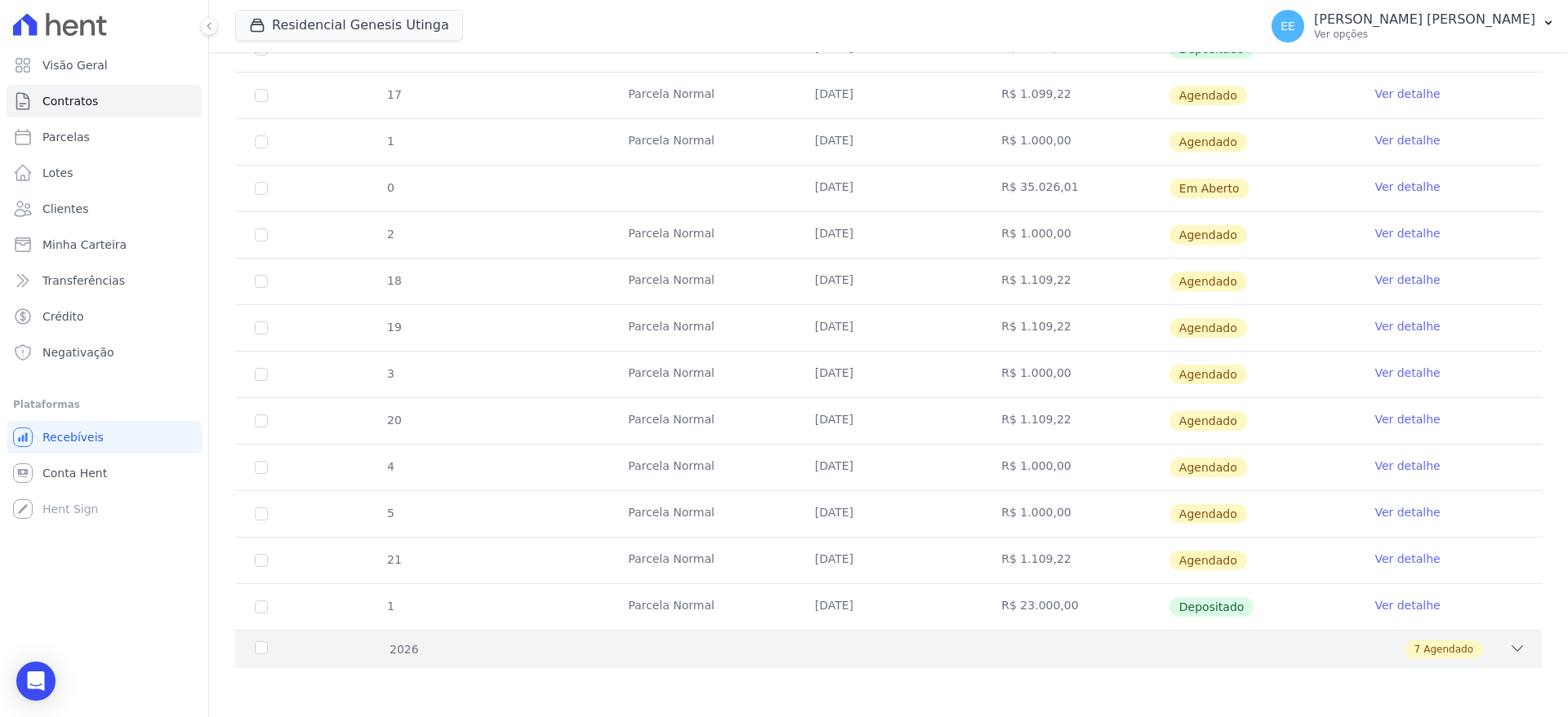
click at [1513, 646] on icon at bounding box center [1517, 648] width 10 height 5
click at [1513, 646] on div "2026 7 Agendado" at bounding box center [888, 649] width 1307 height 38
click at [1509, 647] on icon at bounding box center [1516, 648] width 16 height 16
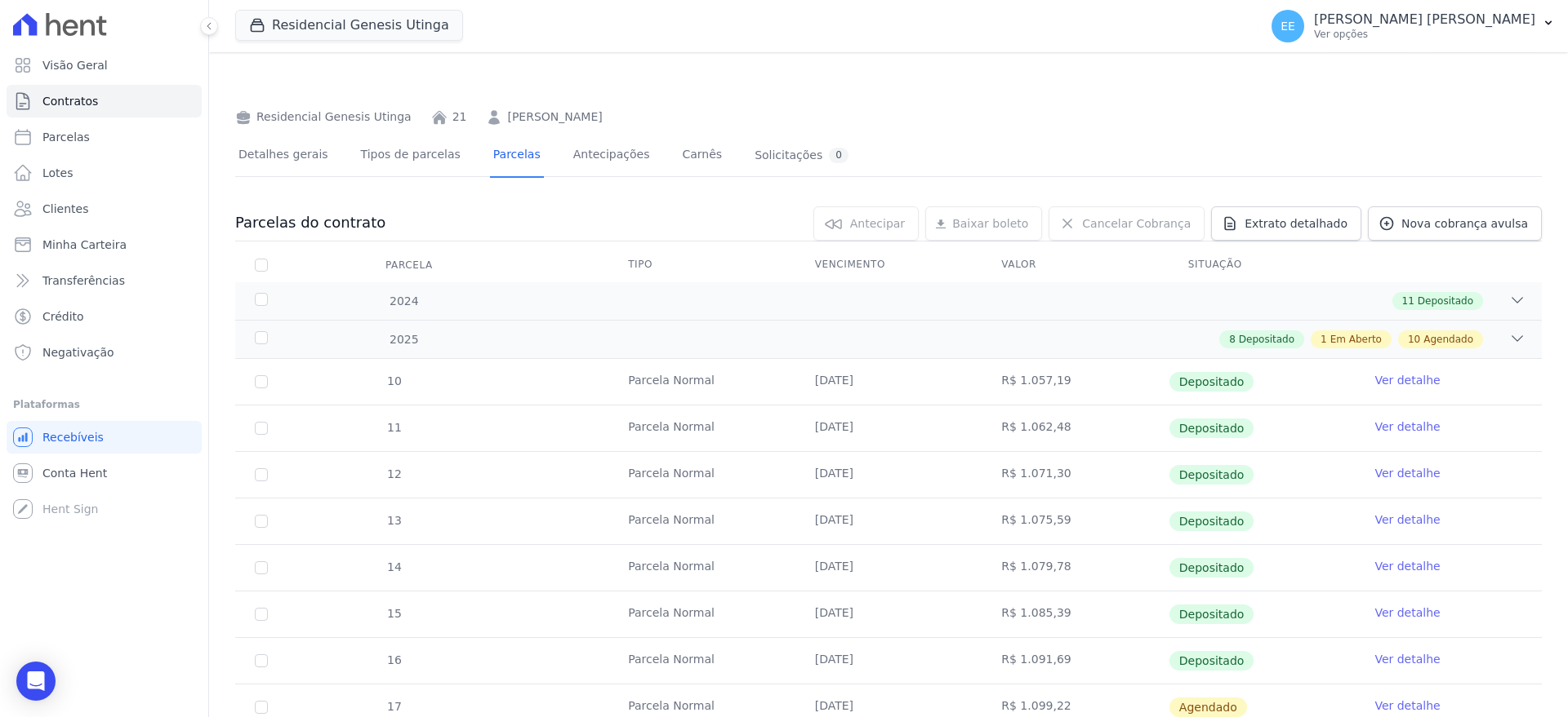
scroll to position [0, 0]
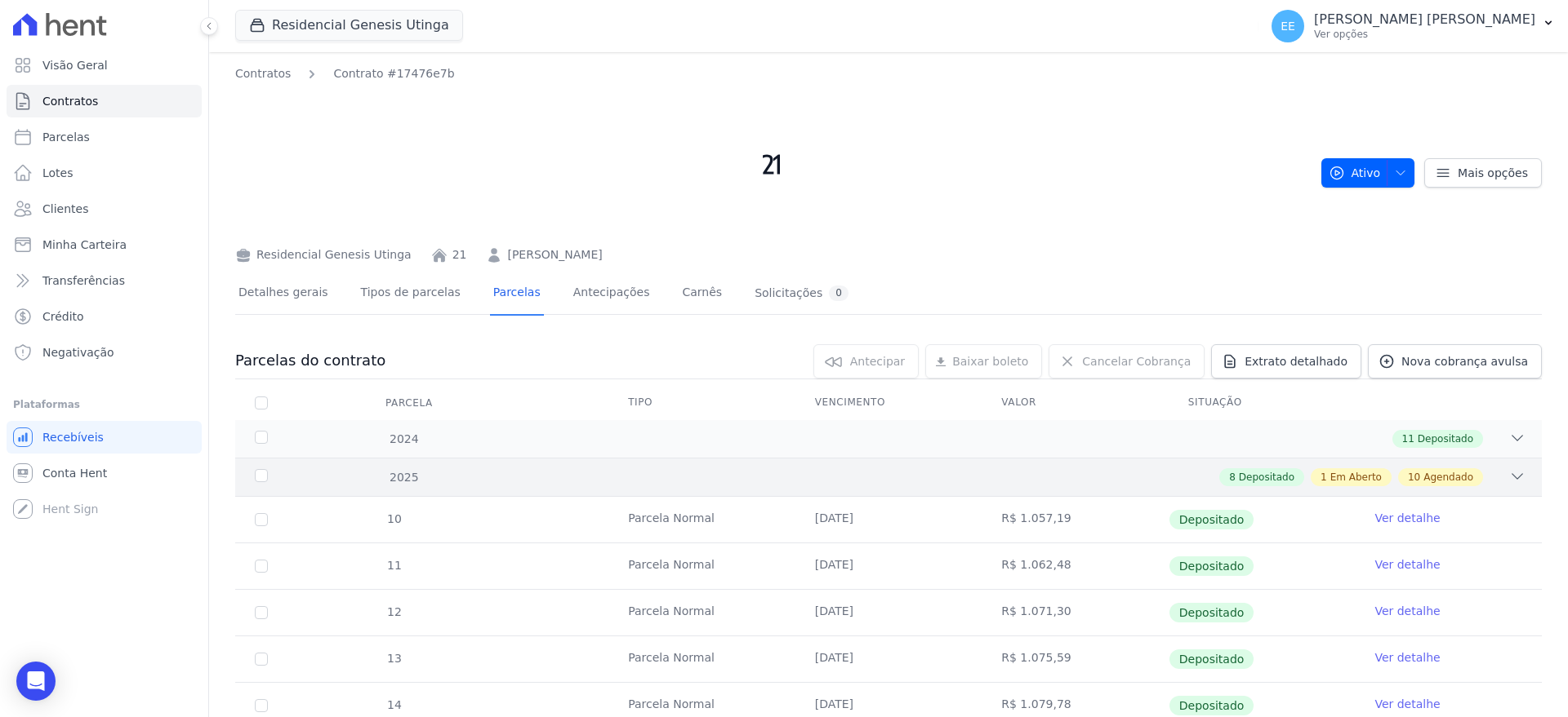
click at [1509, 472] on icon at bounding box center [1516, 476] width 16 height 16
click at [1509, 438] on icon at bounding box center [1516, 437] width 16 height 16
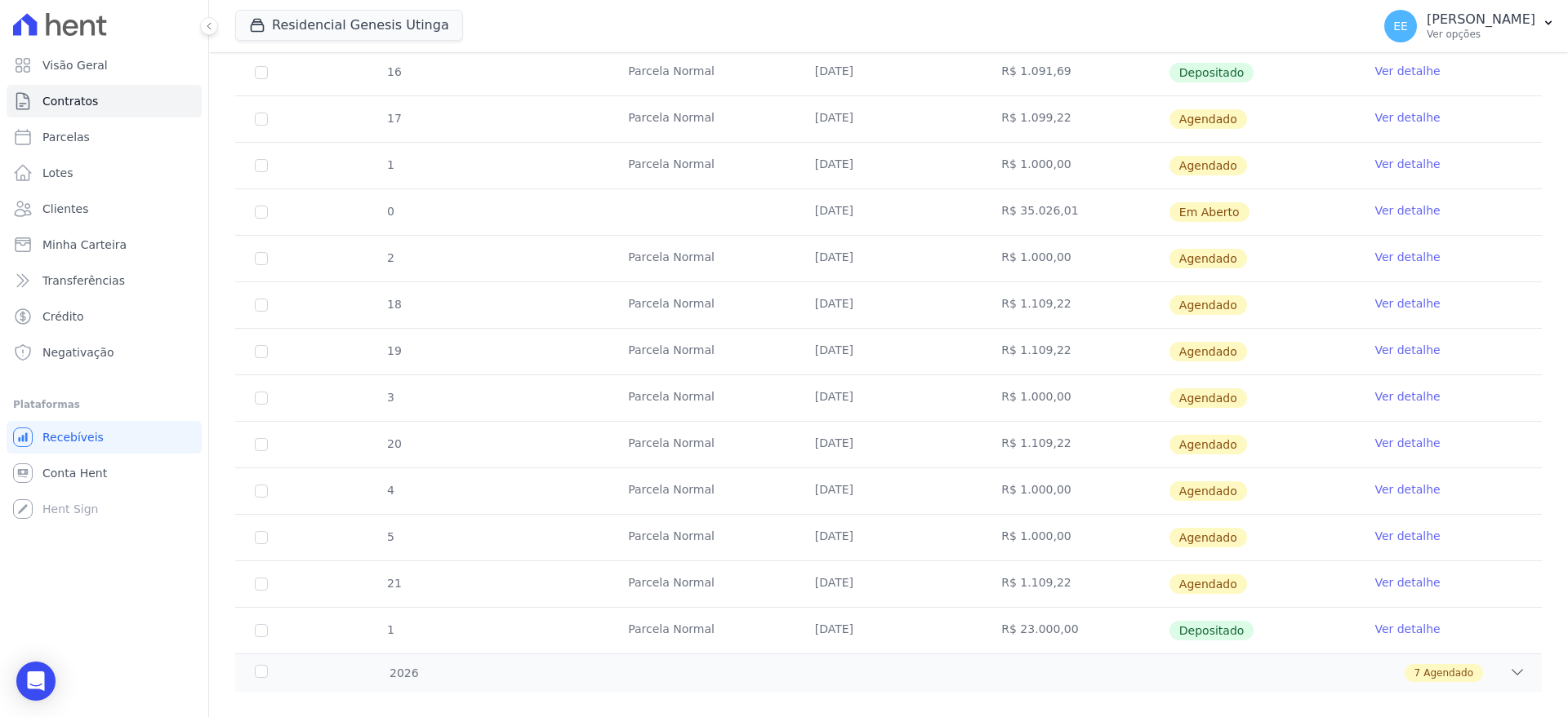
scroll to position [636, 0]
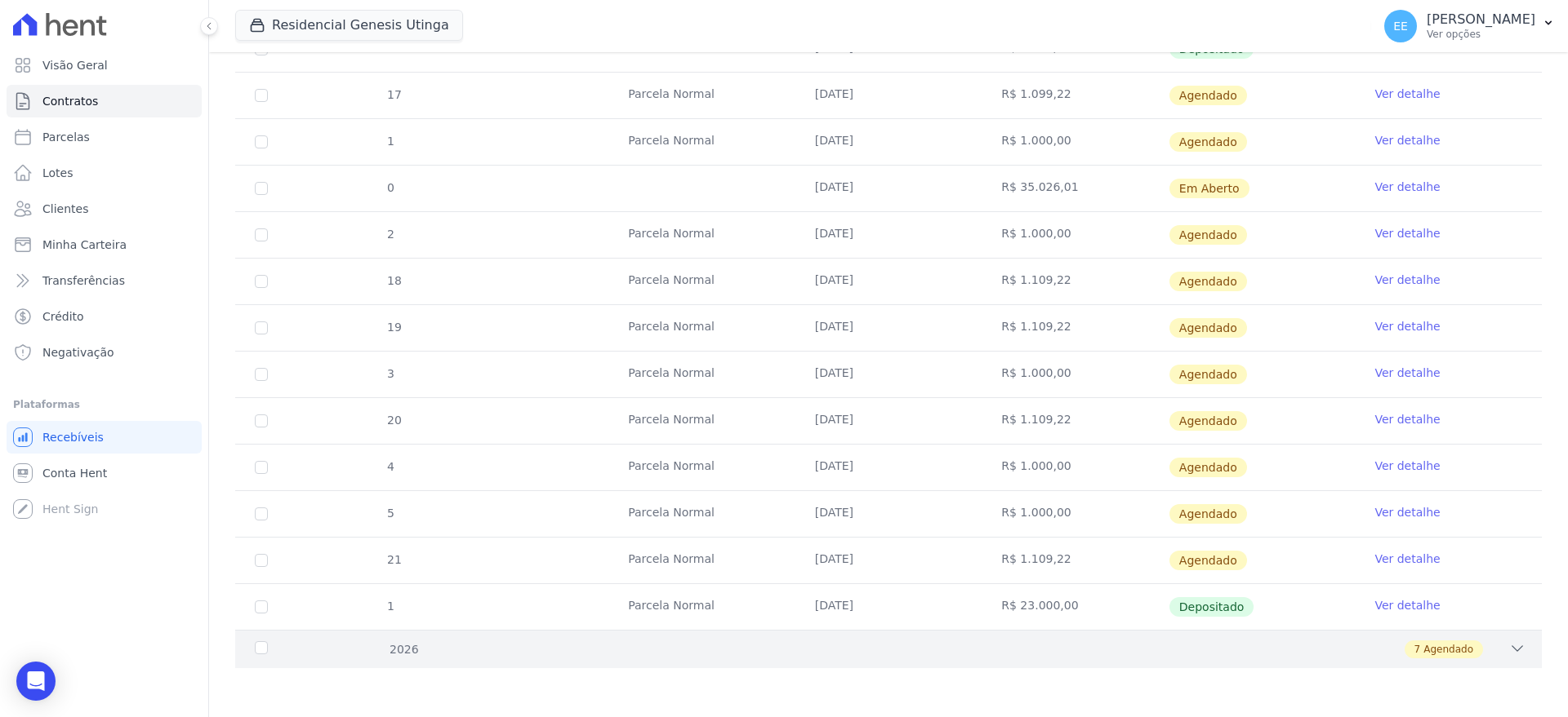
click at [1512, 642] on div "2026 7 Agendado" at bounding box center [888, 649] width 1307 height 38
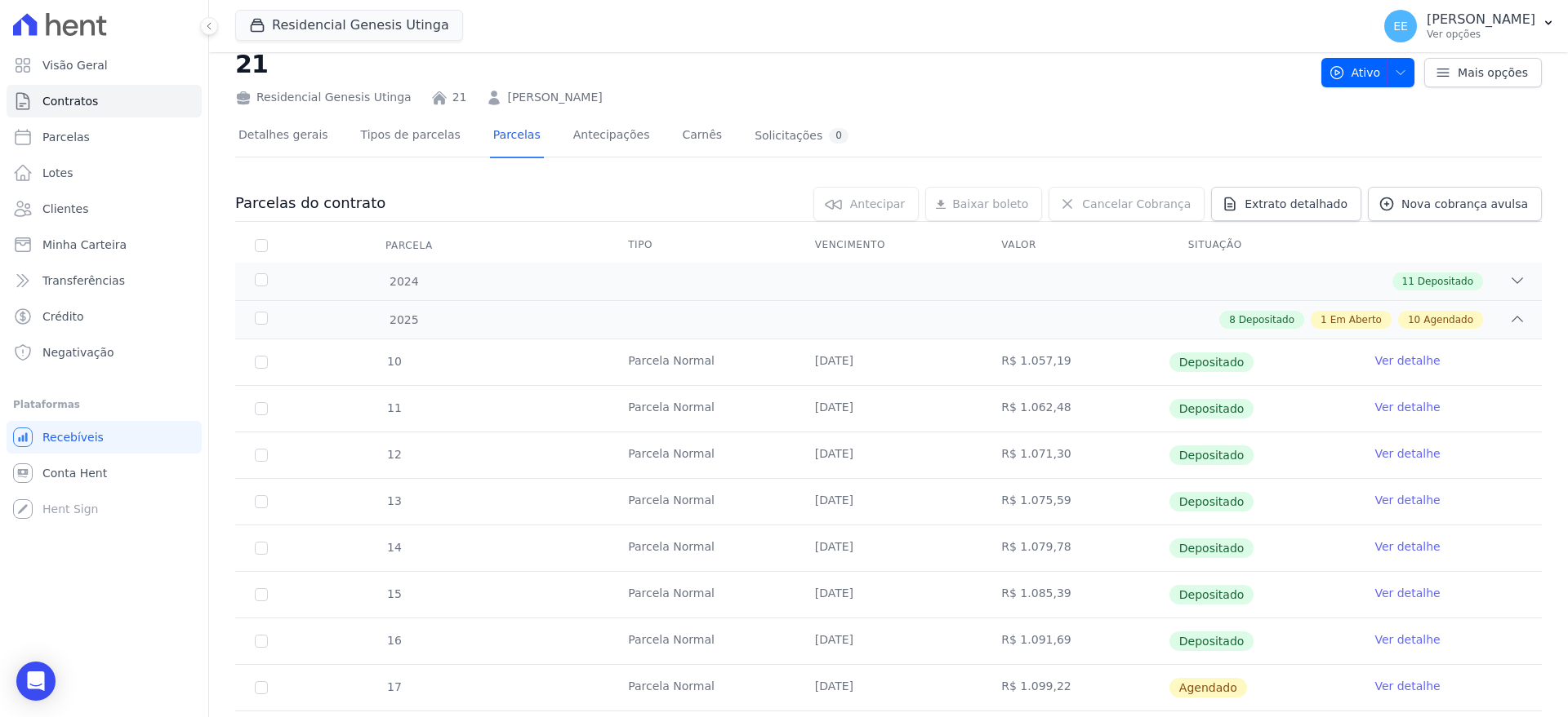
scroll to position [0, 0]
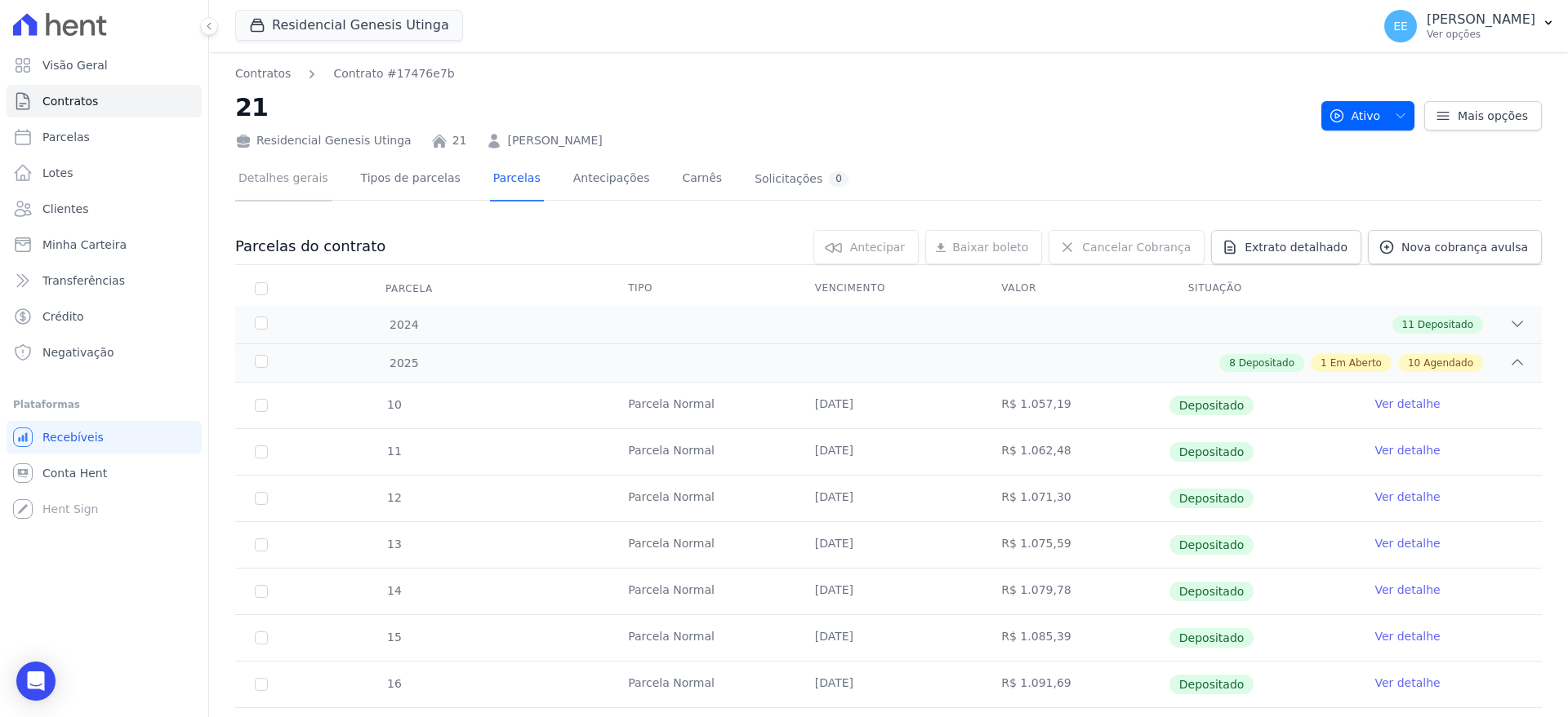
click at [305, 182] on link "Detalhes gerais" at bounding box center [283, 180] width 96 height 43
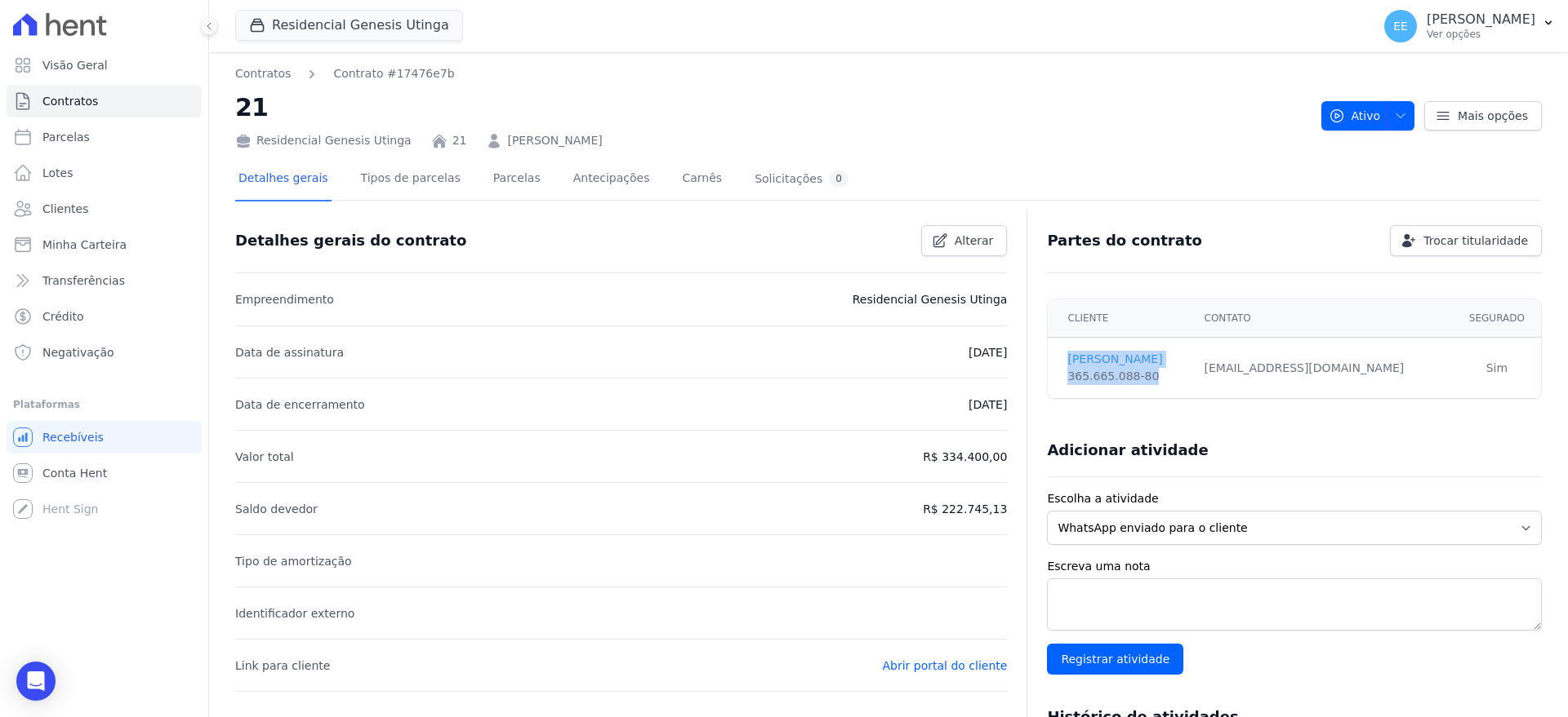
drag, startPoint x: 1134, startPoint y: 373, endPoint x: 1058, endPoint y: 361, distance: 76.9
click at [1058, 361] on td "[PERSON_NAME] 365.665.088-80" at bounding box center [1120, 368] width 146 height 61
copy td "[PERSON_NAME] 365.665.088-80"
click at [33, 678] on icon "Open Intercom Messenger" at bounding box center [36, 681] width 19 height 22
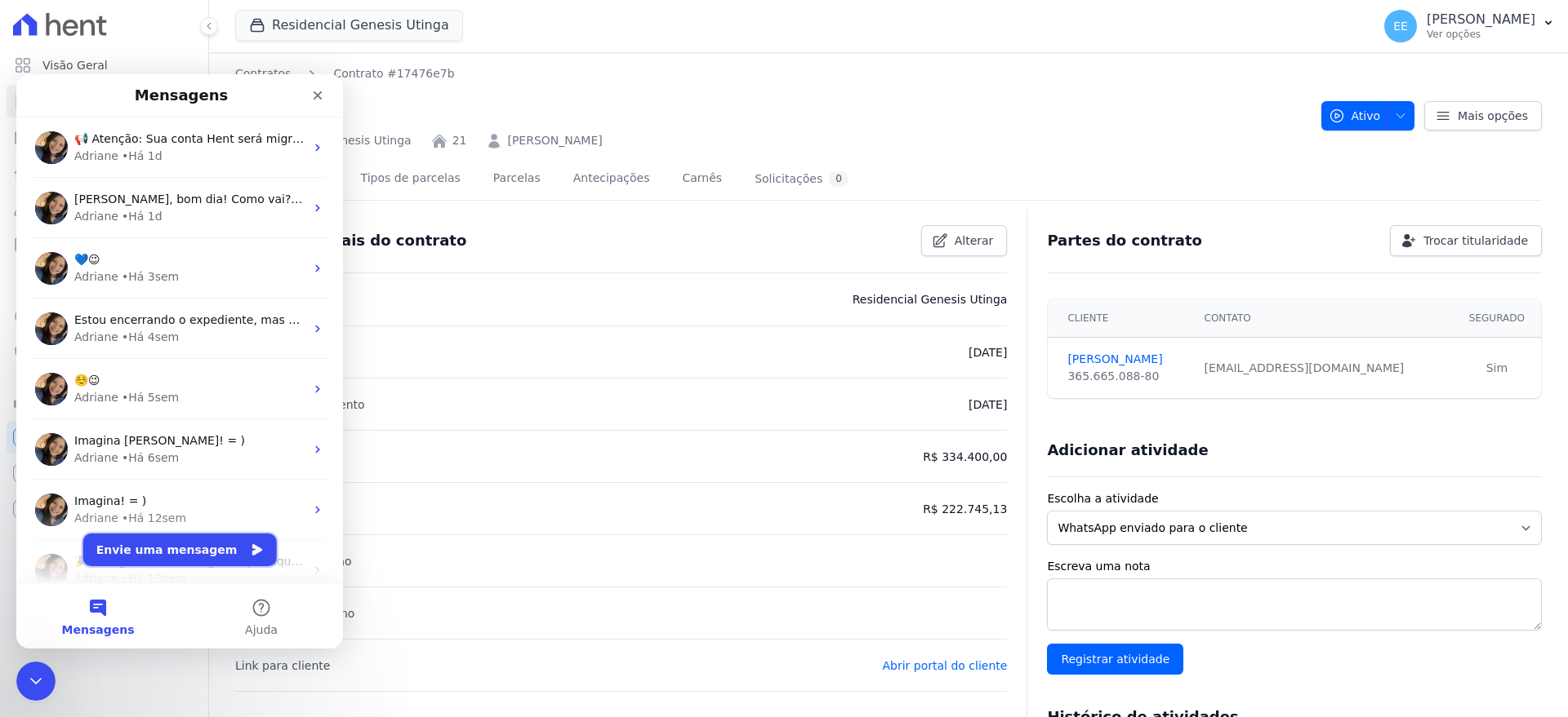
click at [140, 549] on button "Envie uma mensagem" at bounding box center [180, 549] width 194 height 33
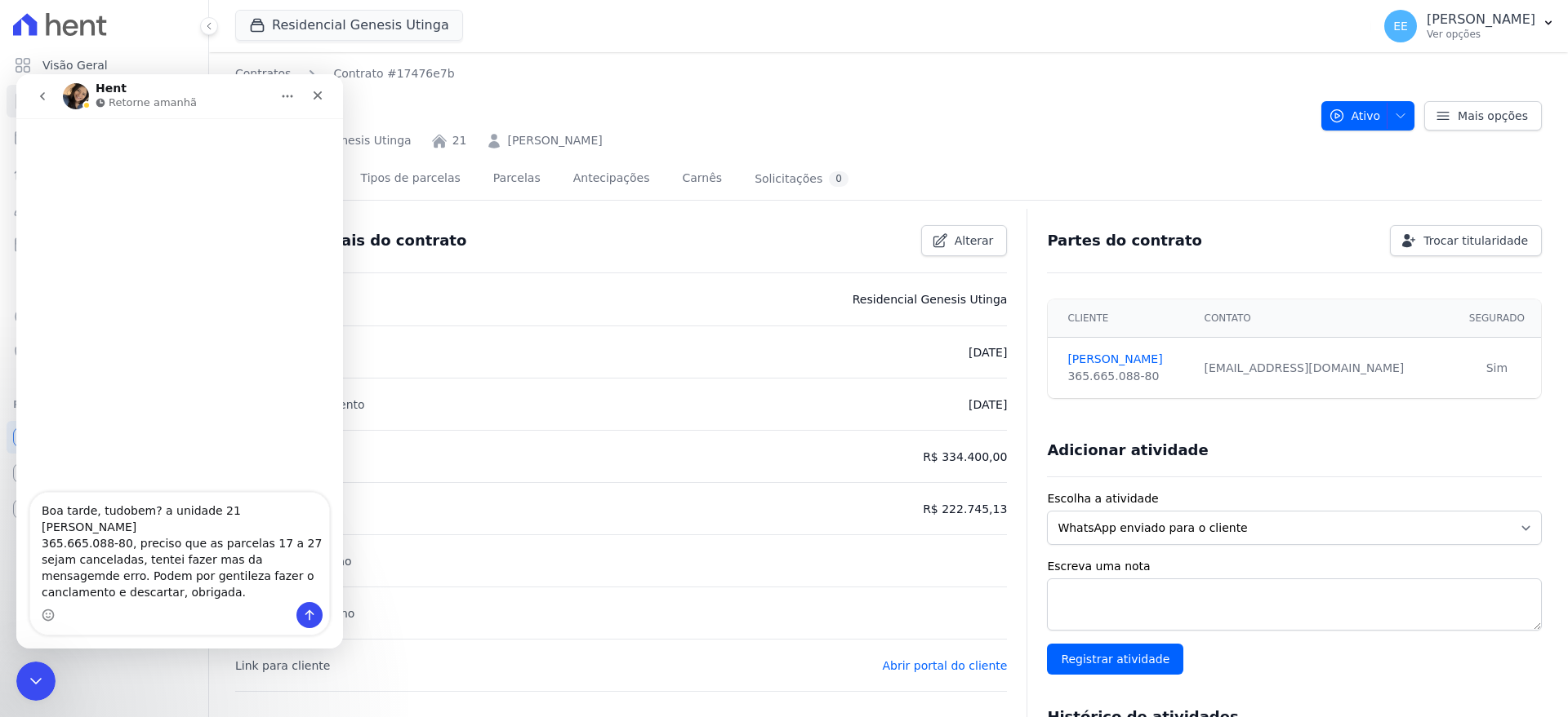
type textarea "Boa tarde, tudobem? a unidade 21 [PERSON_NAME] 365.665.088-80, preciso que as p…"
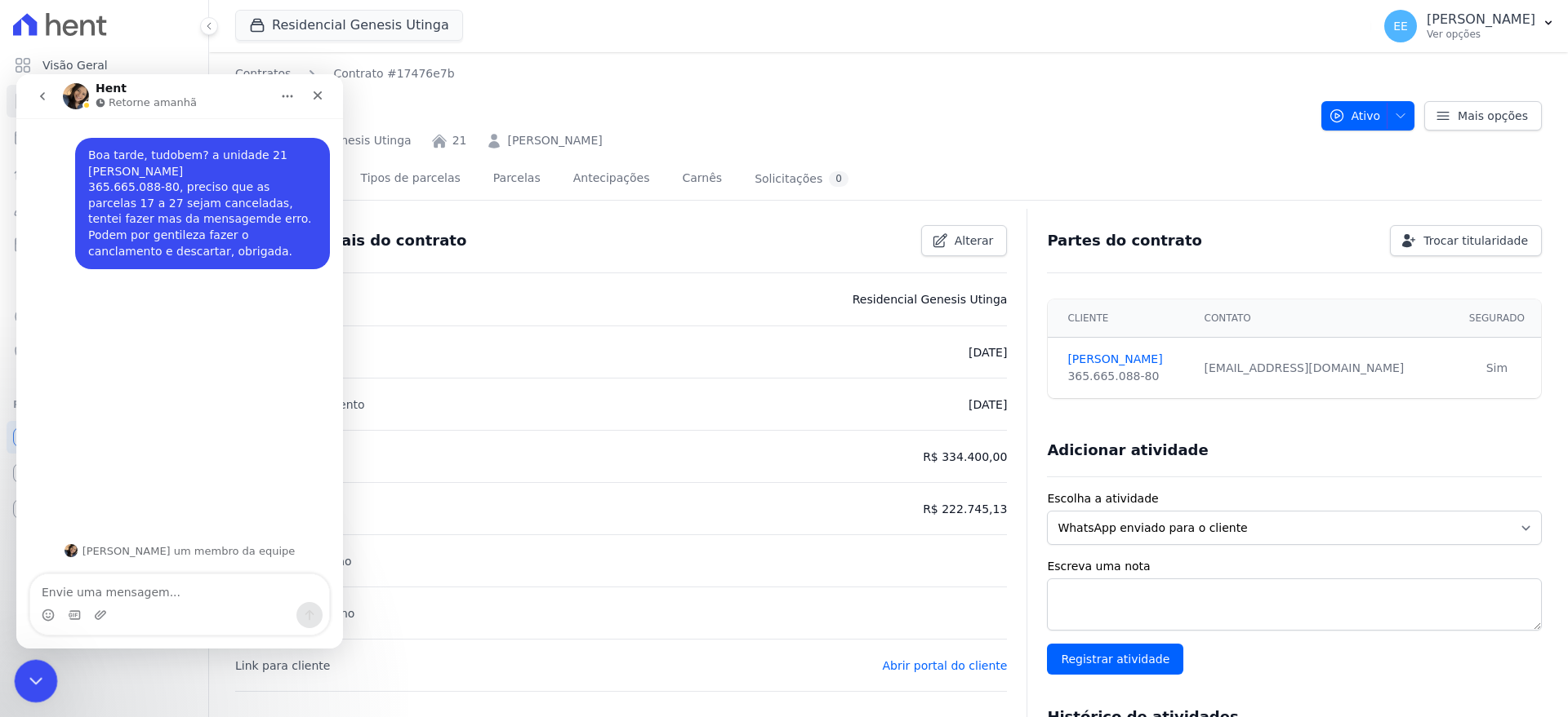
click at [37, 671] on icon "Encerramento do Messenger da Intercom" at bounding box center [33, 679] width 20 height 20
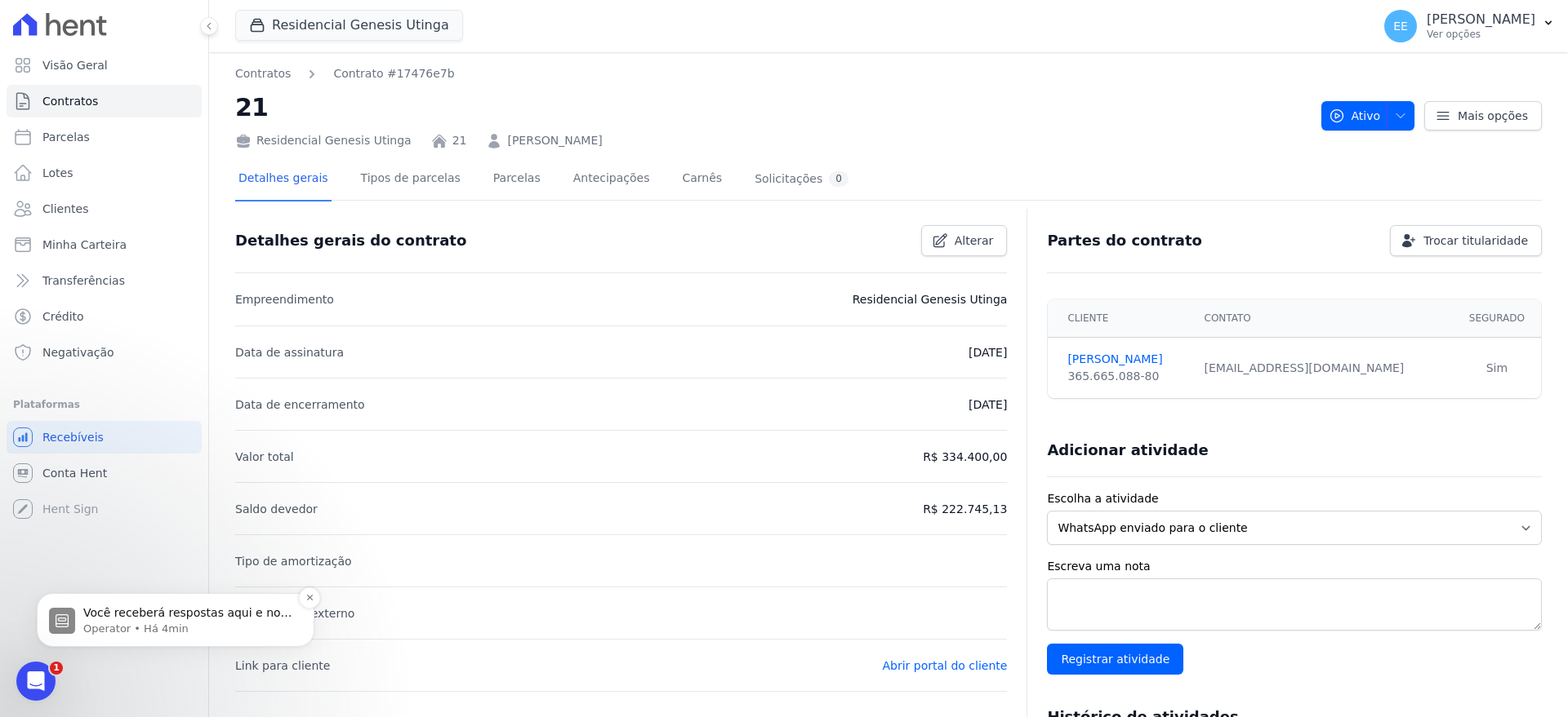
click at [162, 630] on p "Operator • Há 4min" at bounding box center [188, 629] width 211 height 15
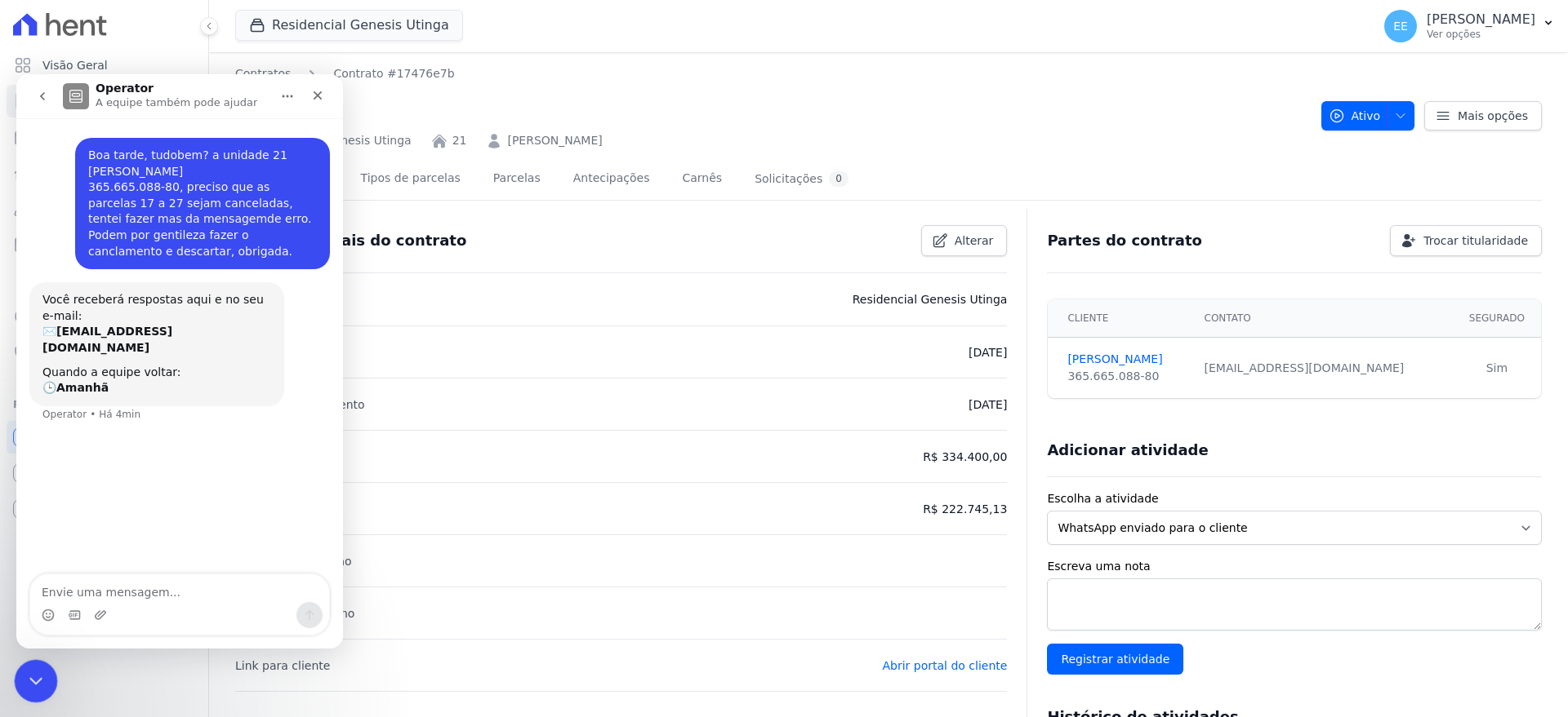
click at [29, 675] on icon "Encerramento do Messenger da Intercom" at bounding box center [33, 679] width 20 height 20
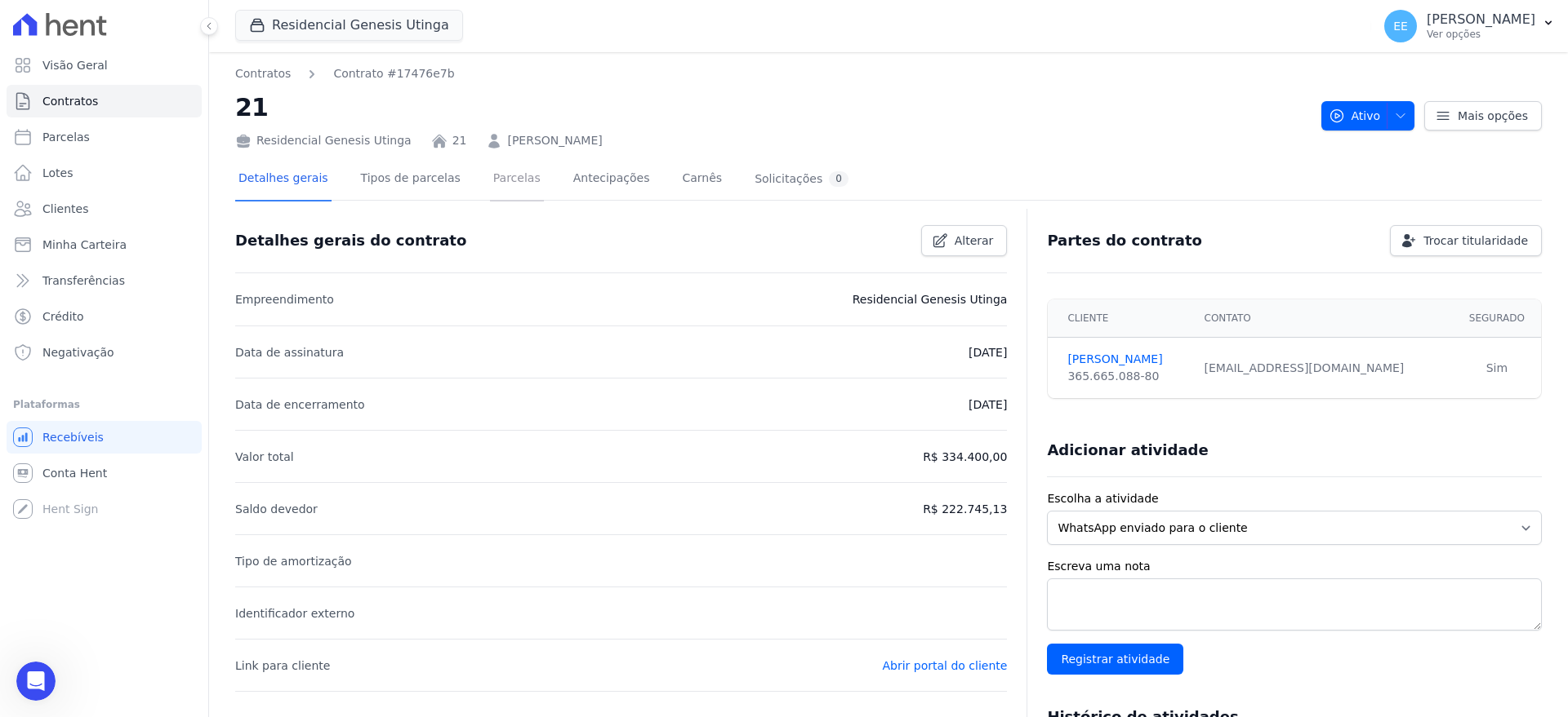
click at [500, 183] on link "Parcelas" at bounding box center [517, 180] width 54 height 43
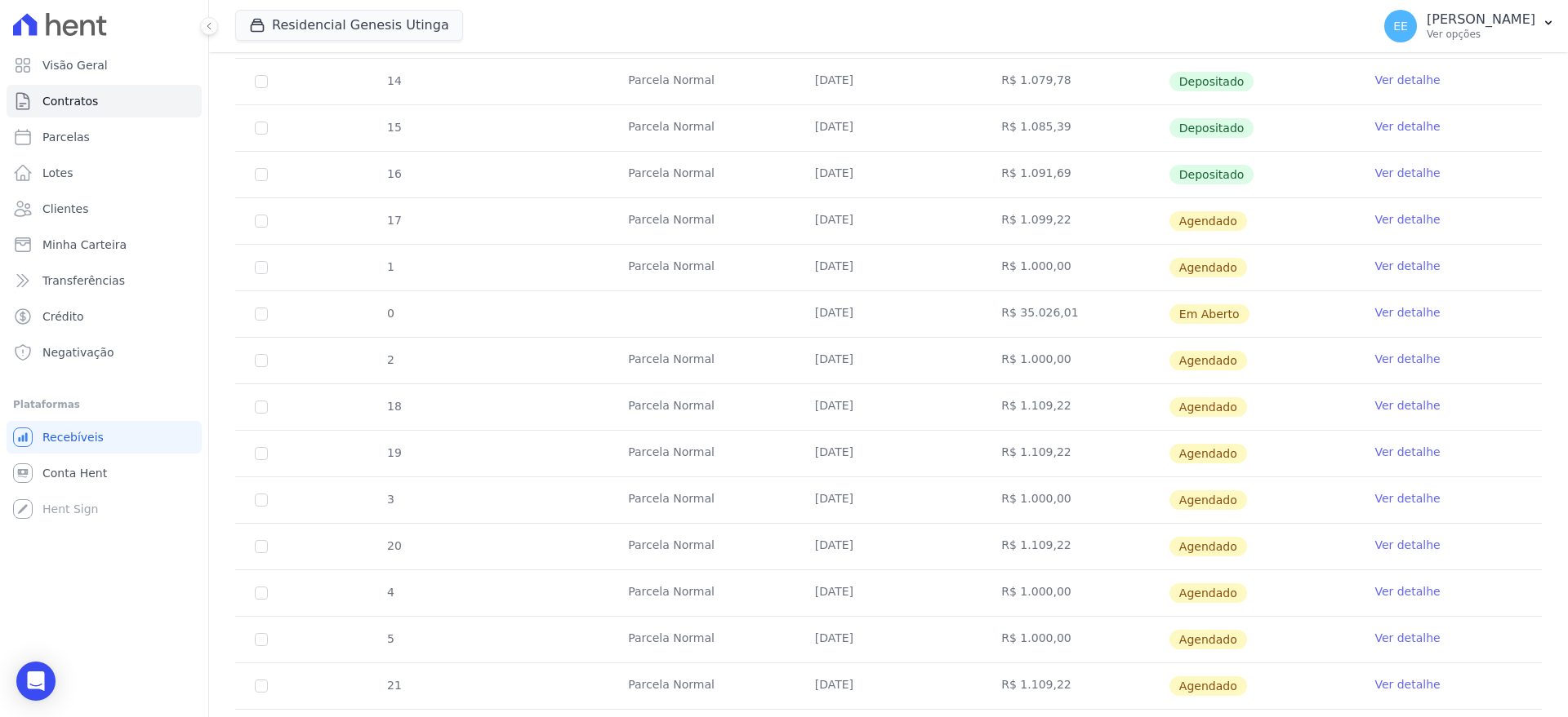
scroll to position [612, 0]
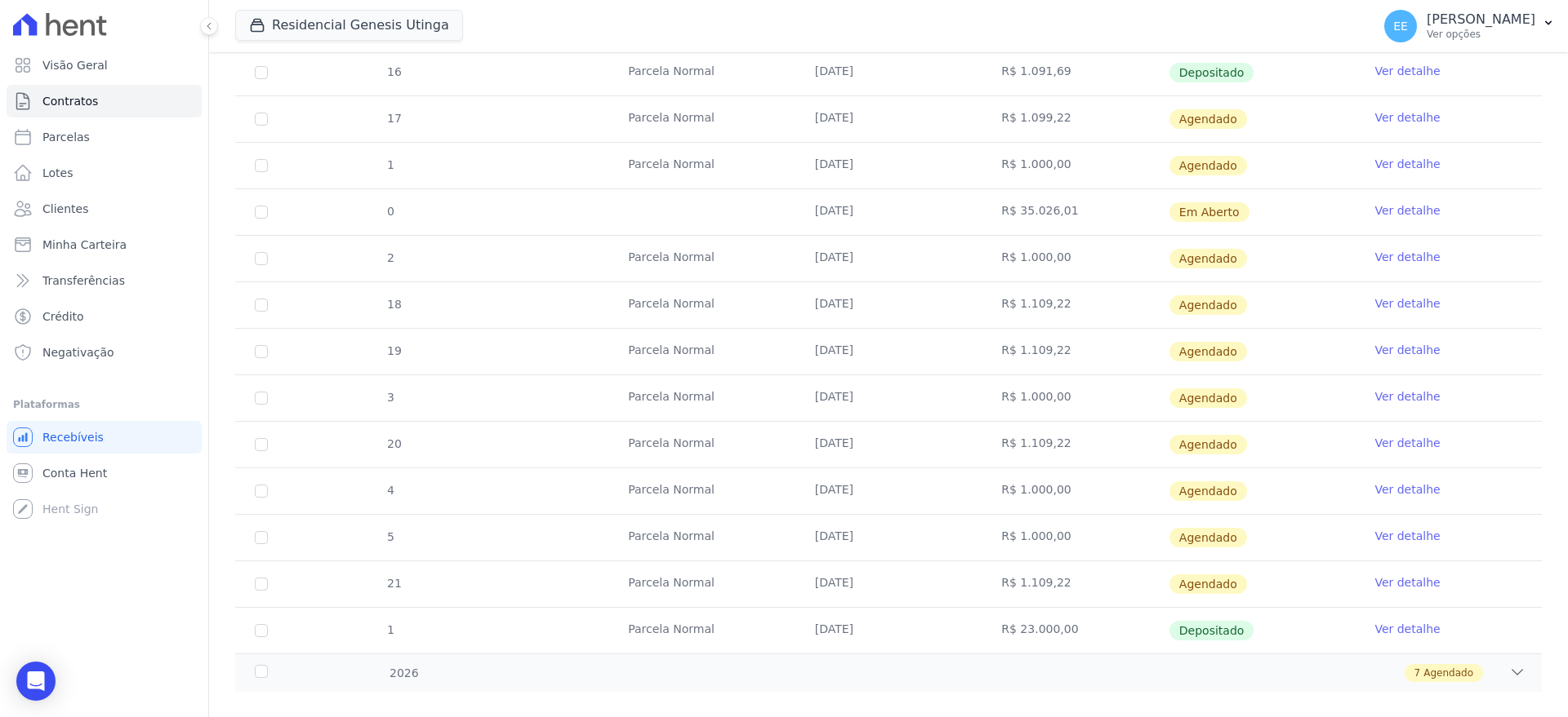
click at [1396, 162] on link "Ver detalhe" at bounding box center [1407, 164] width 66 height 16
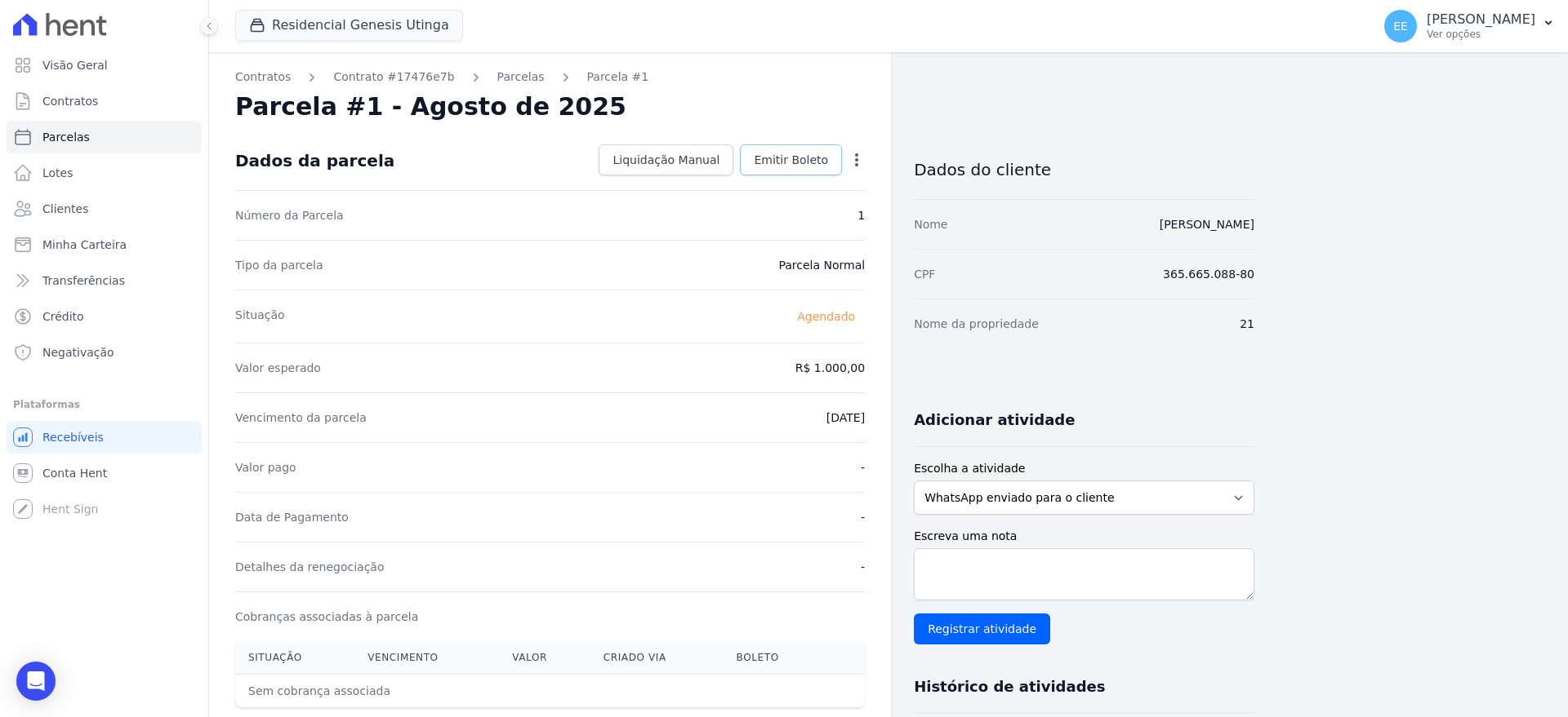
click at [795, 162] on span "Emitir Boleto" at bounding box center [791, 159] width 74 height 16
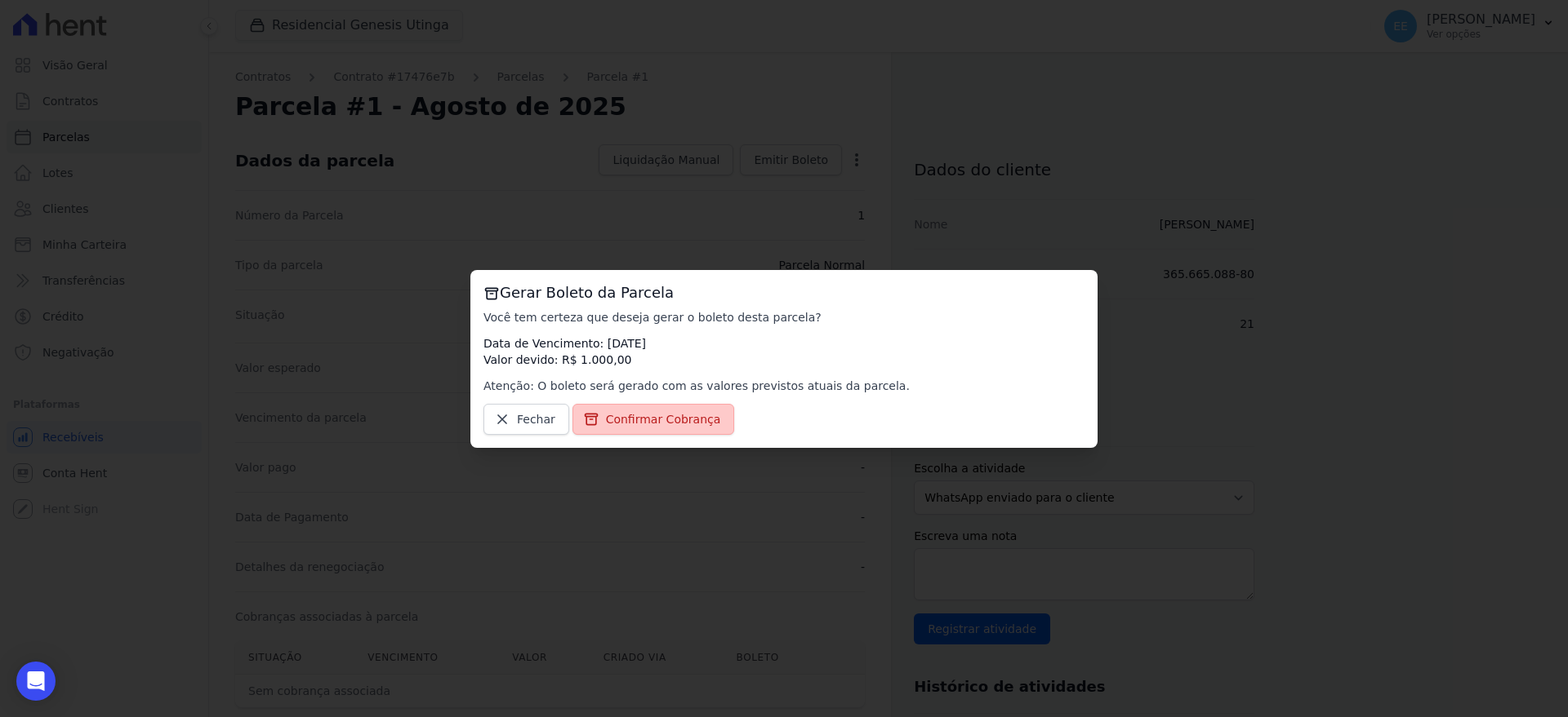
click at [665, 413] on span "Confirmar Cobrança" at bounding box center [663, 418] width 115 height 16
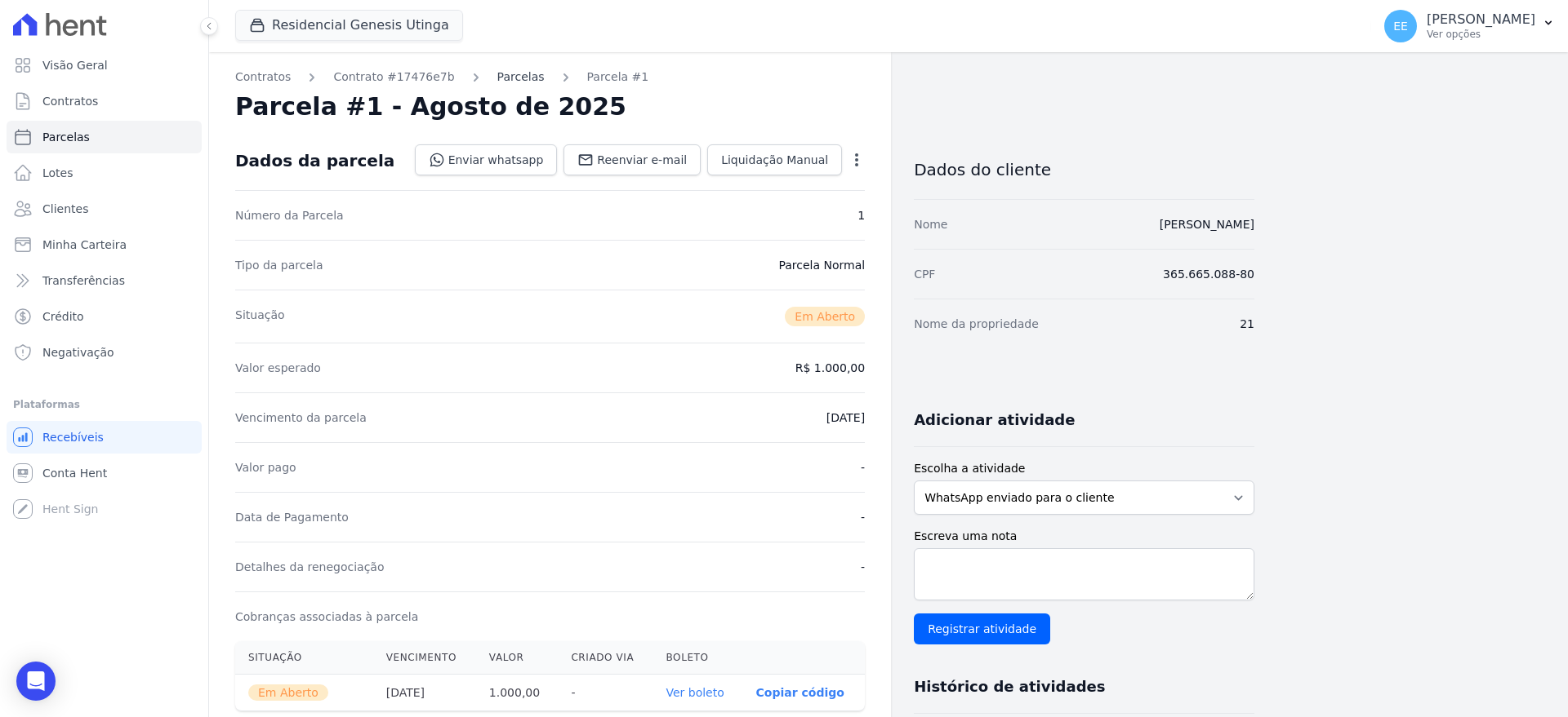
click at [500, 77] on link "Parcelas" at bounding box center [521, 77] width 48 height 17
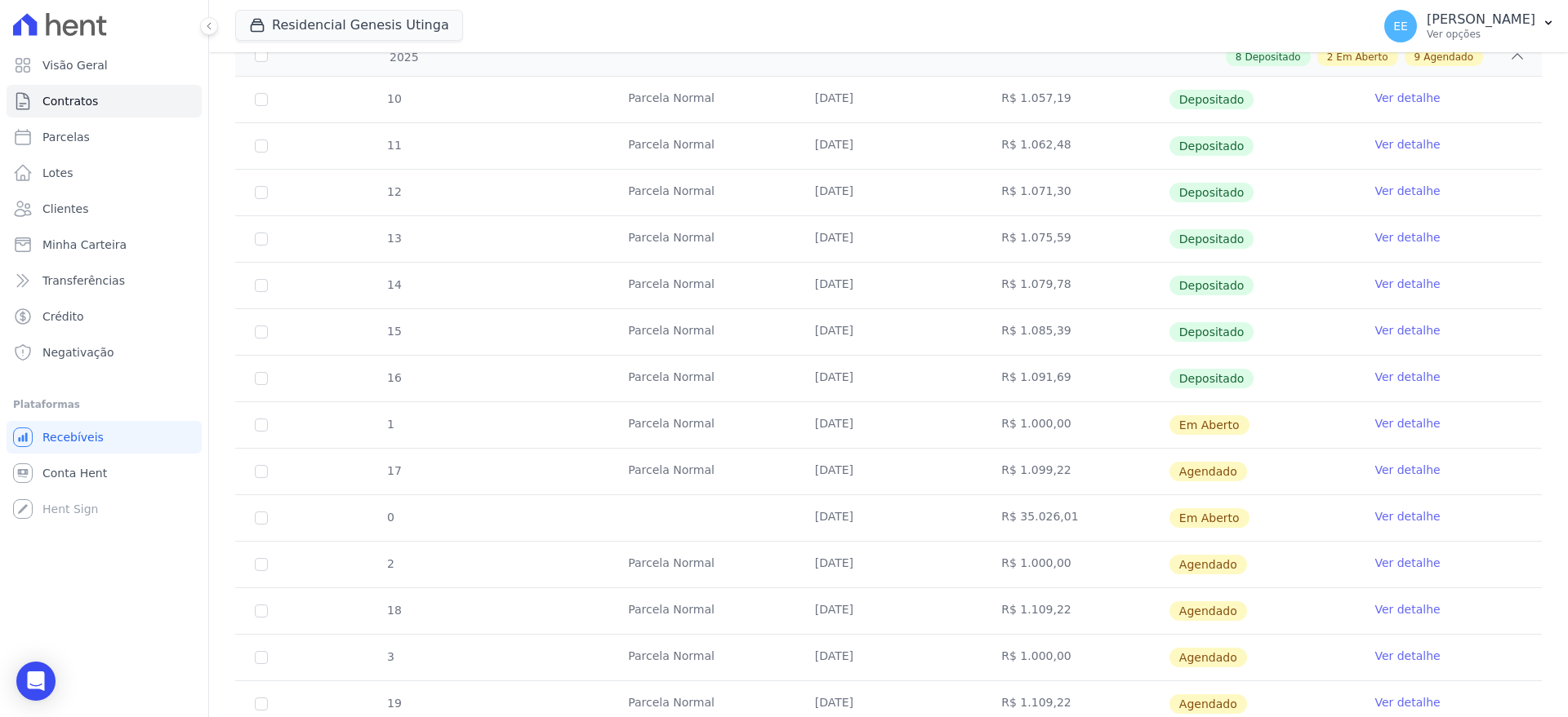
scroll to position [510, 0]
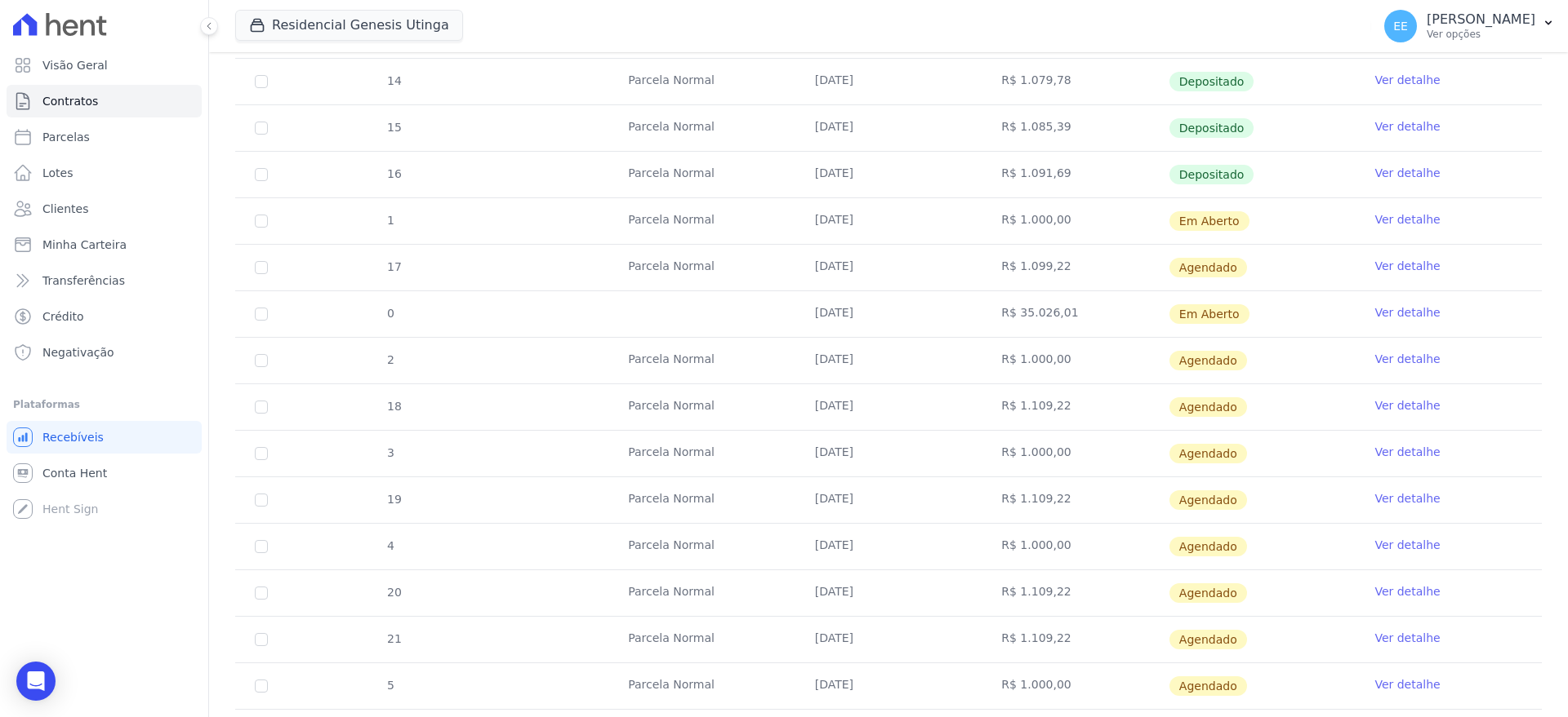
click at [1388, 264] on link "Ver detalhe" at bounding box center [1407, 265] width 66 height 16
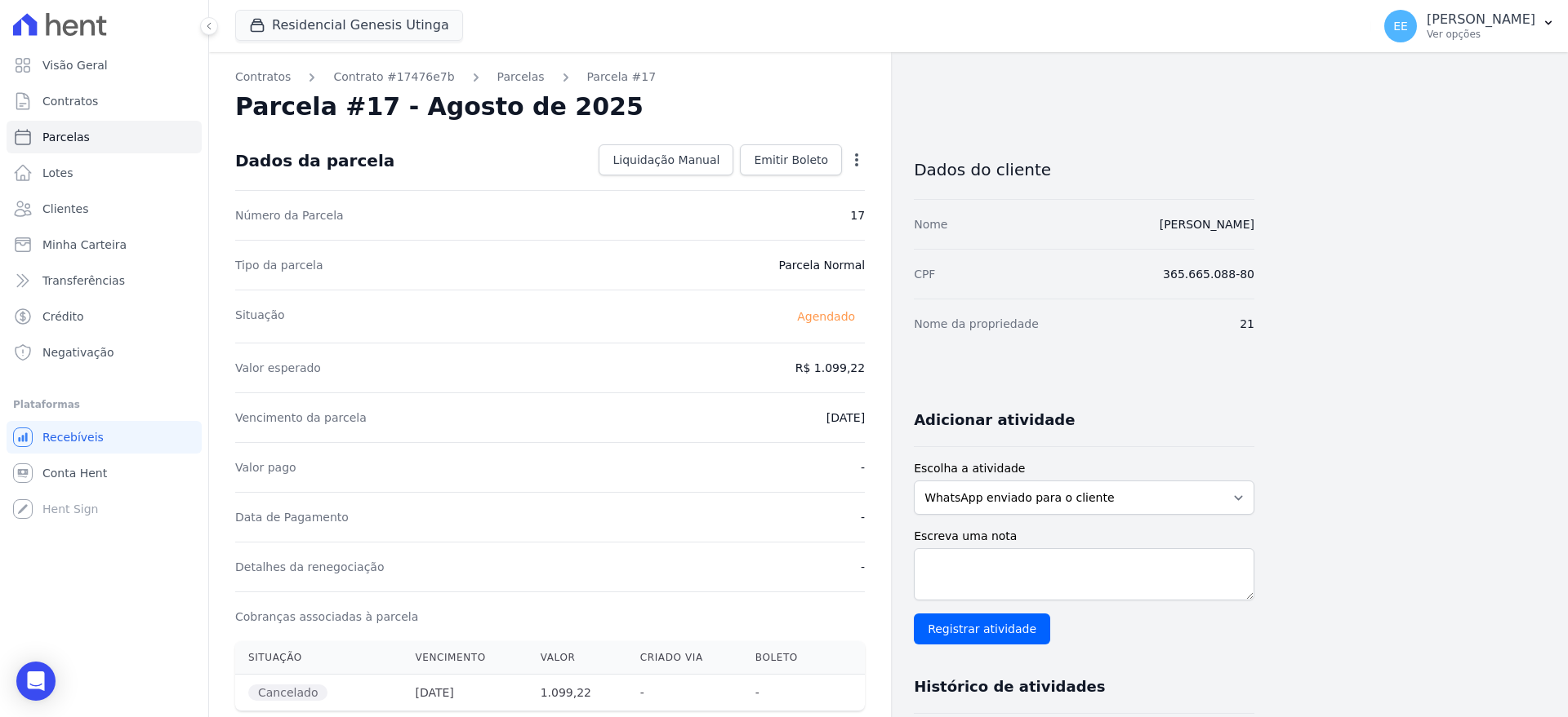
click at [856, 160] on icon "button" at bounding box center [856, 160] width 3 height 13
click at [797, 106] on div "Parcela #17 - Agosto de 2025" at bounding box center [550, 107] width 629 height 29
click at [497, 79] on link "Parcelas" at bounding box center [521, 77] width 48 height 17
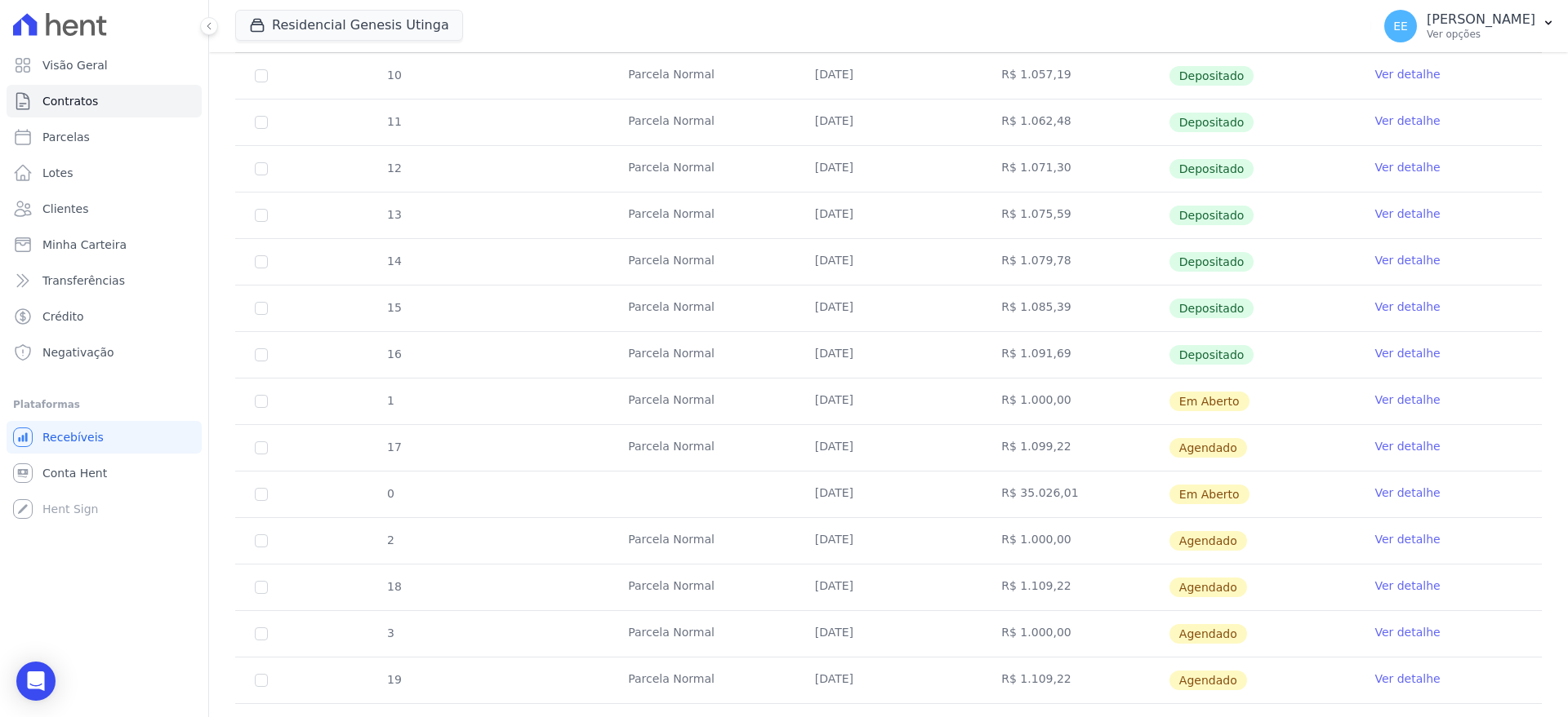
scroll to position [636, 0]
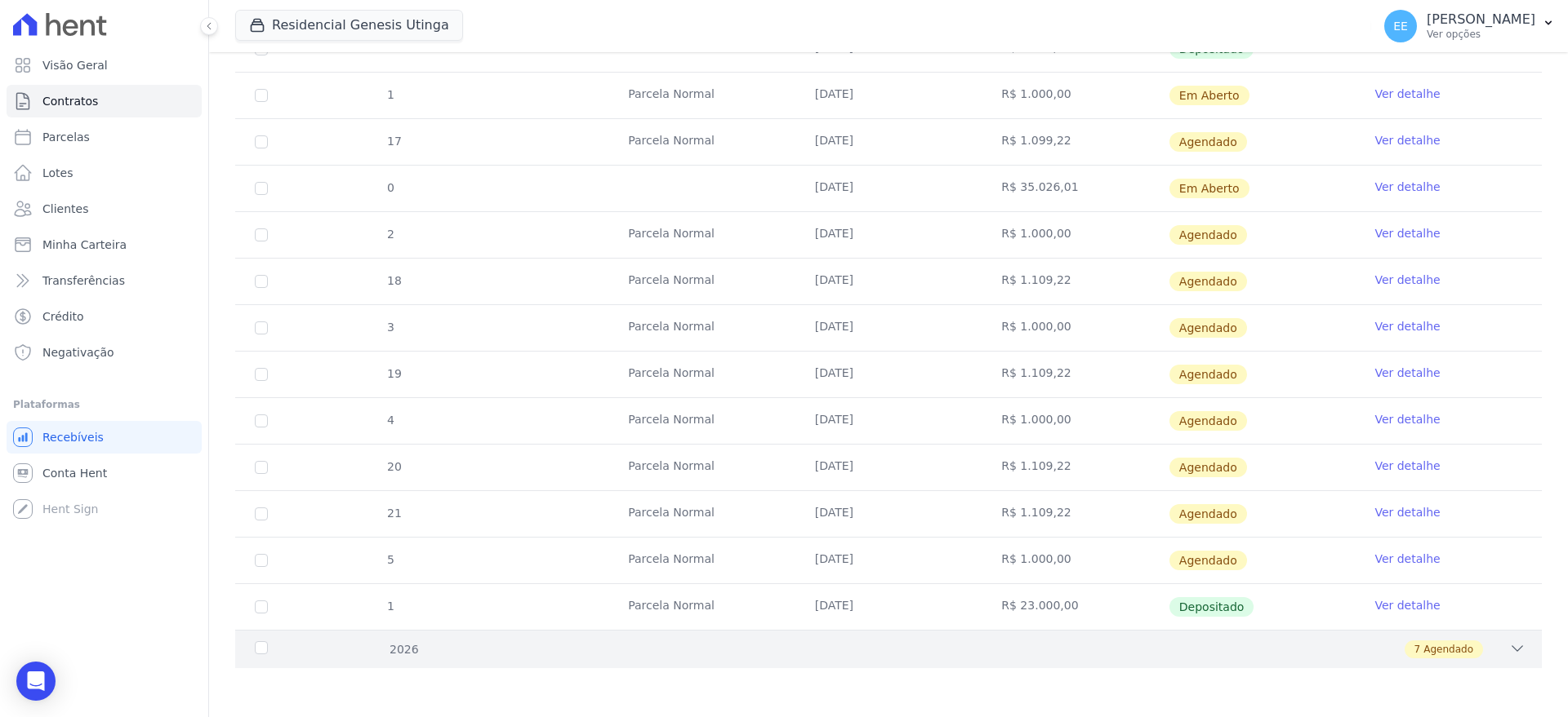
click at [1490, 649] on div "7 Agendado" at bounding box center [952, 649] width 1146 height 18
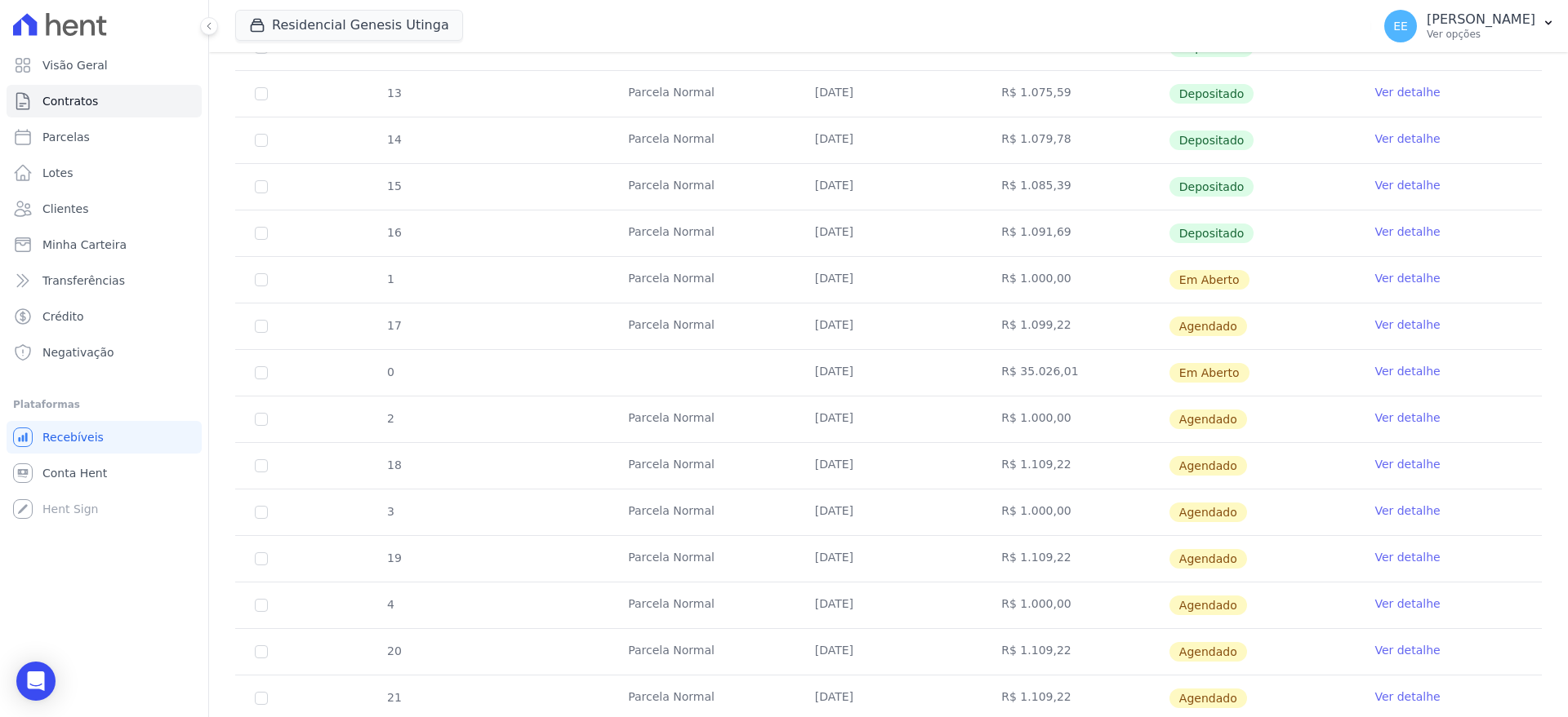
scroll to position [0, 0]
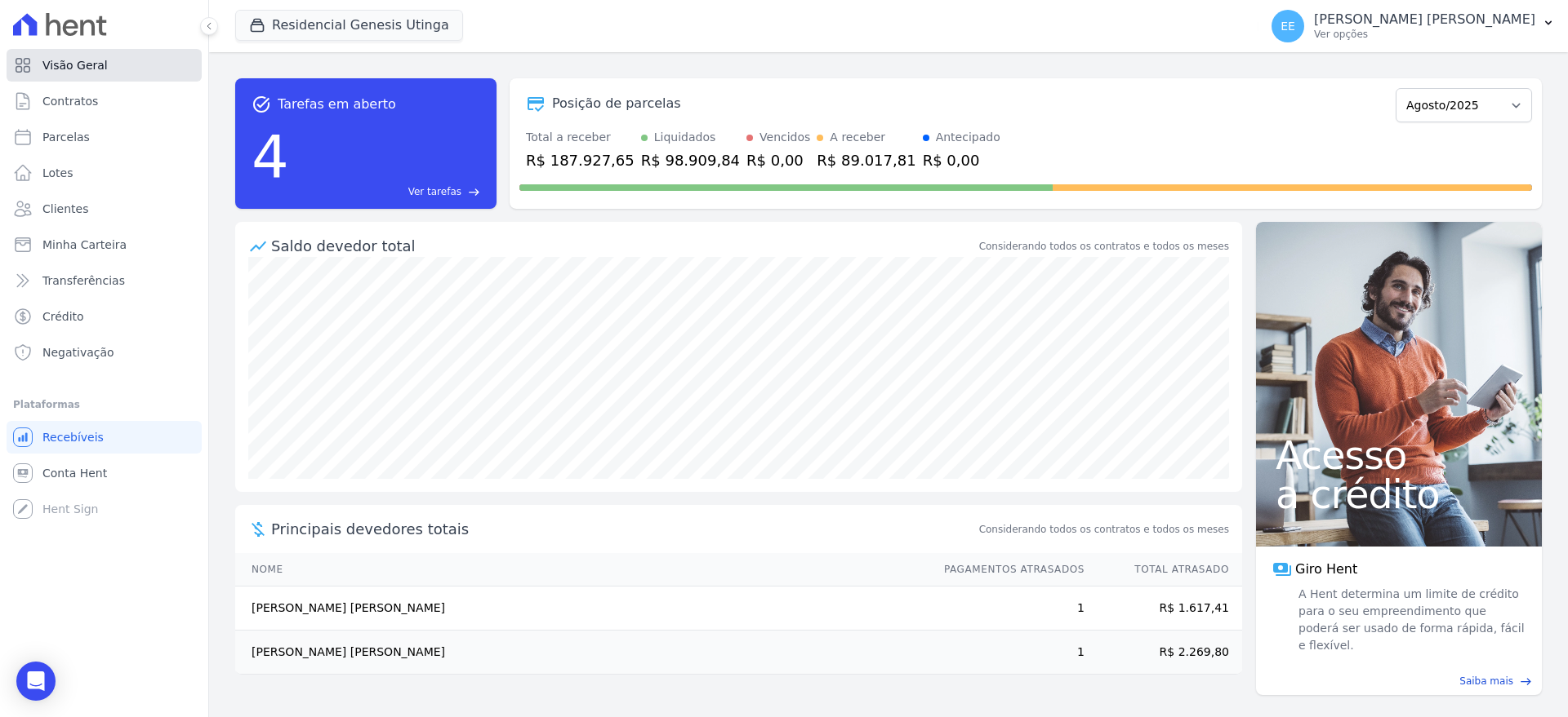
click at [107, 66] on link "Visão Geral" at bounding box center [104, 65] width 195 height 33
click at [98, 98] on link "Contratos" at bounding box center [104, 101] width 195 height 33
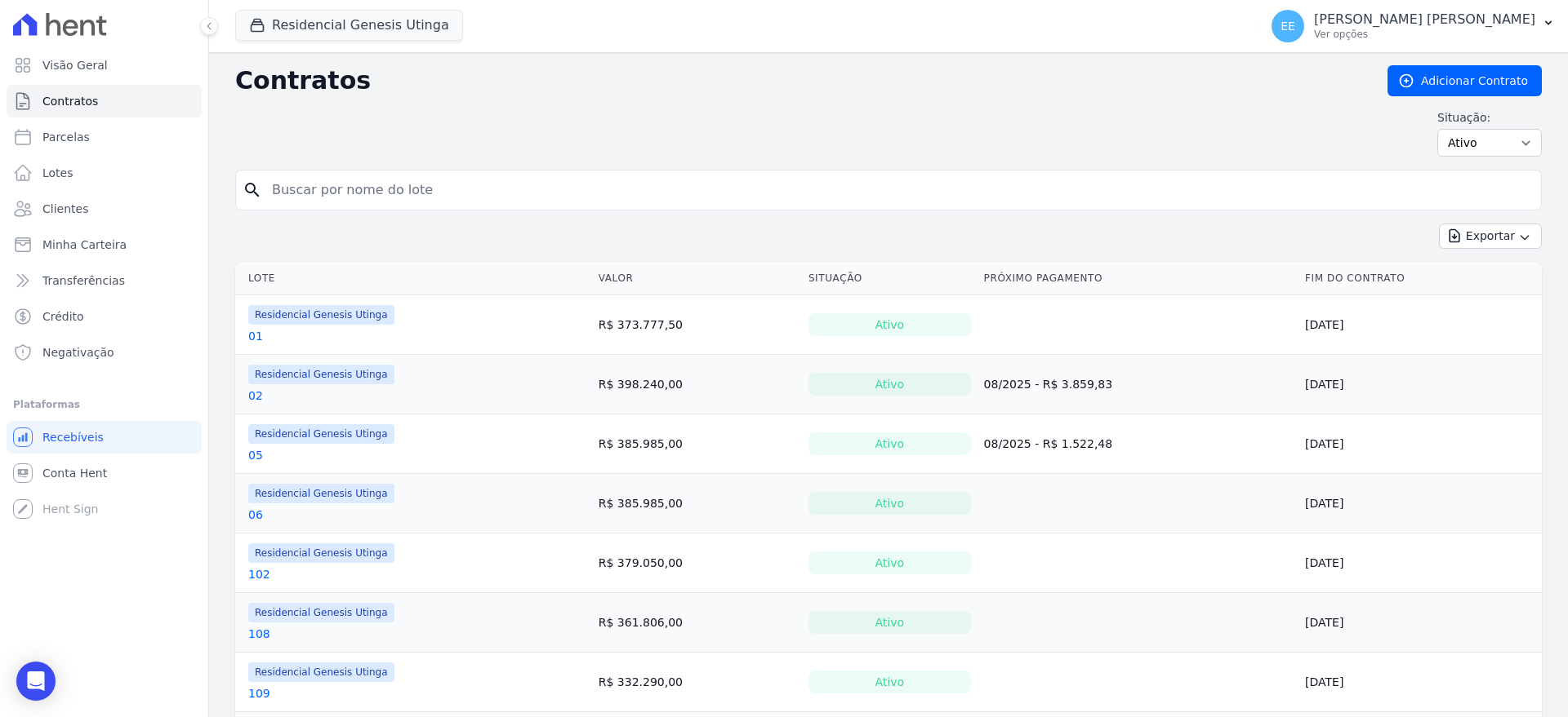
click at [305, 188] on input "search" at bounding box center [898, 190] width 1272 height 33
type input "1"
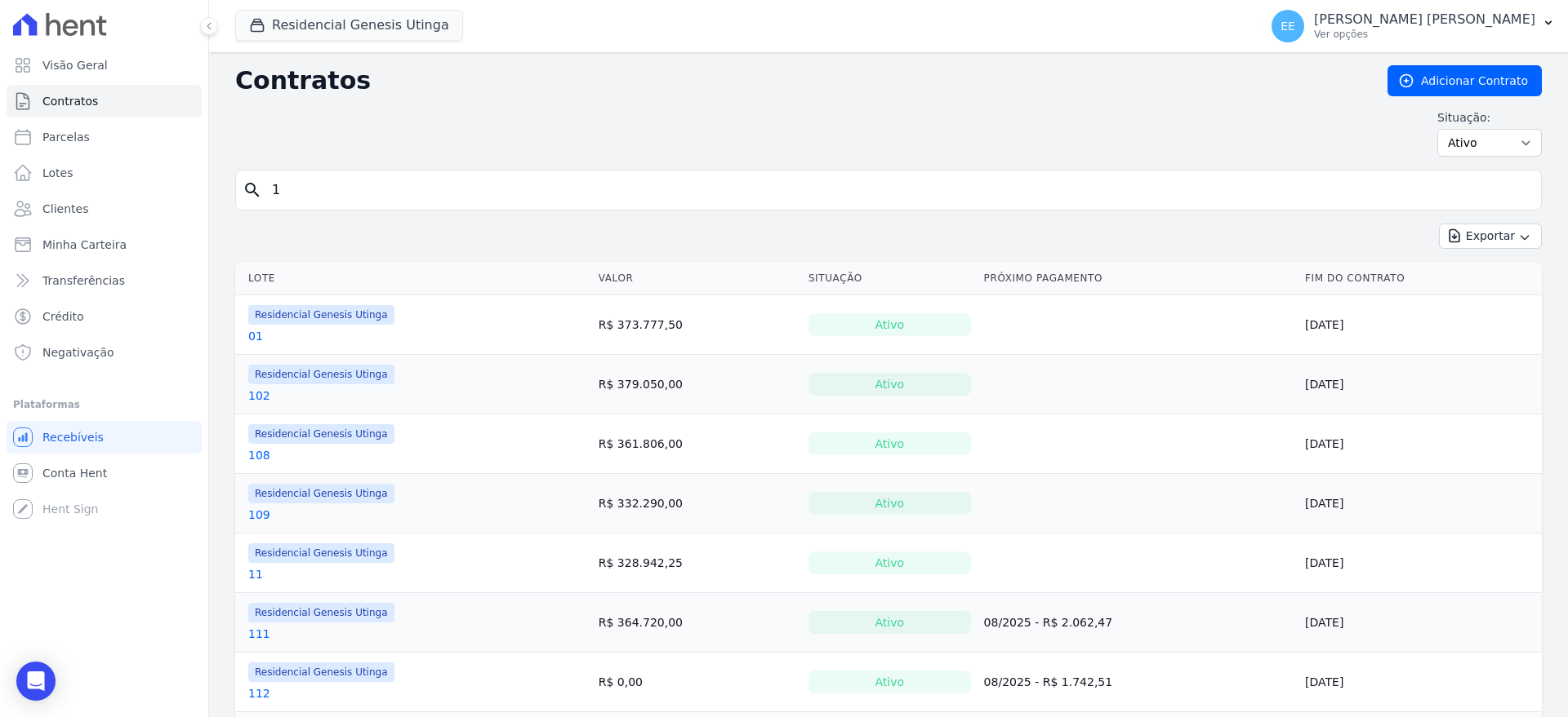
click at [309, 183] on input "1" at bounding box center [898, 190] width 1272 height 33
type input "21"
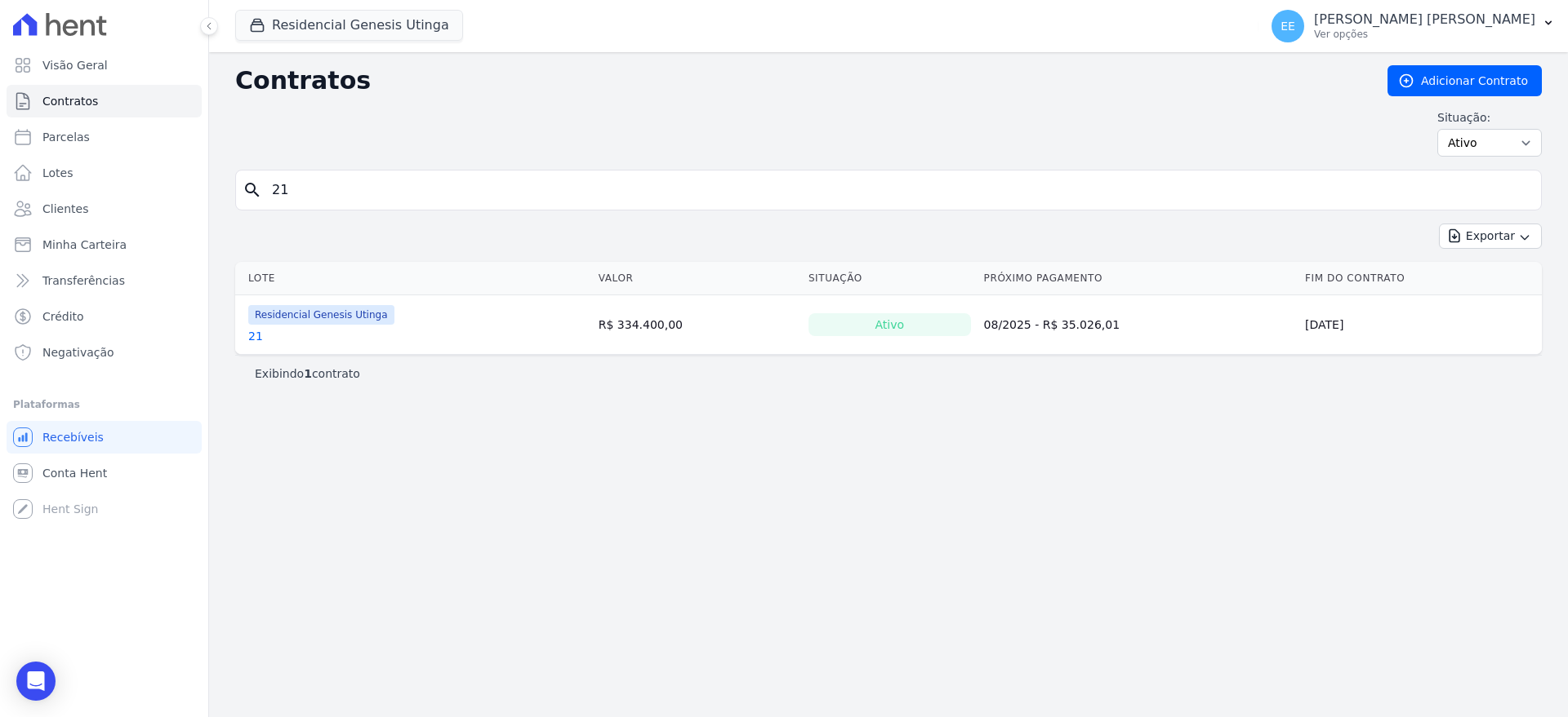
click at [252, 334] on link "21" at bounding box center [256, 335] width 15 height 16
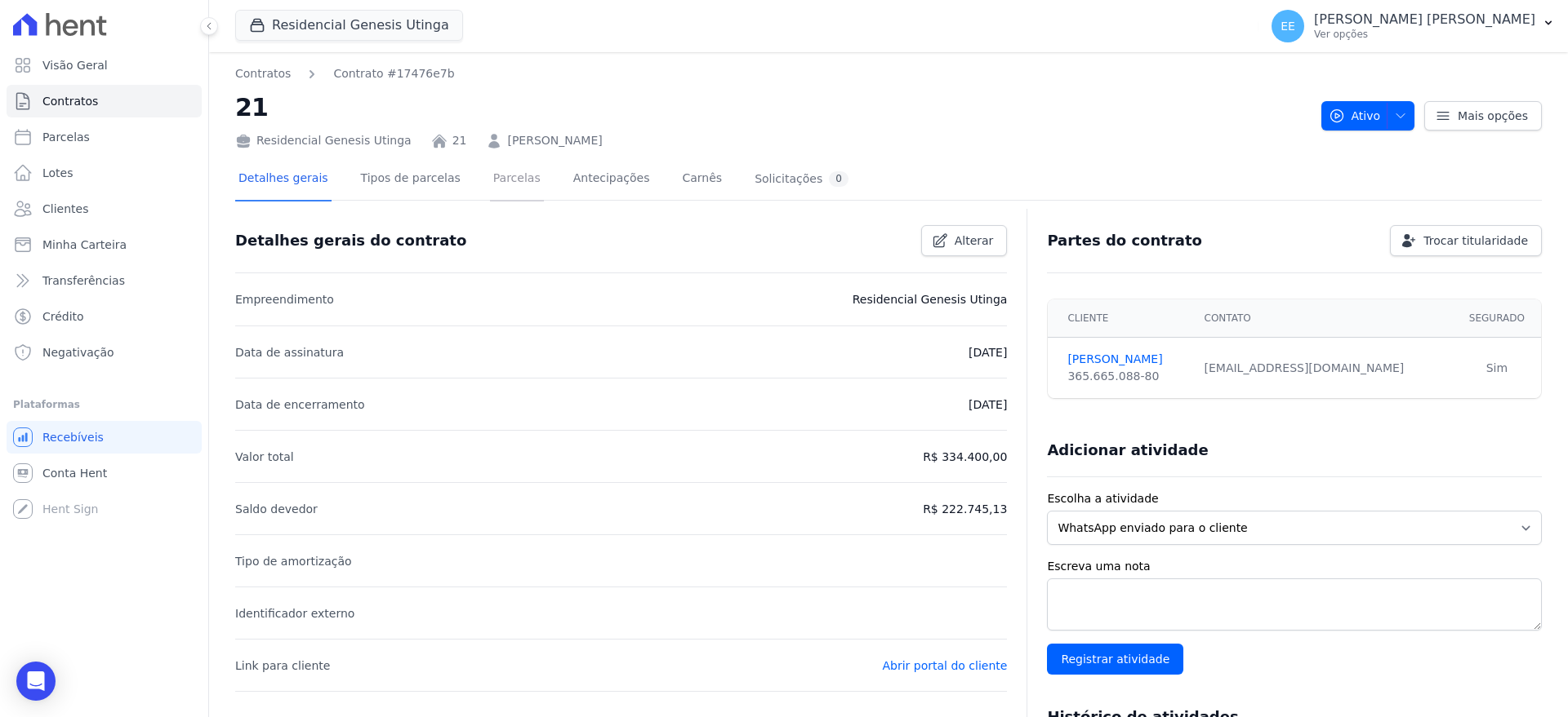
click at [503, 182] on link "Parcelas" at bounding box center [517, 180] width 54 height 43
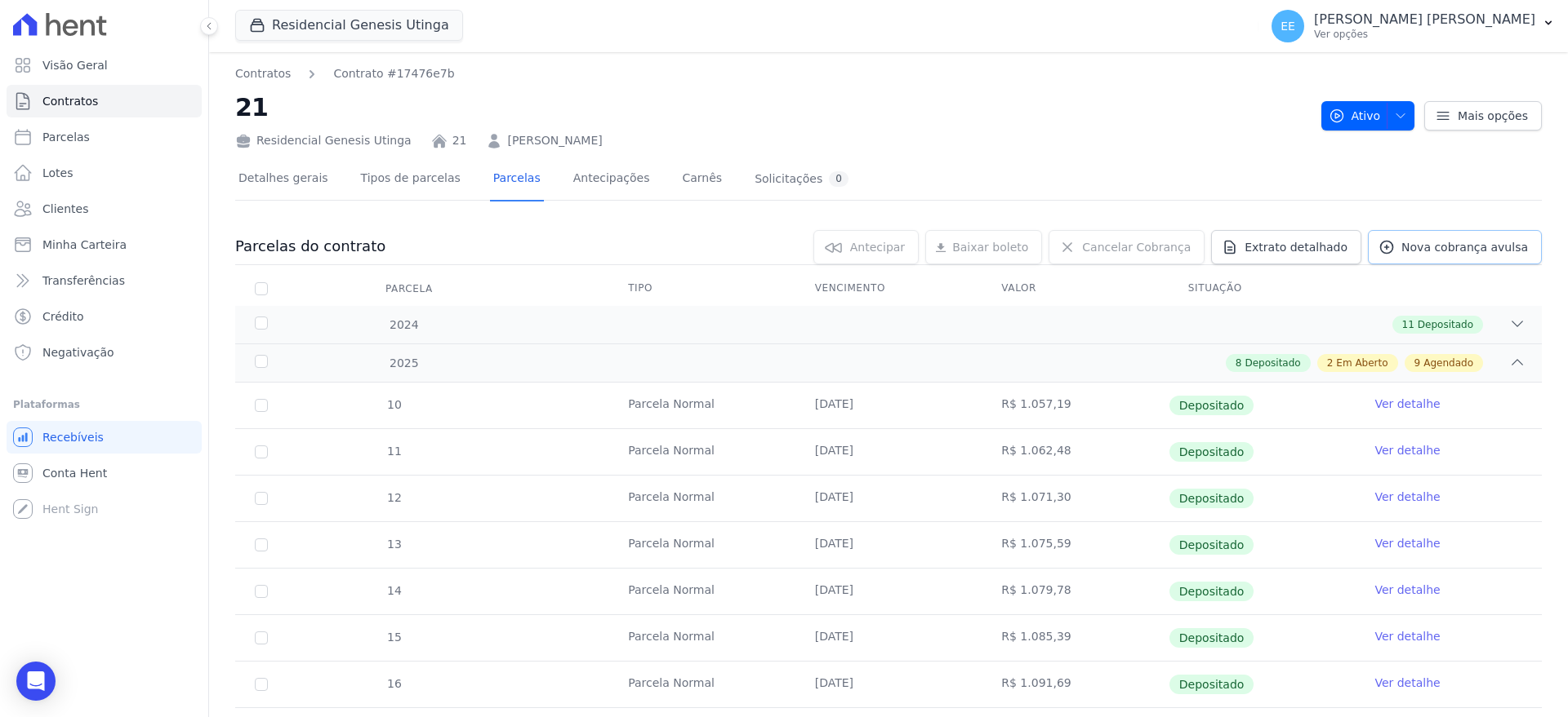
click at [1465, 244] on span "Nova cobrança avulsa" at bounding box center [1464, 246] width 126 height 16
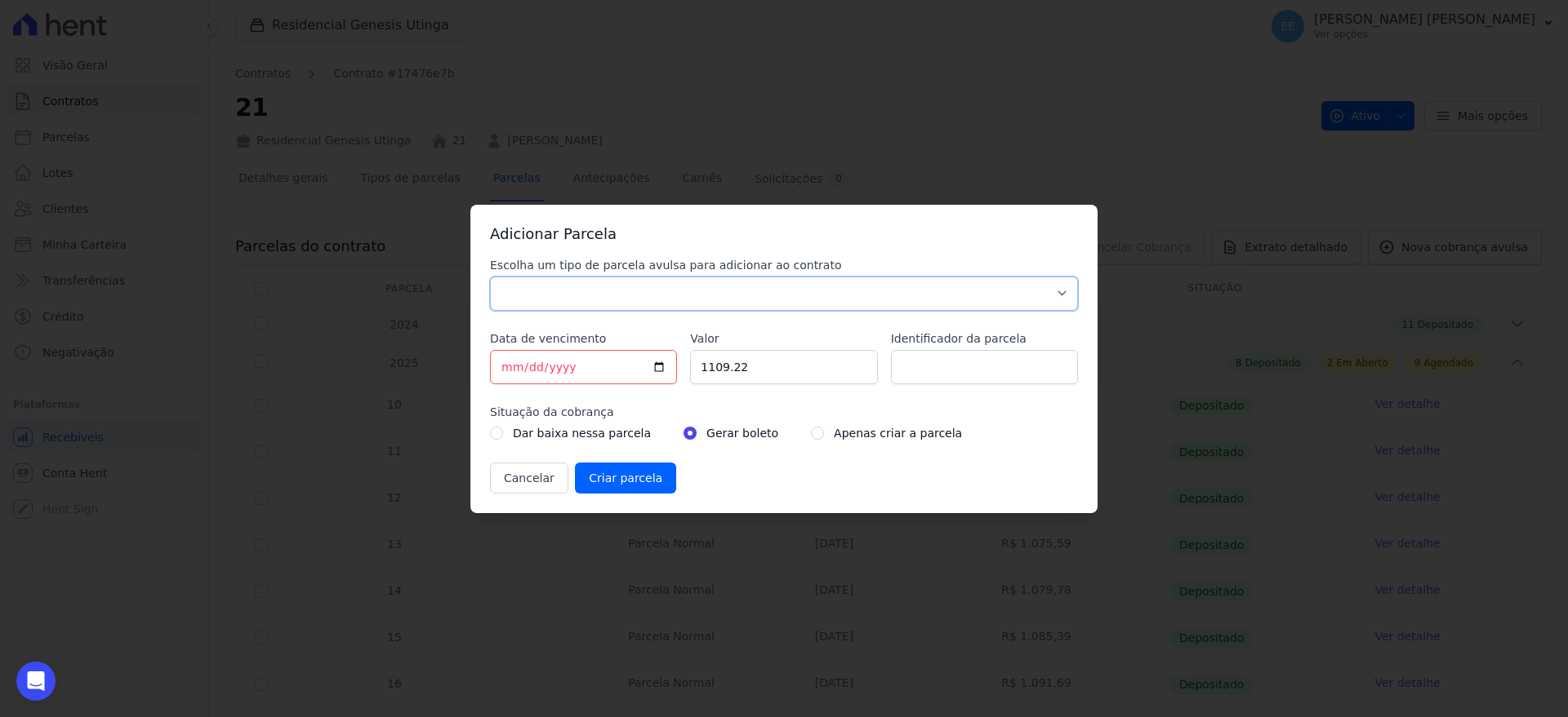
click at [829, 296] on select "Parcela Normal Sinal Caução Intercalada Chaves Pré Chaves Pós Chaves Taxas Quit…" at bounding box center [784, 294] width 588 height 35
select select "others"
click at [490, 277] on select "Parcela Normal Sinal Caução Intercalada Chaves Pré Chaves Pós Chaves Taxas Quit…" at bounding box center [784, 294] width 588 height 35
click at [509, 374] on input "[DATE]" at bounding box center [584, 367] width 187 height 35
type input "2025-08-30"
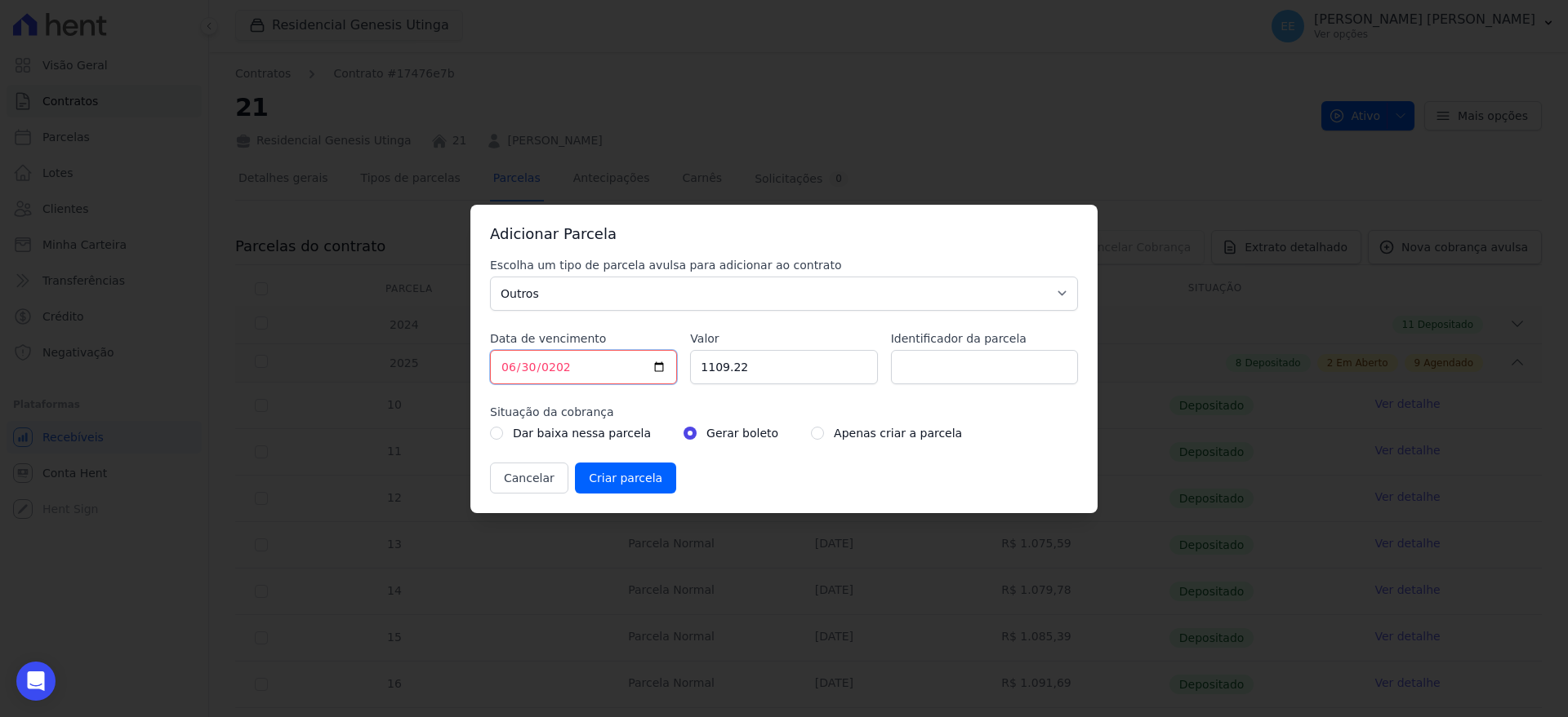
type input "2026-06-30"
click at [753, 373] on input "1109.22" at bounding box center [784, 367] width 187 height 35
type input "1"
type input "29315.88"
click at [974, 376] on input "Identificador da parcela" at bounding box center [984, 367] width 187 height 35
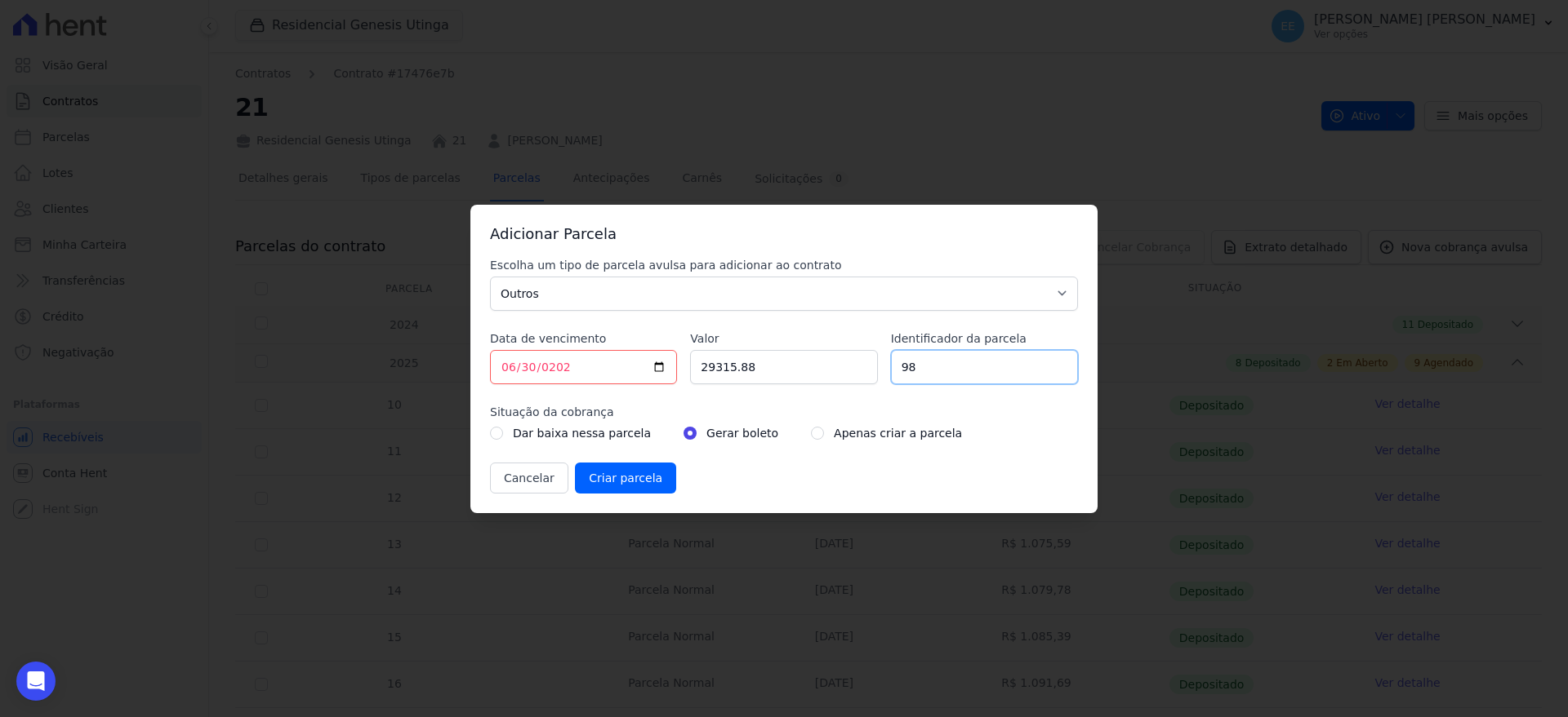
type input "98"
click at [811, 434] on input "radio" at bounding box center [818, 433] width 13 height 13
radio input "true"
click at [621, 484] on input "Criar parcela" at bounding box center [626, 477] width 101 height 31
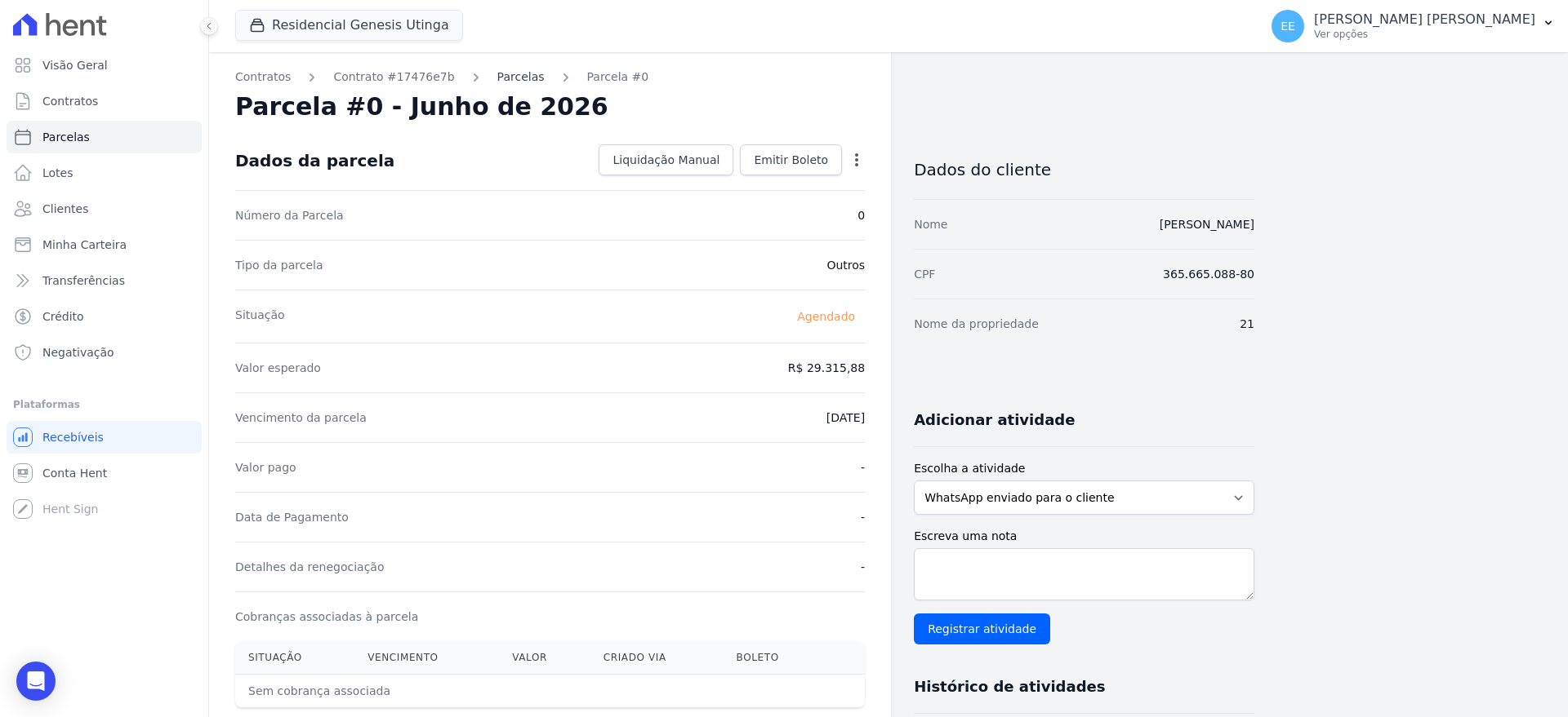
click at [497, 76] on link "Parcelas" at bounding box center [521, 77] width 48 height 17
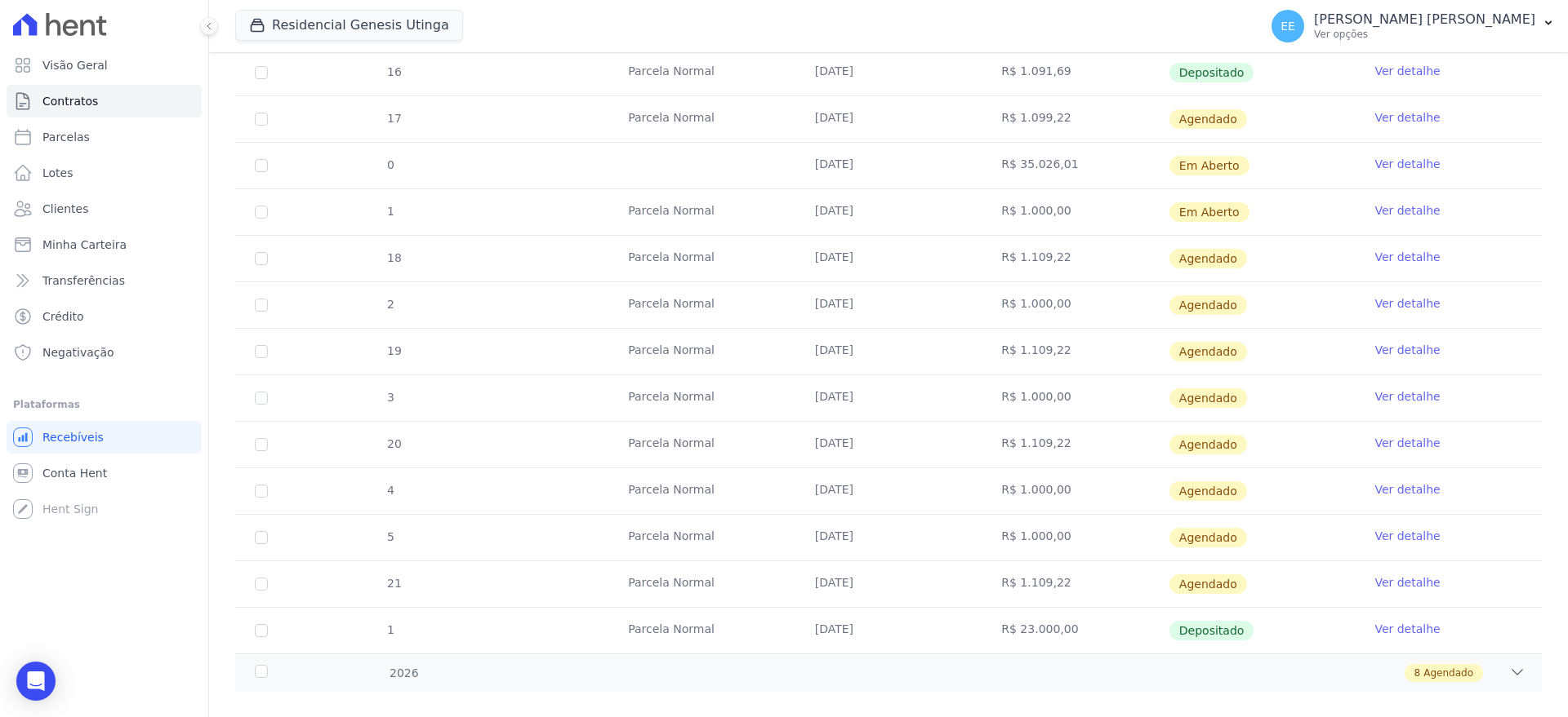
scroll to position [636, 0]
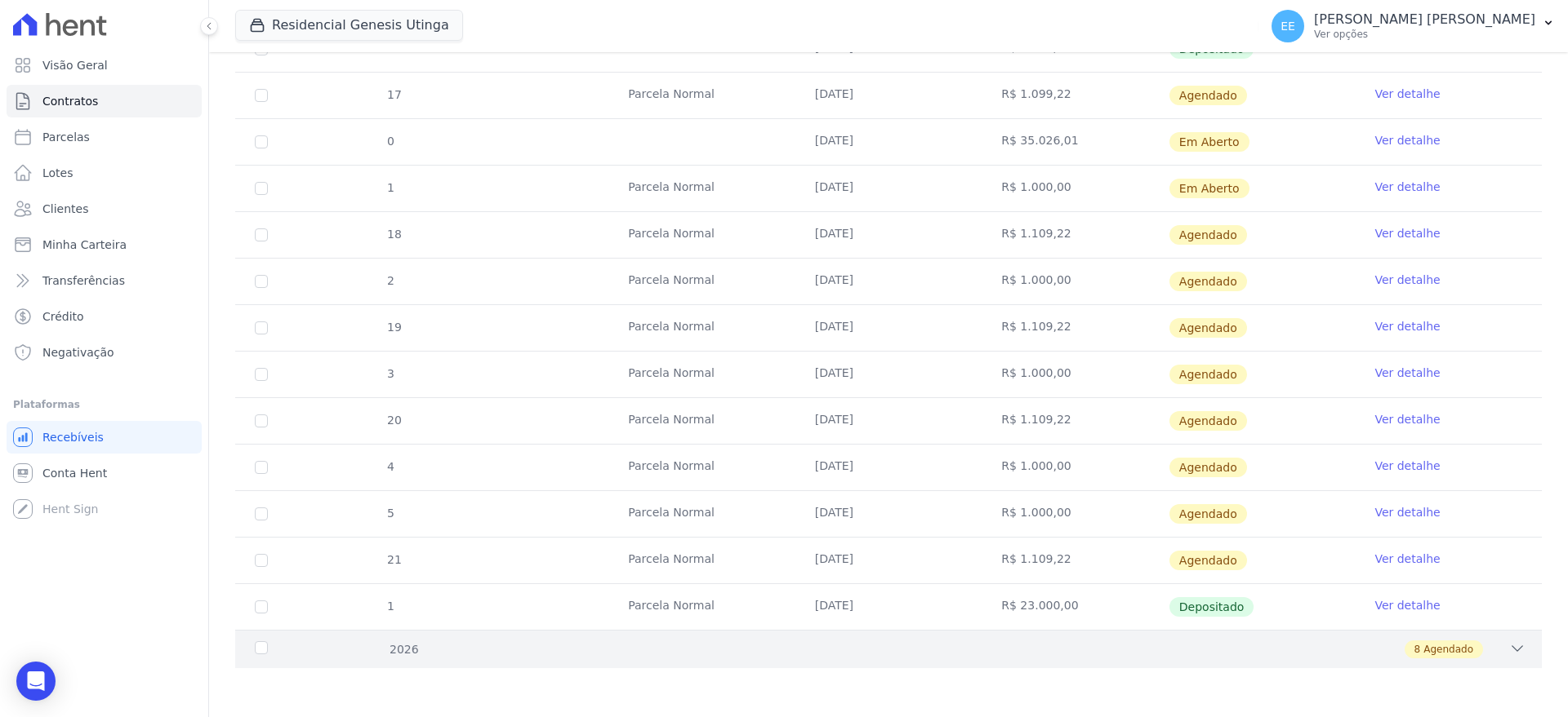
click at [1509, 640] on icon at bounding box center [1516, 648] width 16 height 16
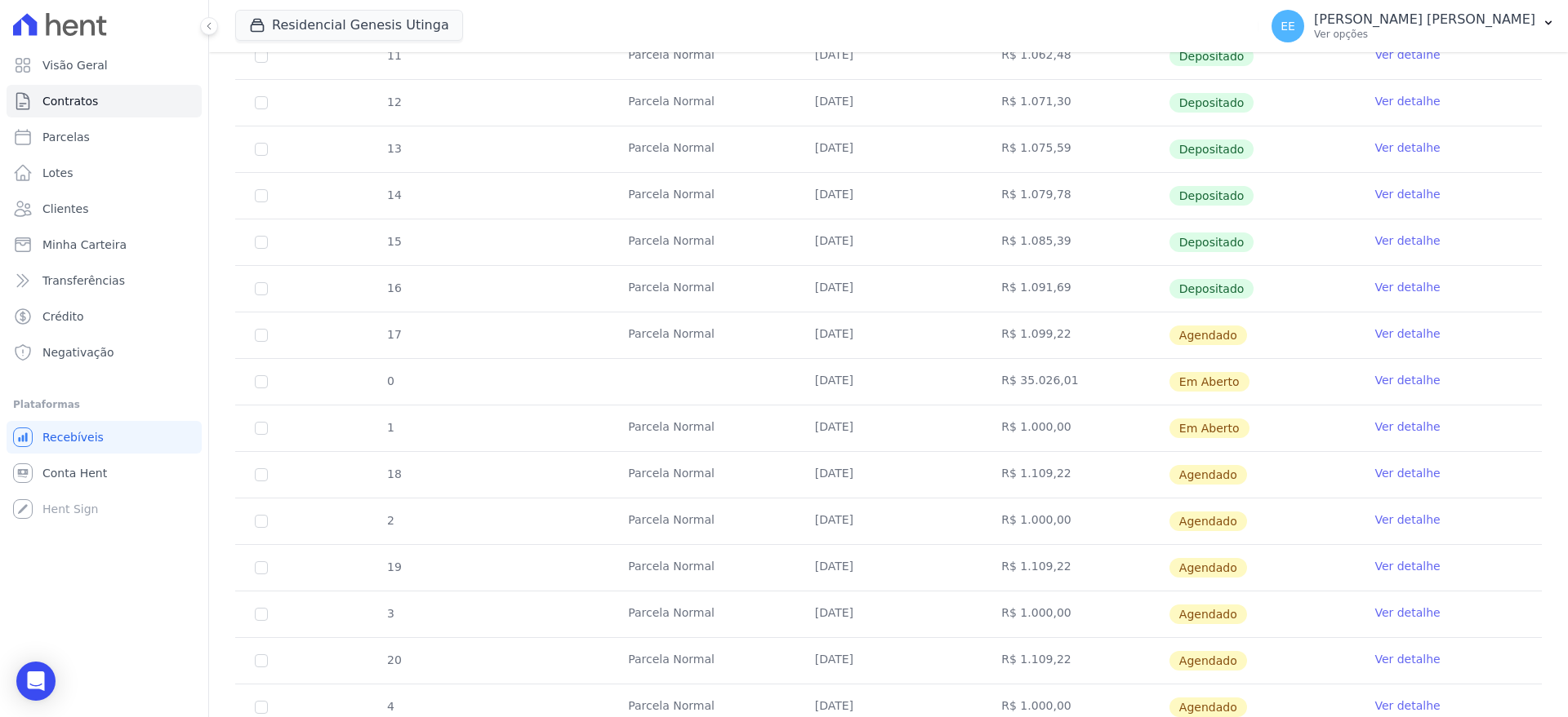
scroll to position [0, 0]
